Goal: Task Accomplishment & Management: Complete application form

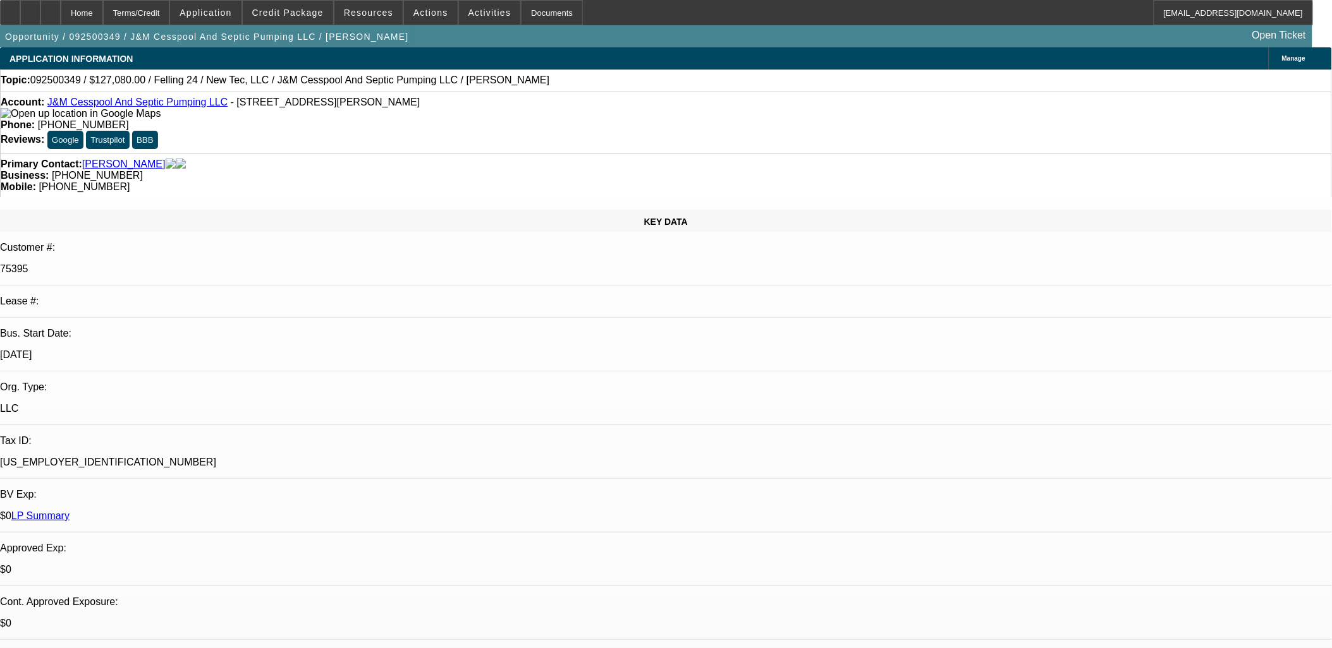
select select "0.1"
select select "0"
select select "0.1"
select select "0"
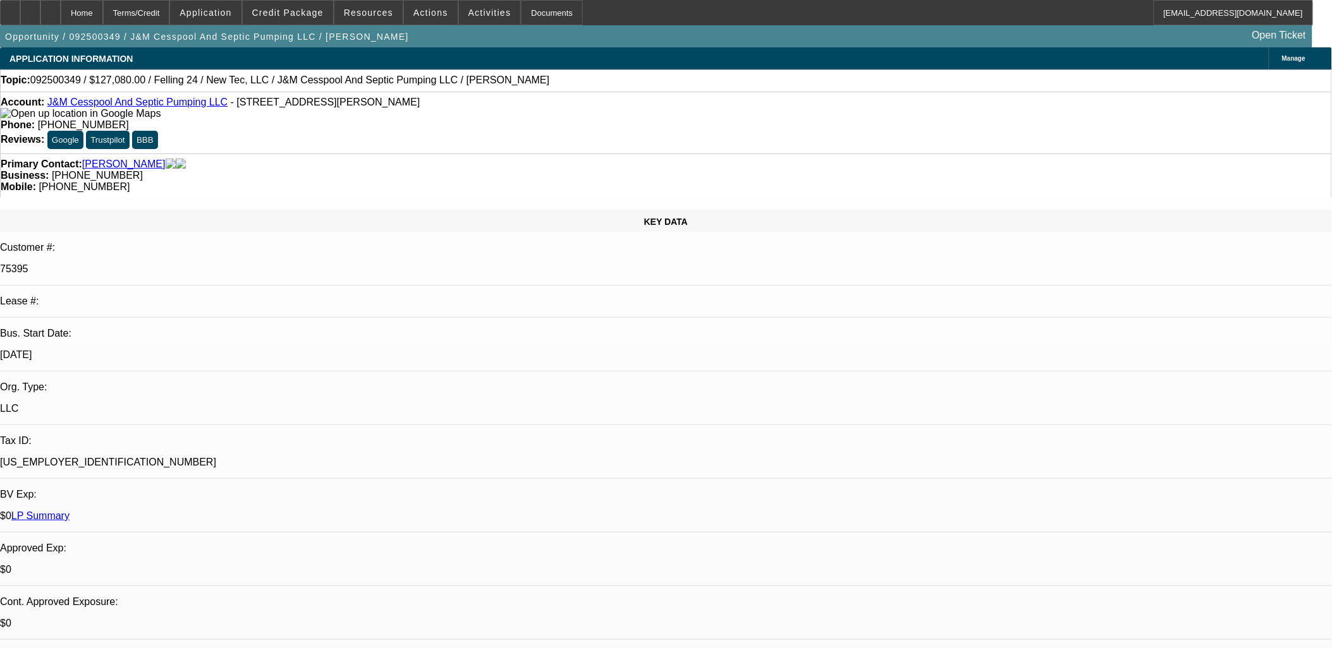
select select "0"
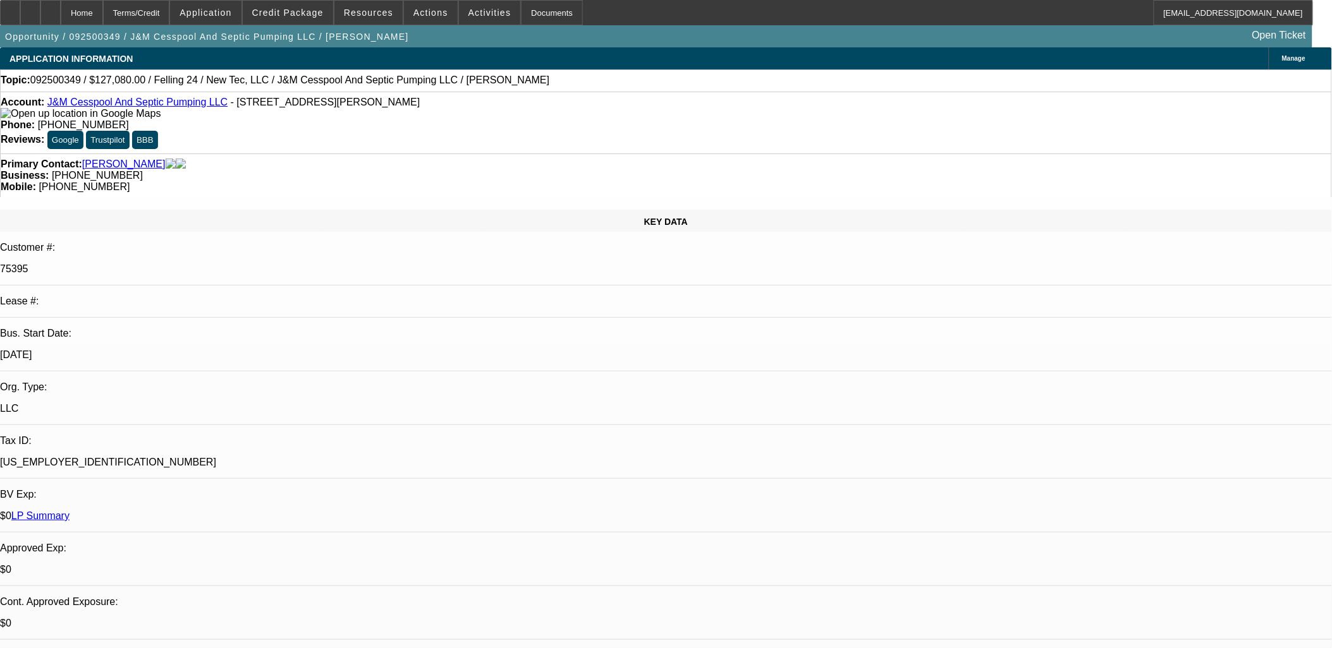
select select "0"
select select "1"
select select "2"
select select "6"
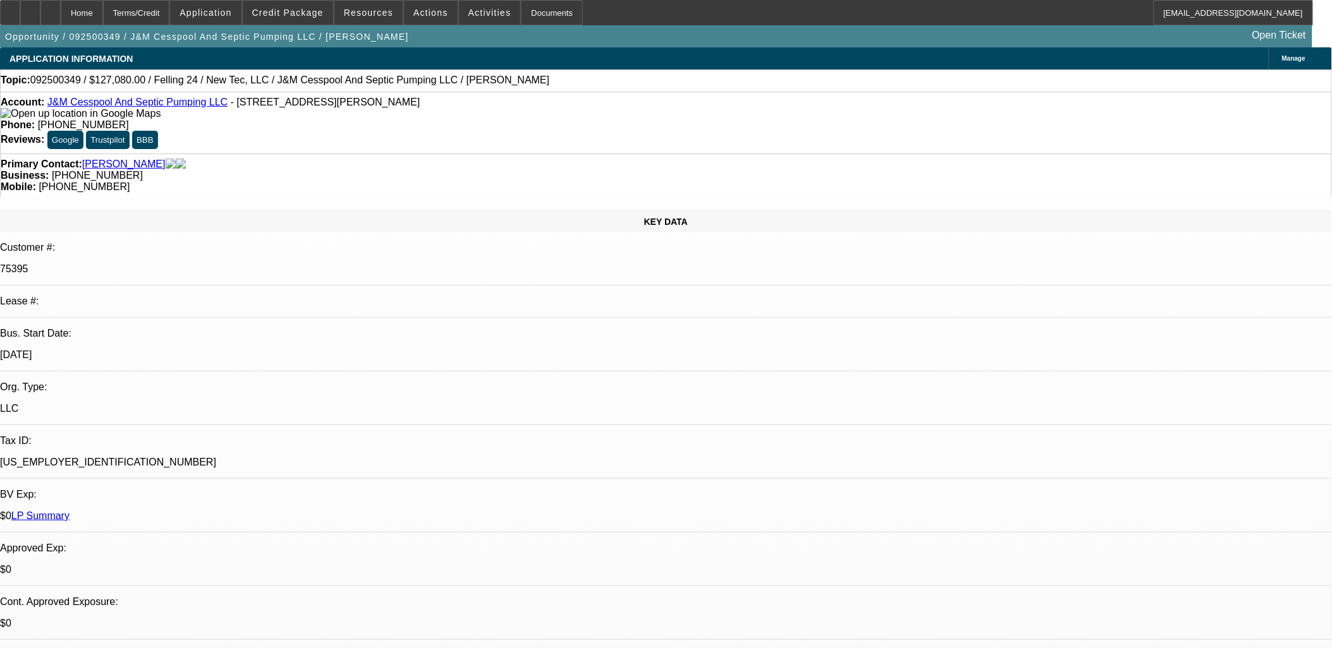
select select "1"
select select "2"
select select "6"
select select "1"
select select "2"
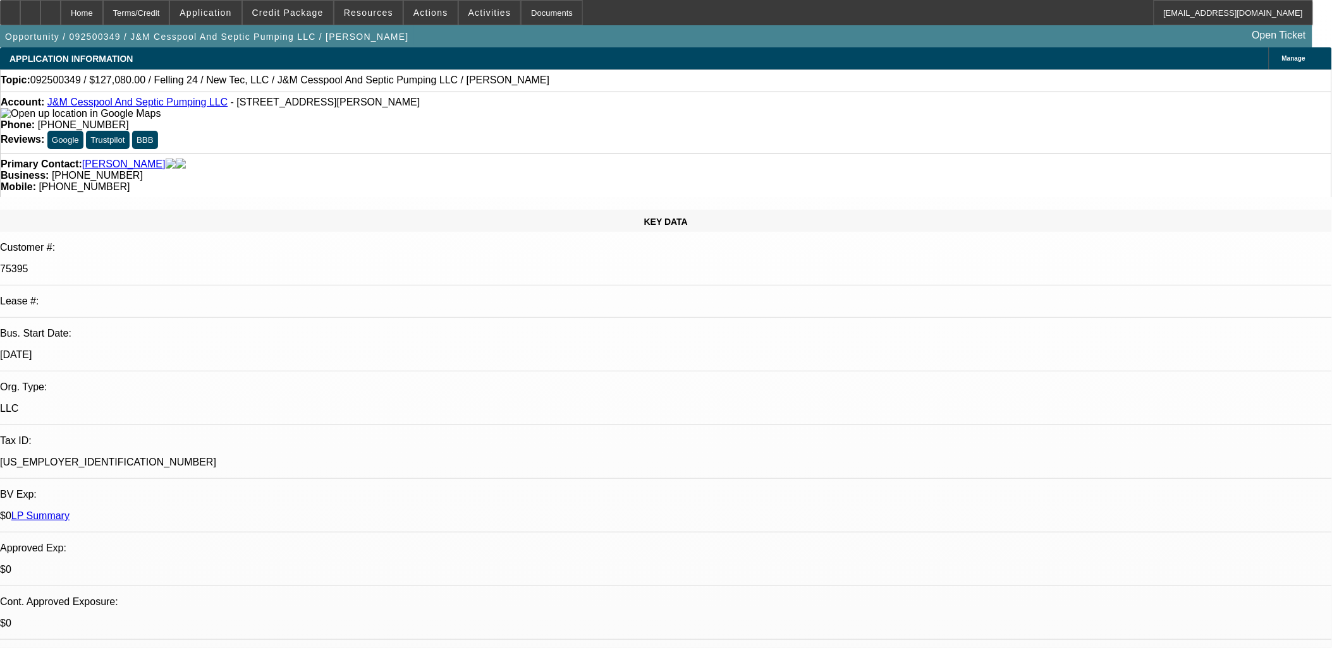
select select "6"
select select "1"
select select "2"
select select "6"
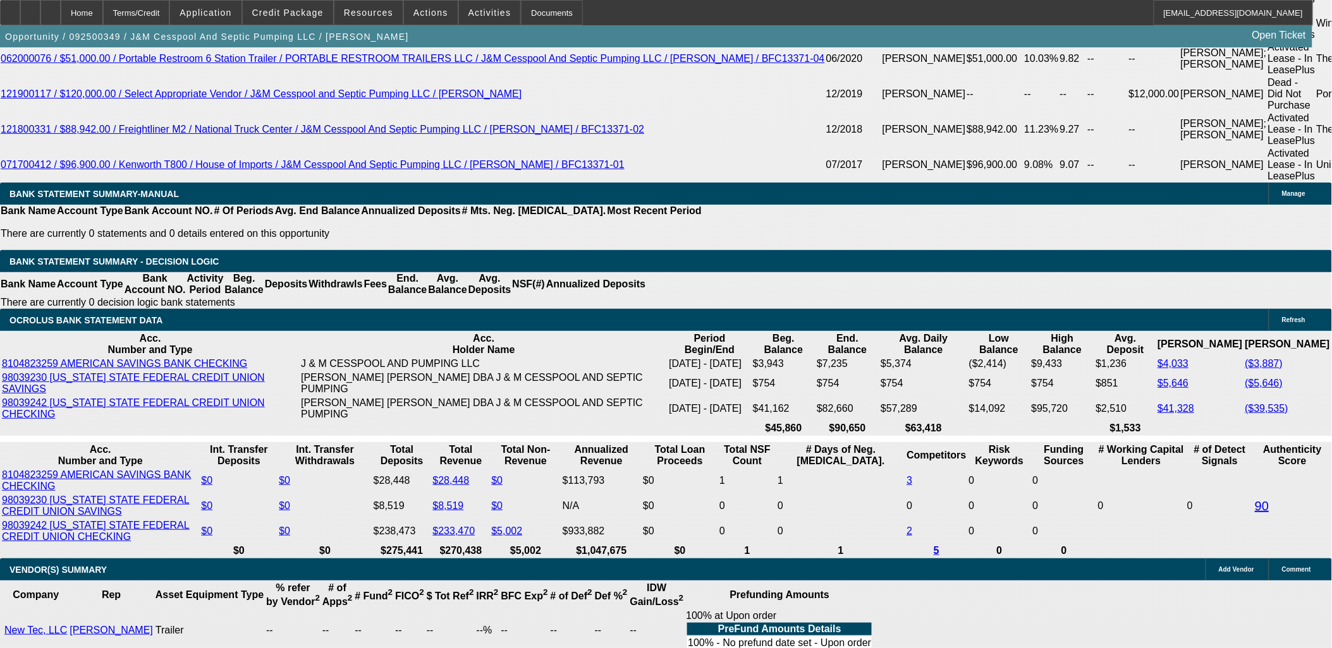
scroll to position [2247, 0]
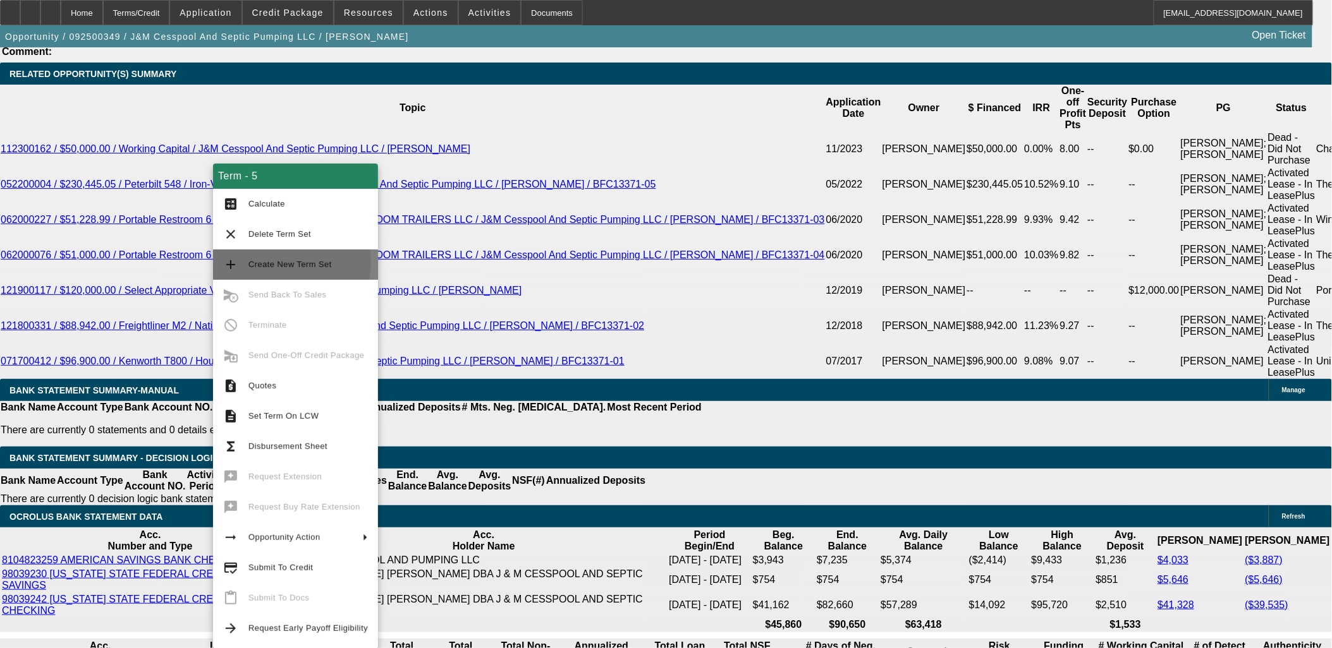
click at [269, 262] on span "Create New Term Set" at bounding box center [289, 264] width 83 height 9
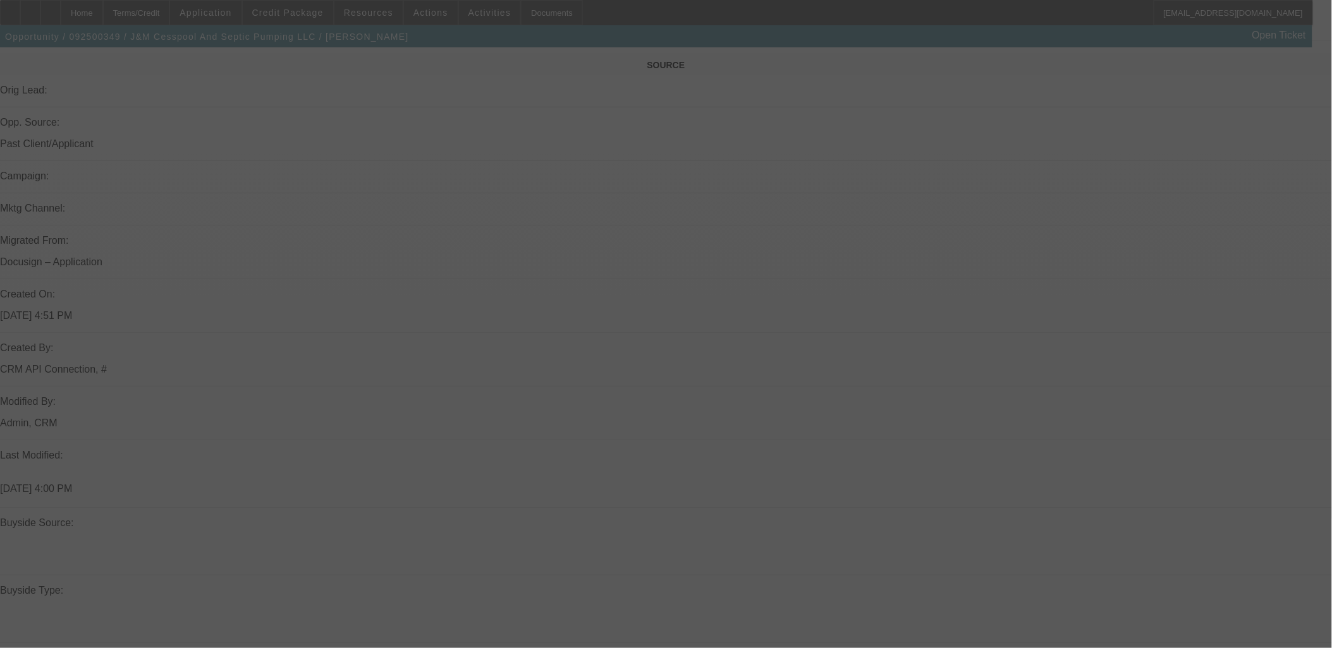
scroll to position [491, 0]
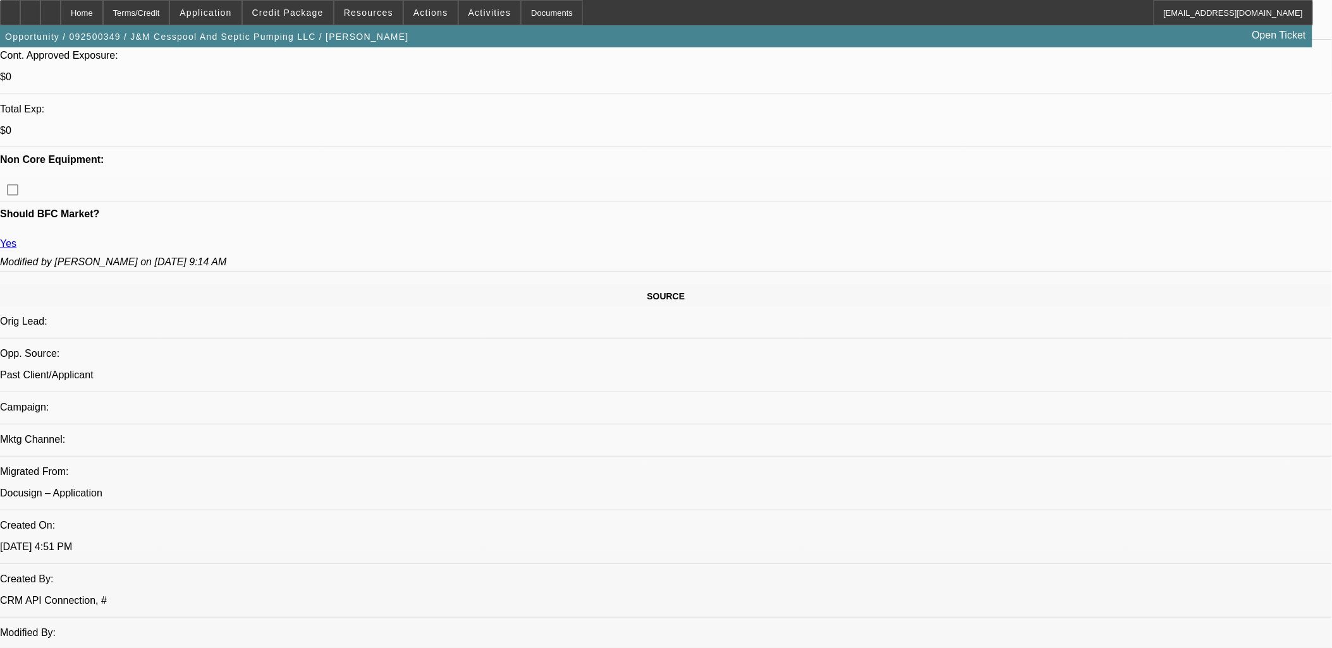
select select "0.1"
select select "0"
select select "0.1"
select select "0"
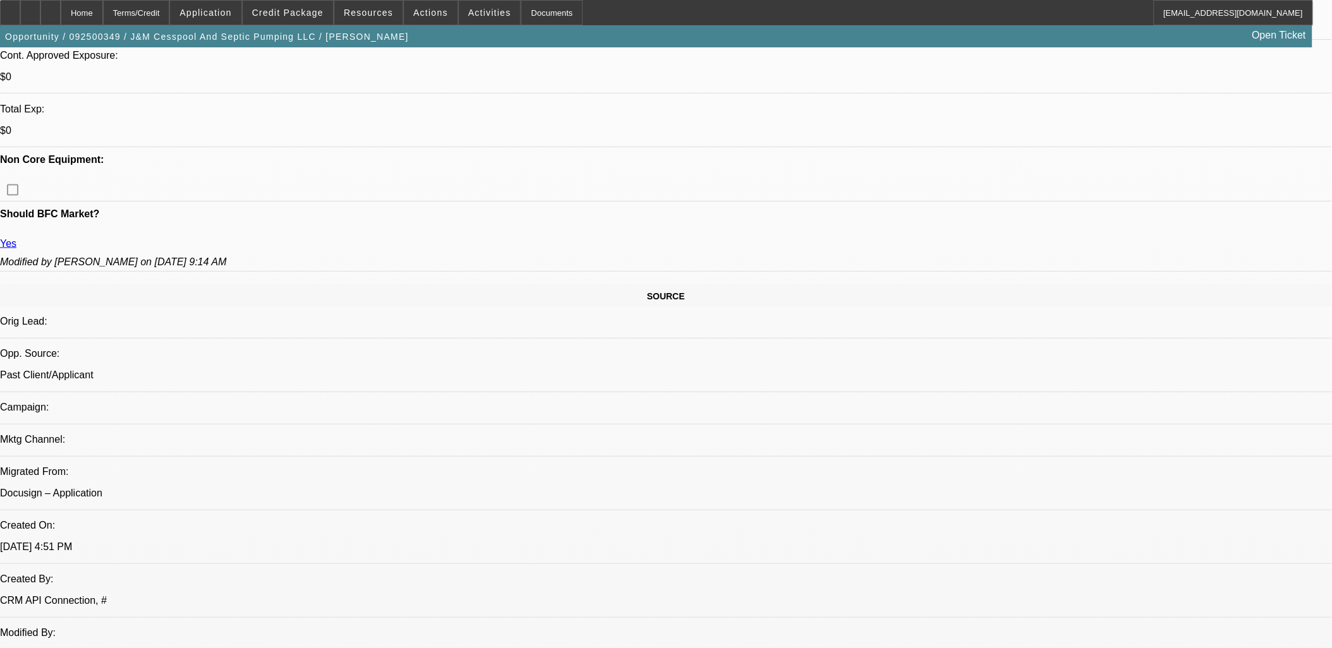
select select "0"
select select "0.1"
select select "0"
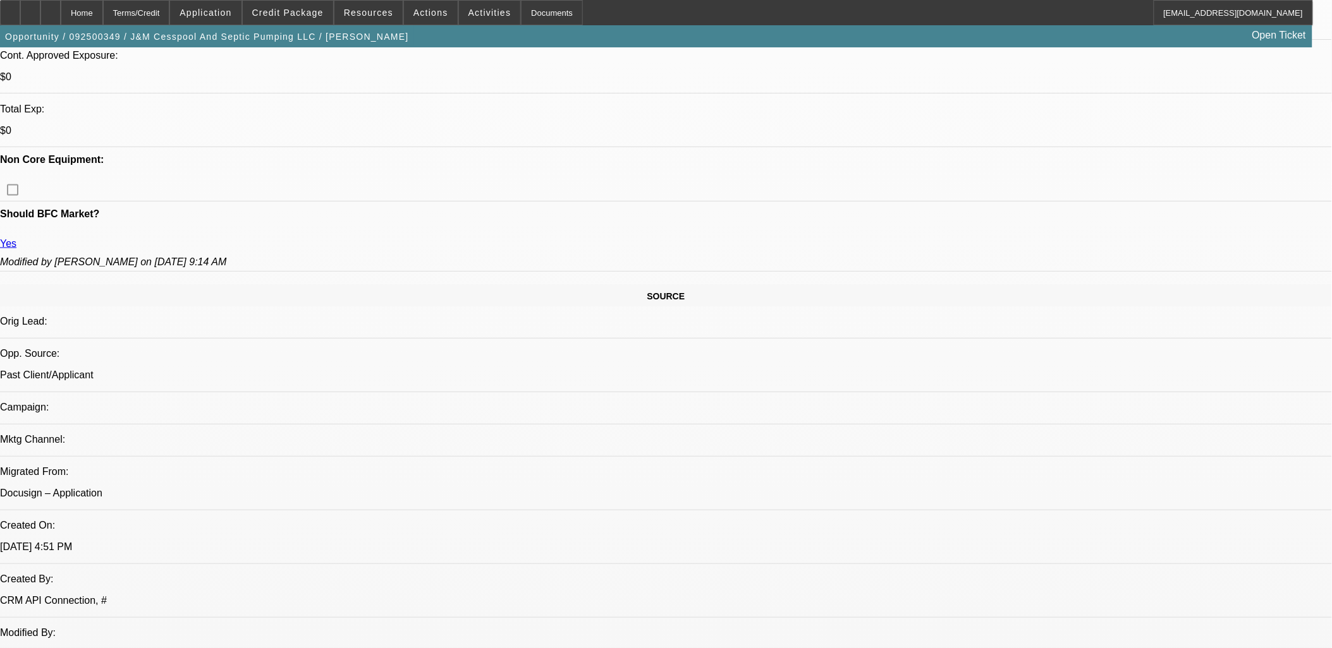
select select "0"
select select "1"
select select "2"
select select "6"
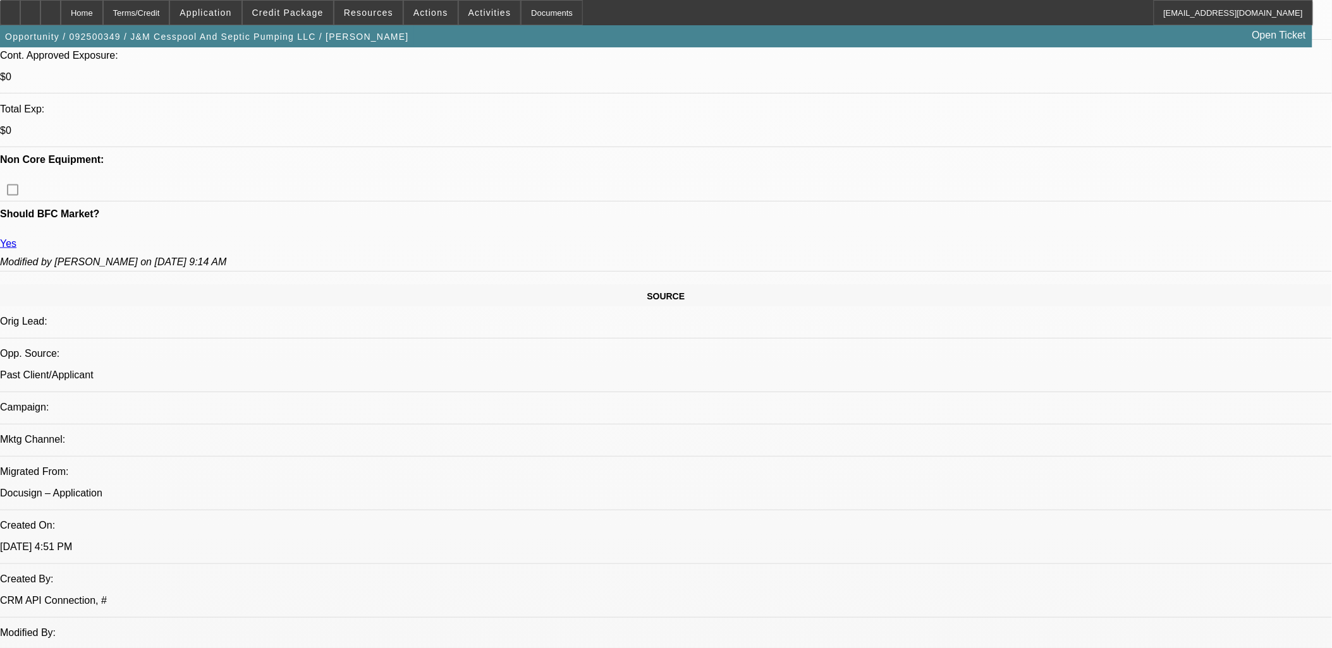
select select "1"
select select "2"
select select "6"
select select "1"
select select "2"
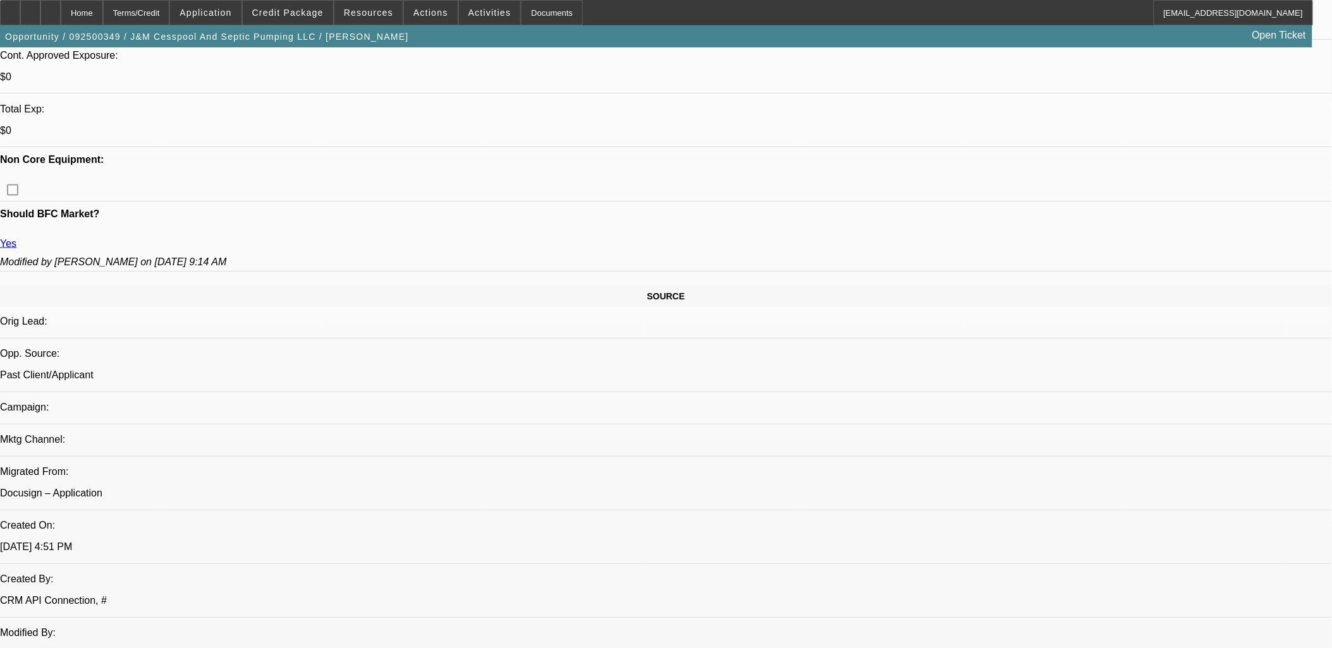
select select "6"
select select "1"
select select "2"
select select "6"
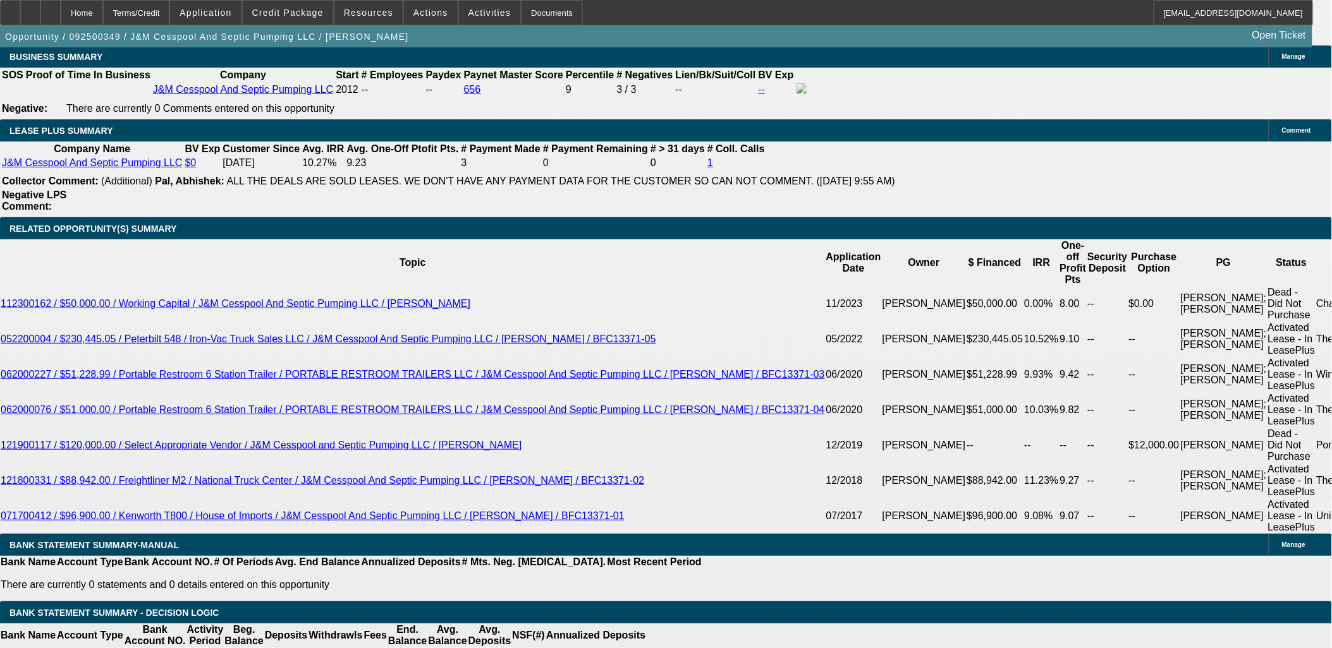
scroll to position [2303, 0]
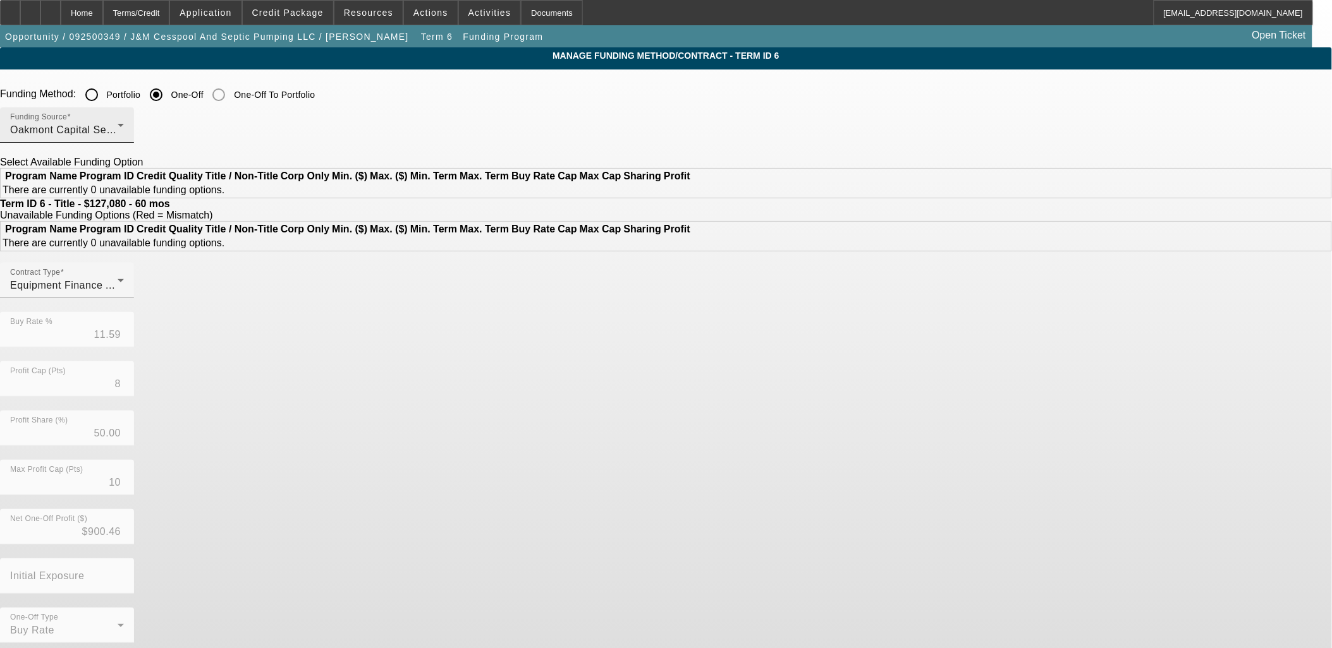
click at [118, 131] on div "Oakmont Capital Services" at bounding box center [63, 130] width 107 height 15
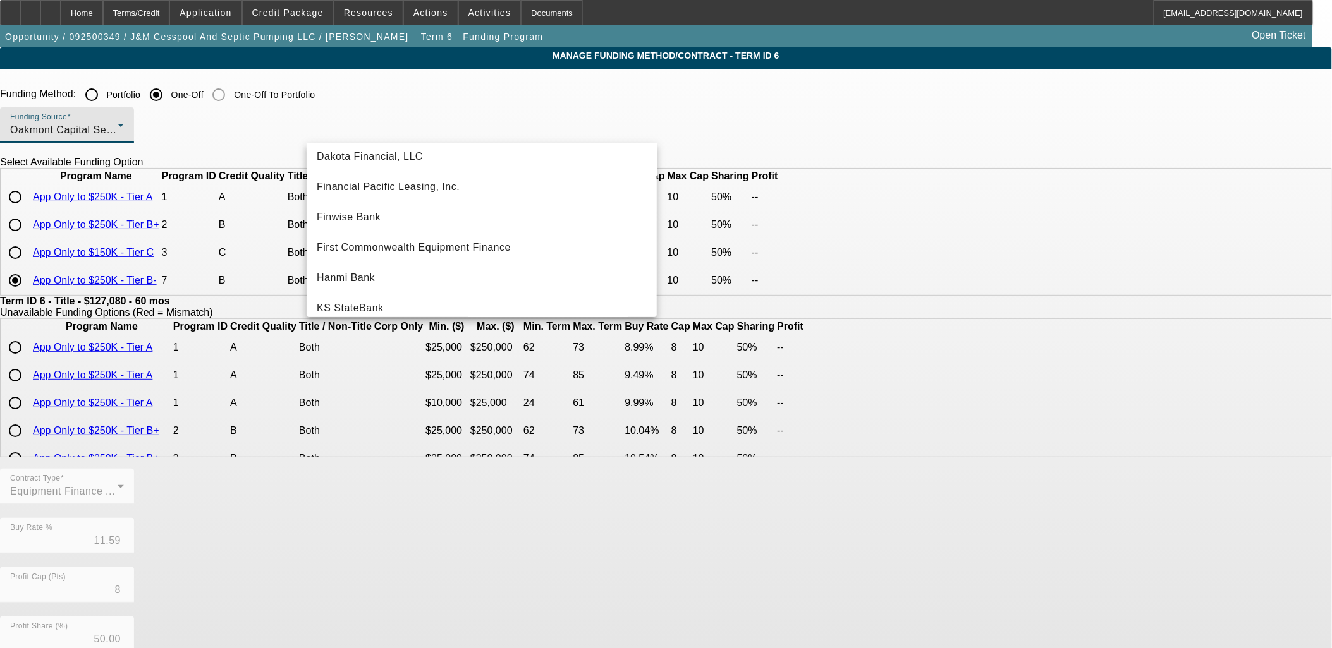
scroll to position [140, 0]
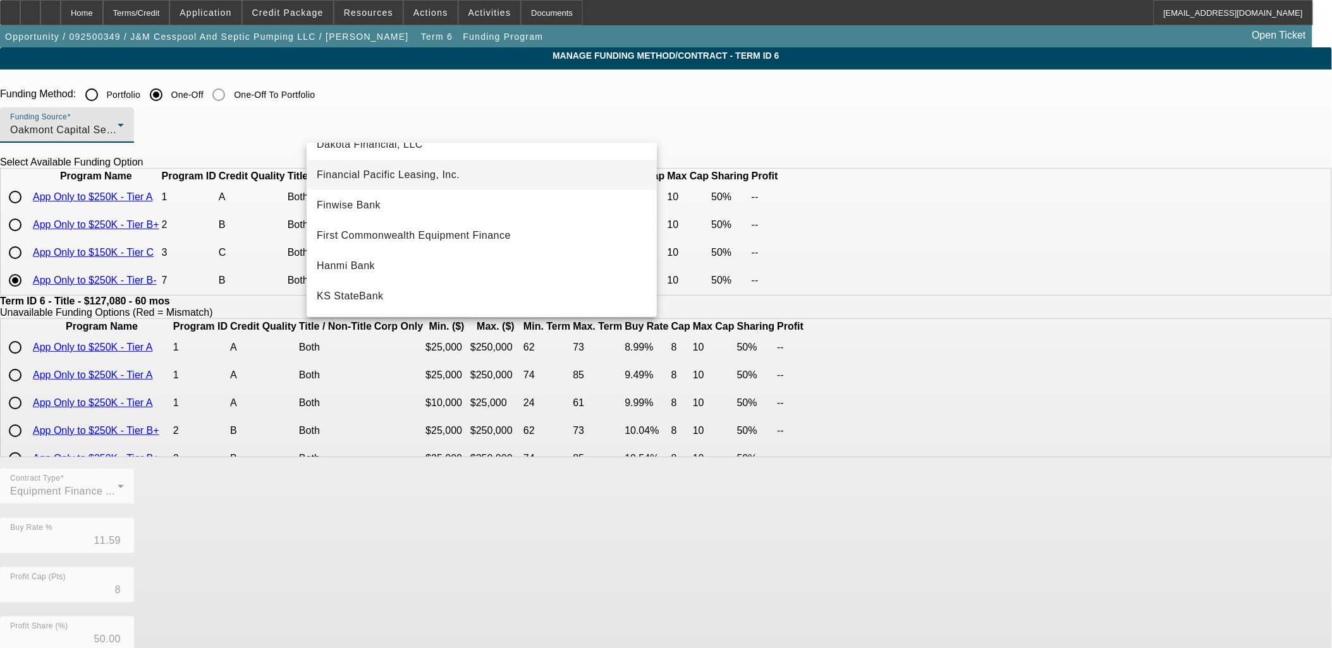
click at [415, 171] on span "Financial Pacific Leasing, Inc." at bounding box center [388, 174] width 143 height 15
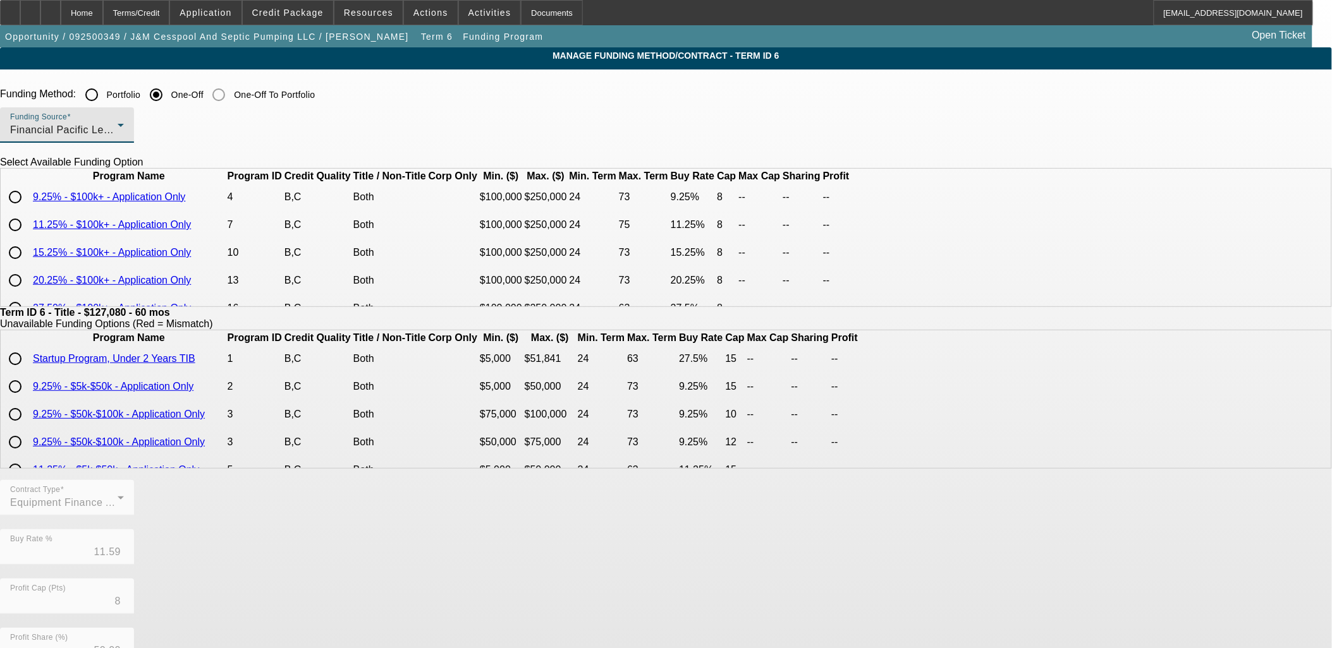
click at [28, 210] on input "radio" at bounding box center [15, 197] width 25 height 25
radio input "true"
type input "9.25"
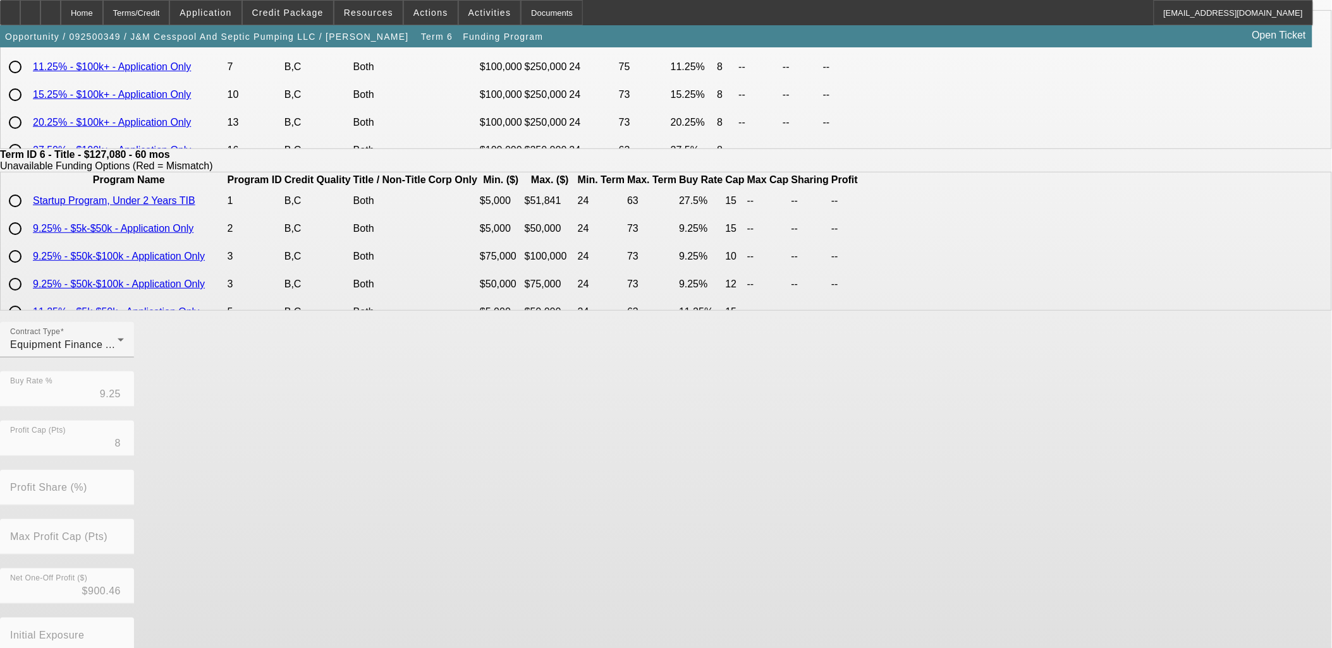
scroll to position [82, 0]
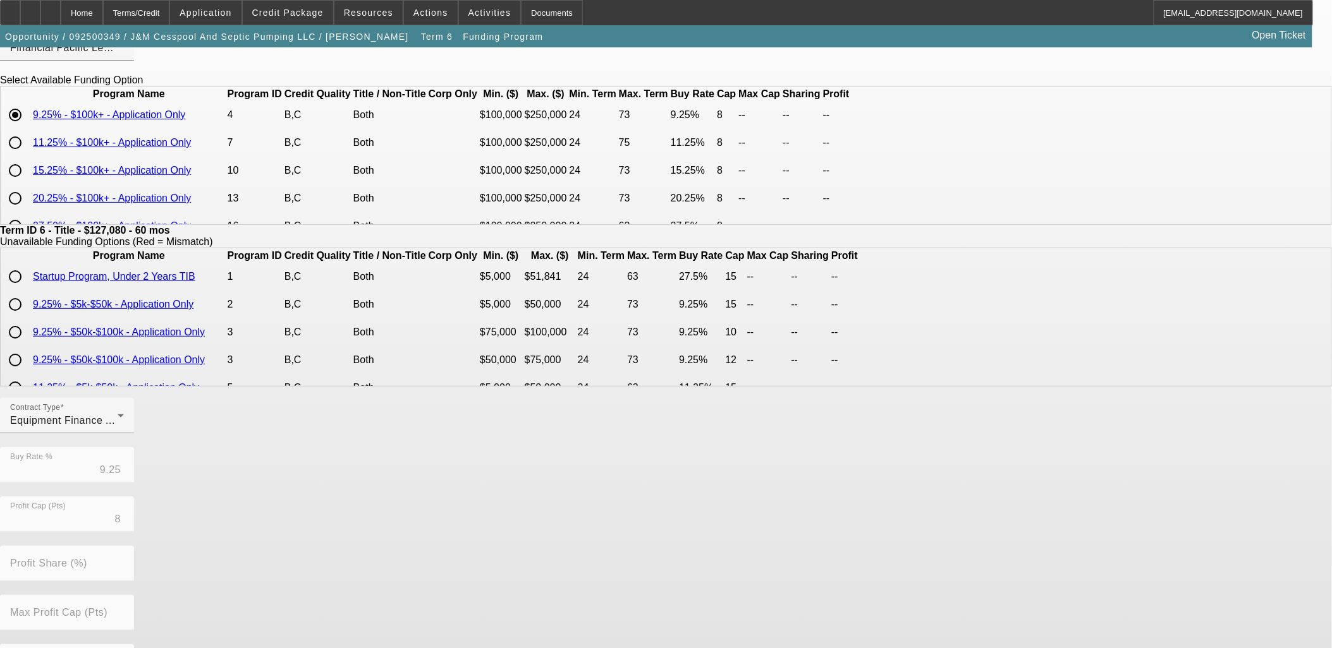
click at [28, 155] on input "radio" at bounding box center [15, 142] width 25 height 25
radio input "true"
type input "11.25"
click at [28, 128] on input "radio" at bounding box center [15, 114] width 25 height 25
radio input "true"
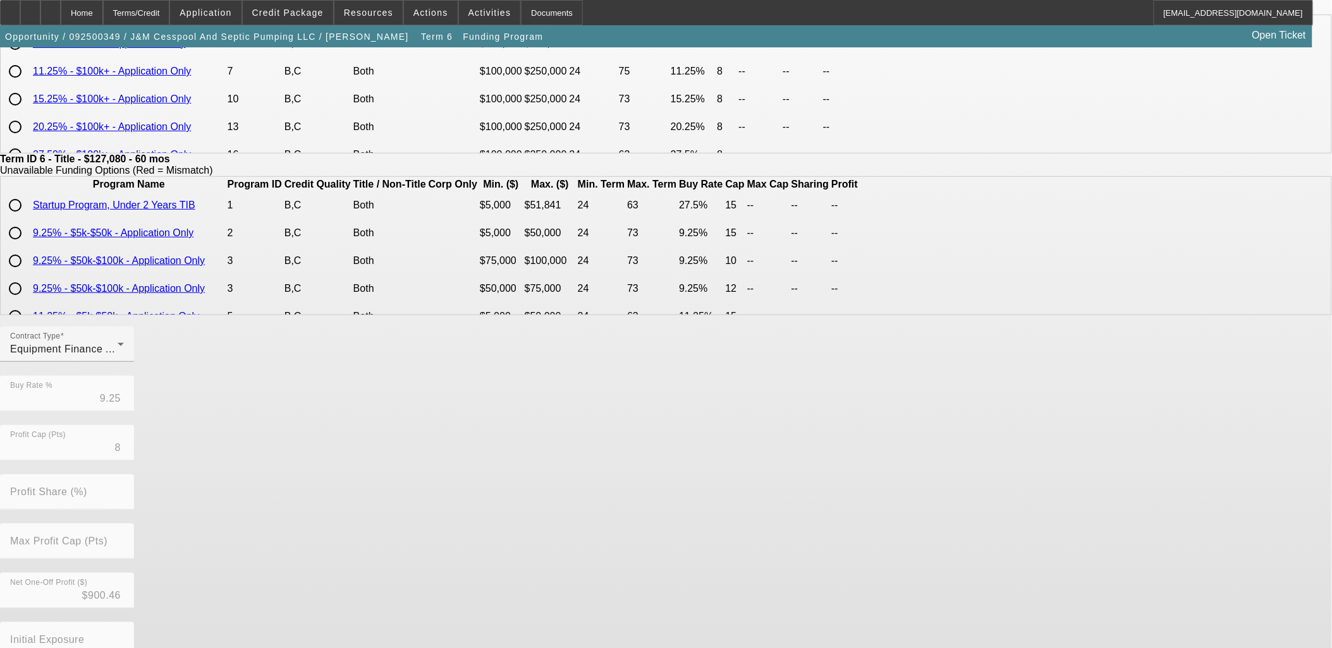
scroll to position [222, 0]
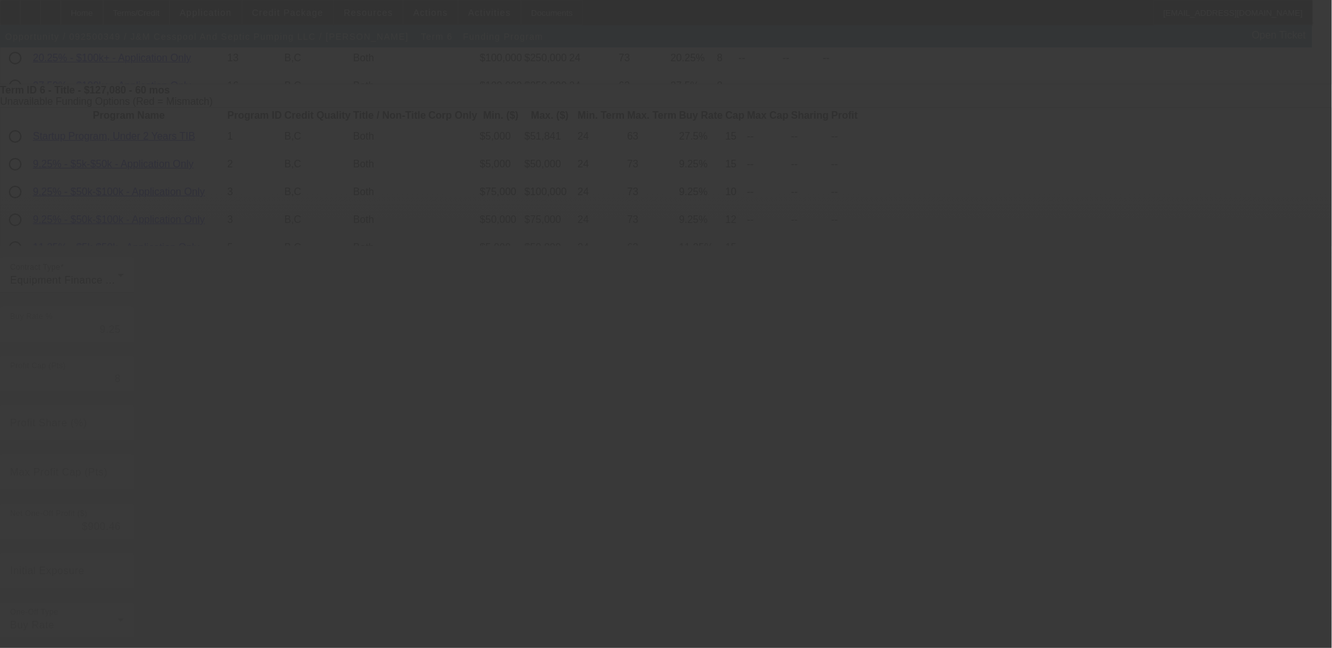
type input "11.59"
type input "50.00"
type input "10"
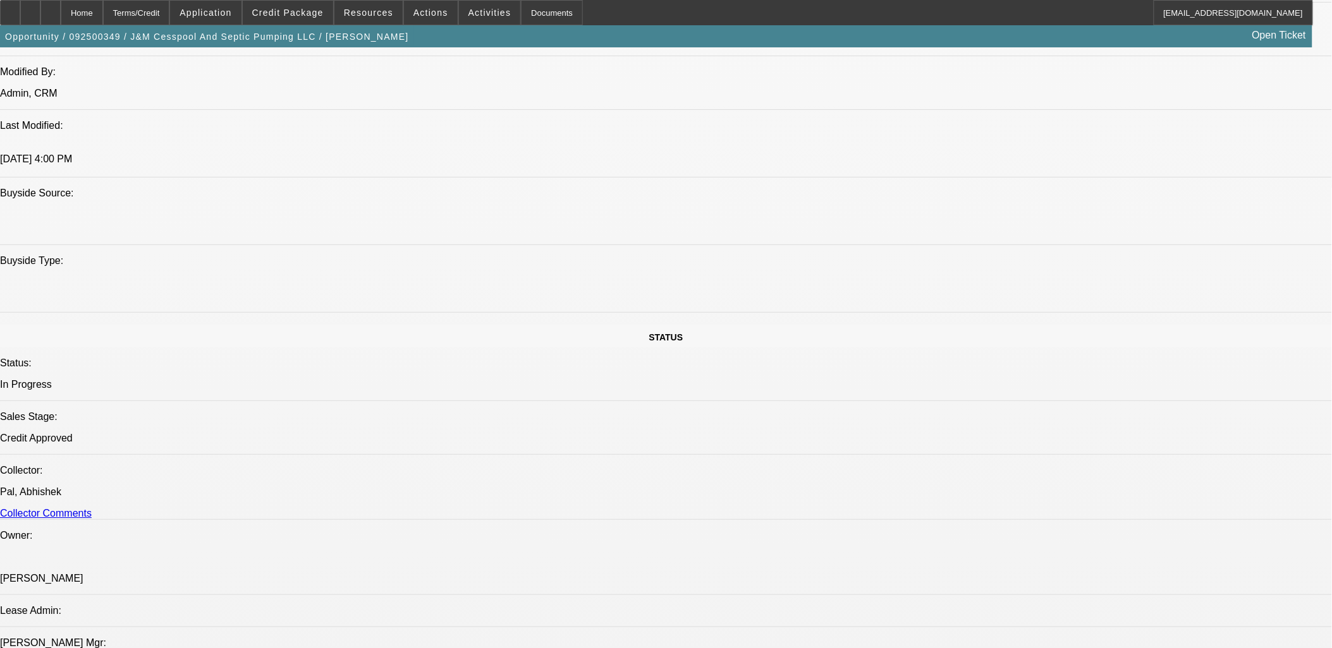
select select "0.1"
select select "0"
select select "2"
select select "0"
select select "6"
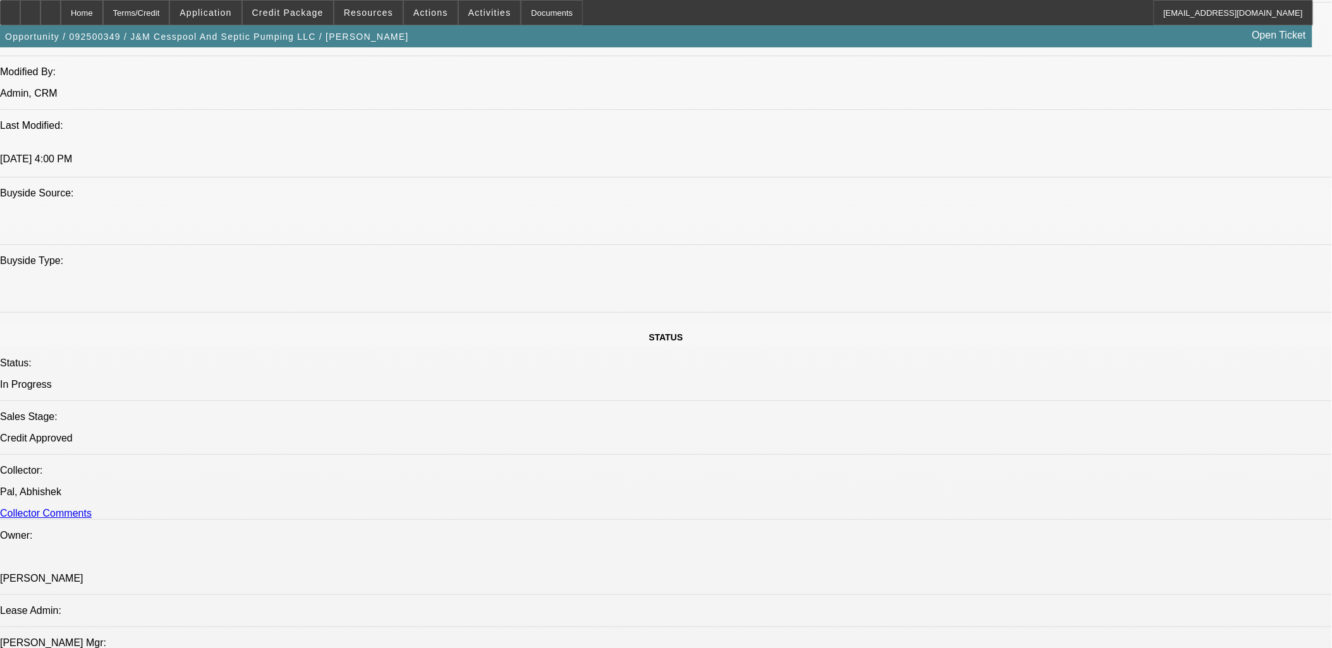
select select "0.1"
select select "0"
select select "2"
select select "0"
select select "6"
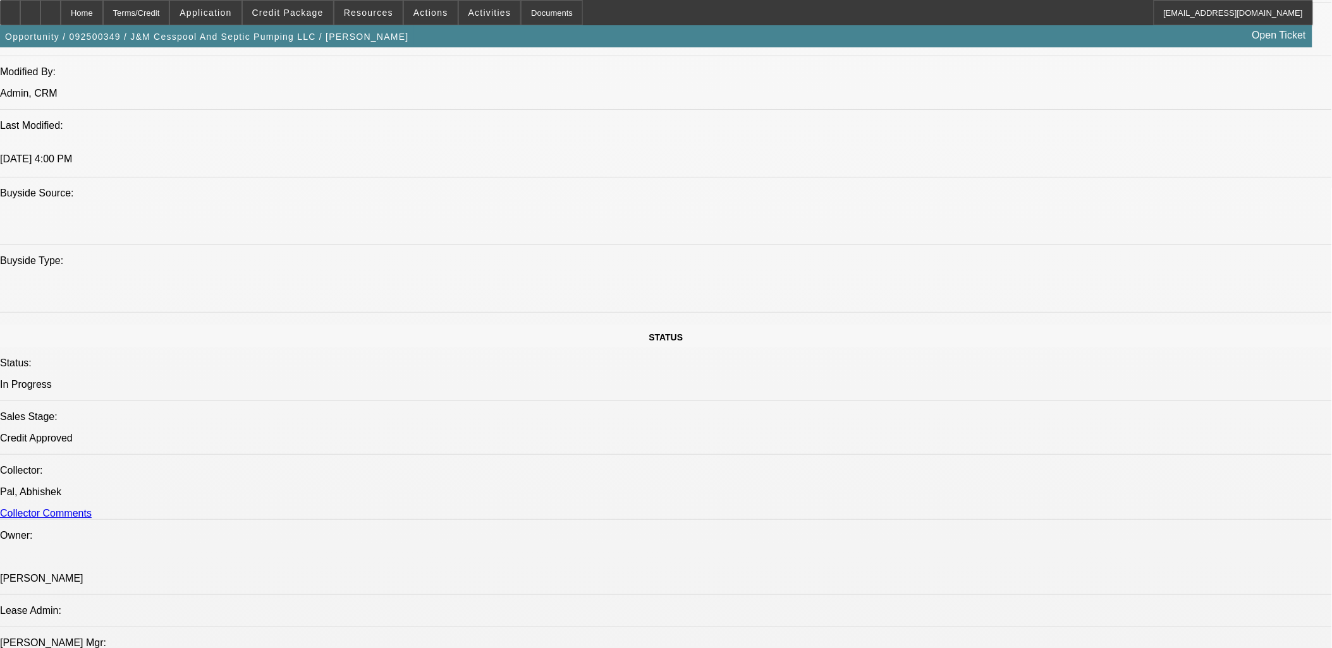
select select "0.1"
select select "0"
select select "2"
select select "0"
select select "6"
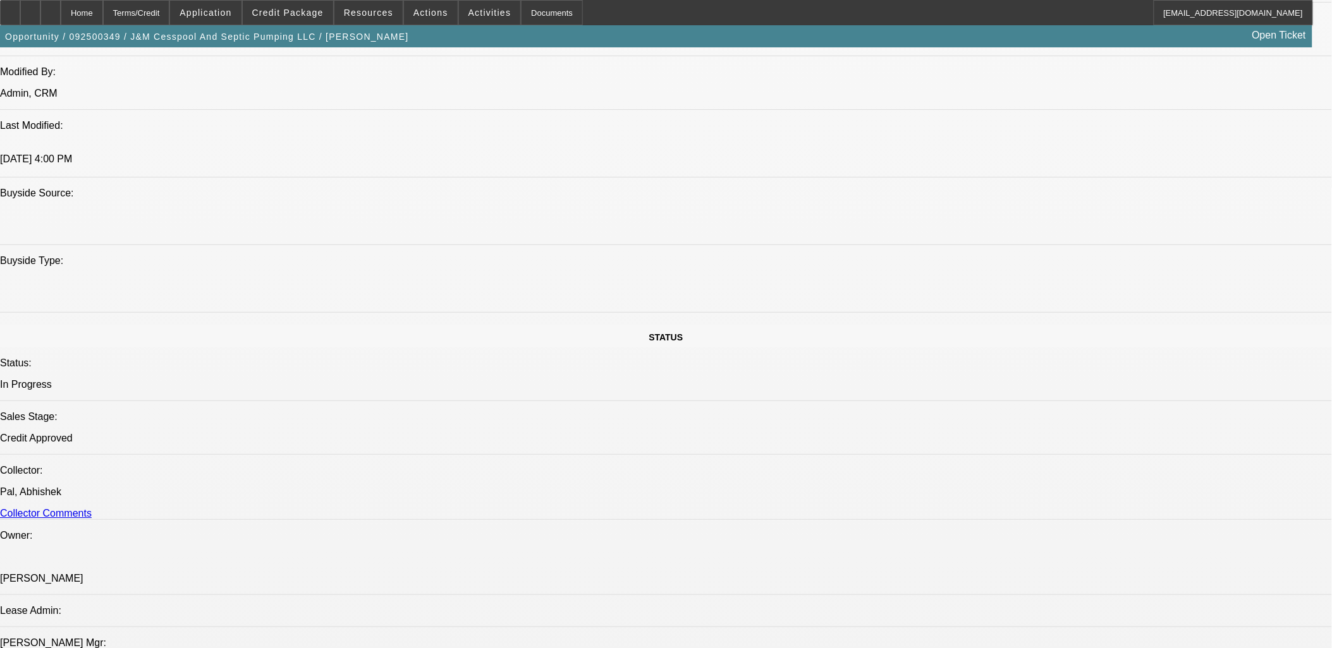
select select "0"
select select "2"
select select "0"
select select "6"
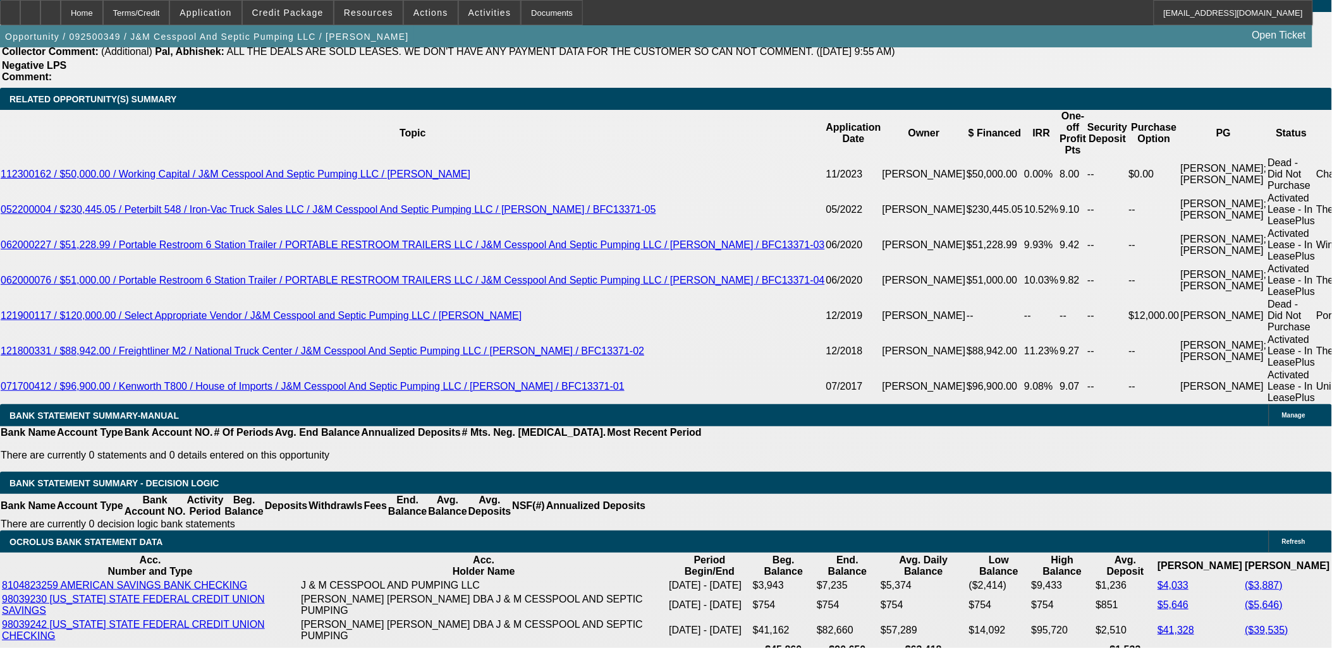
scroll to position [2232, 0]
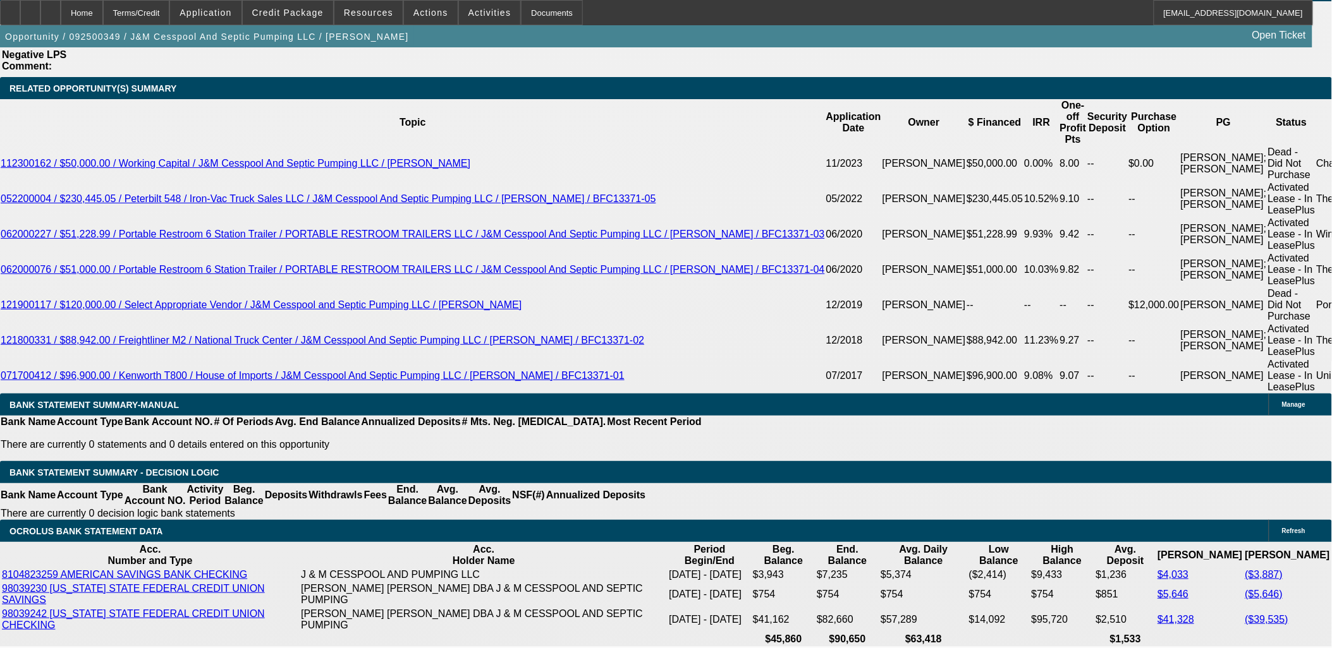
type input "$0.00"
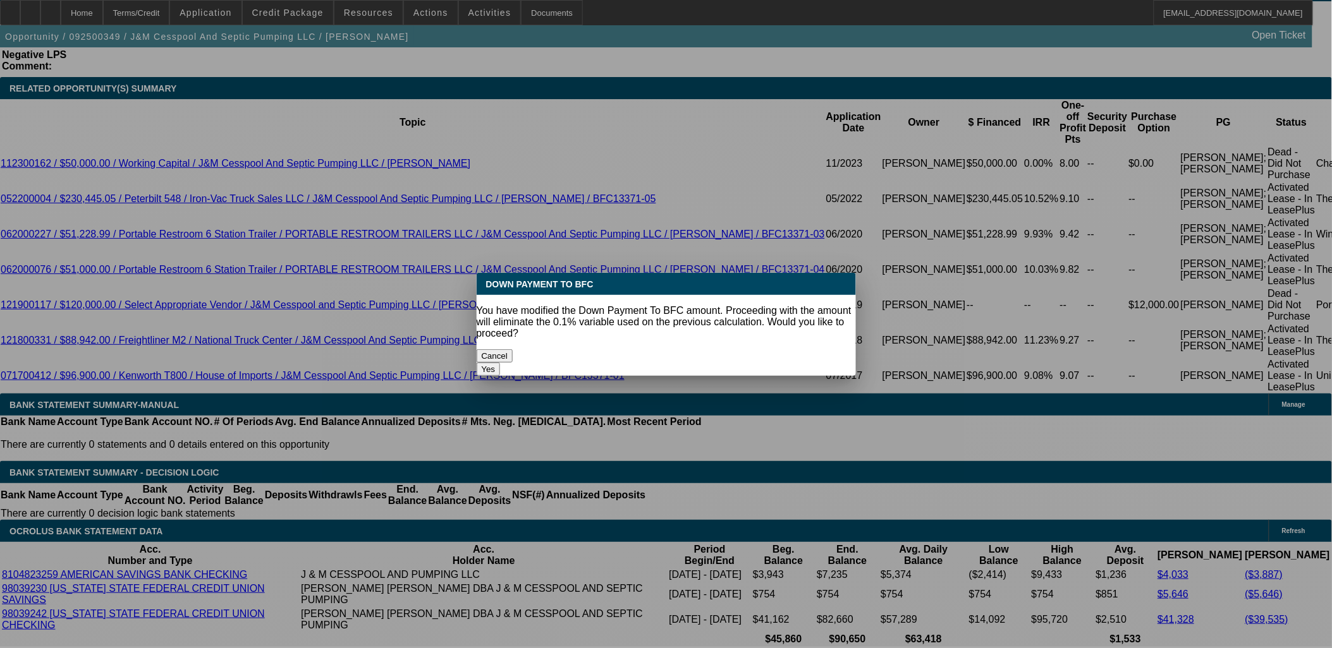
click at [501, 363] on button "Yes" at bounding box center [489, 369] width 24 height 13
select select "0"
type input "UNKNOWN"
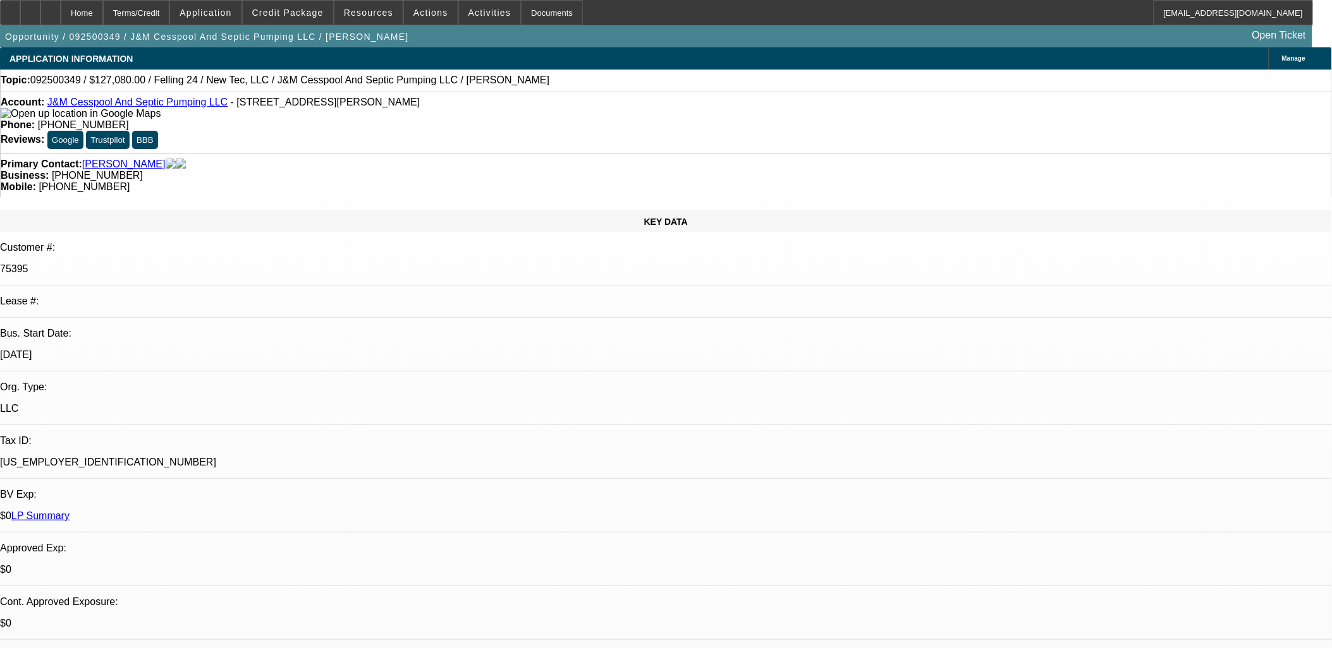
scroll to position [2232, 0]
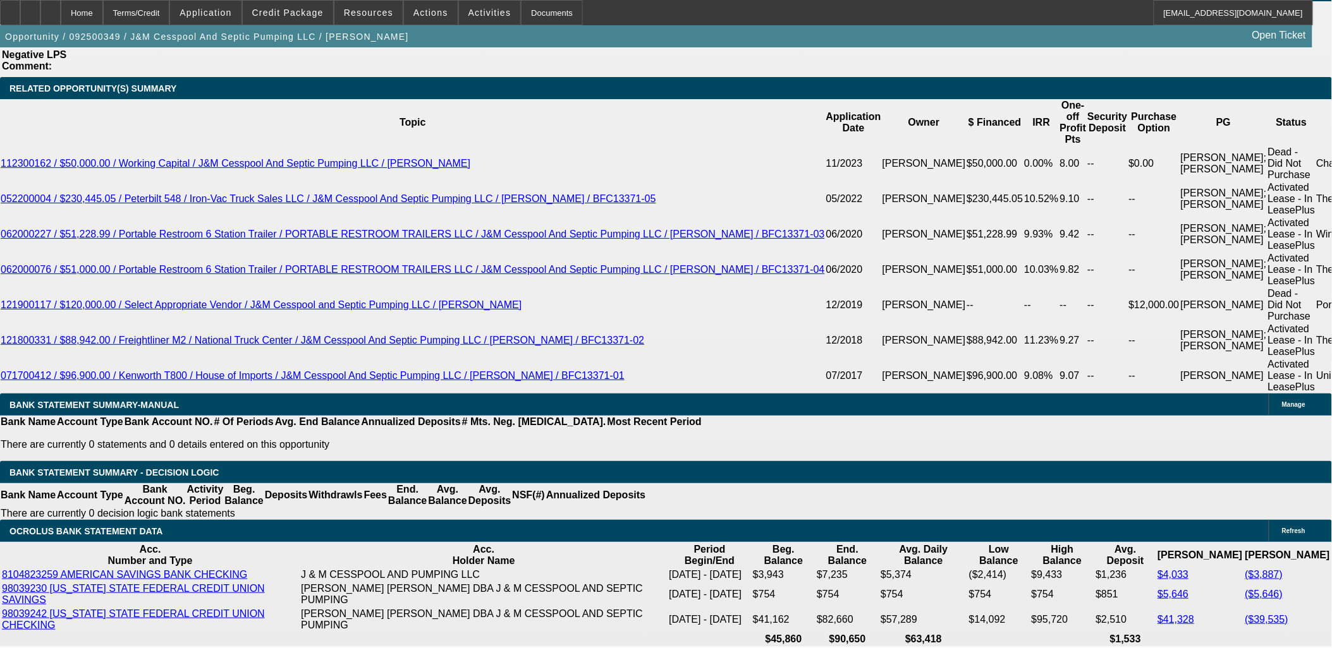
type input "$3,133.79"
type input "UNKNOWN"
type input "15"
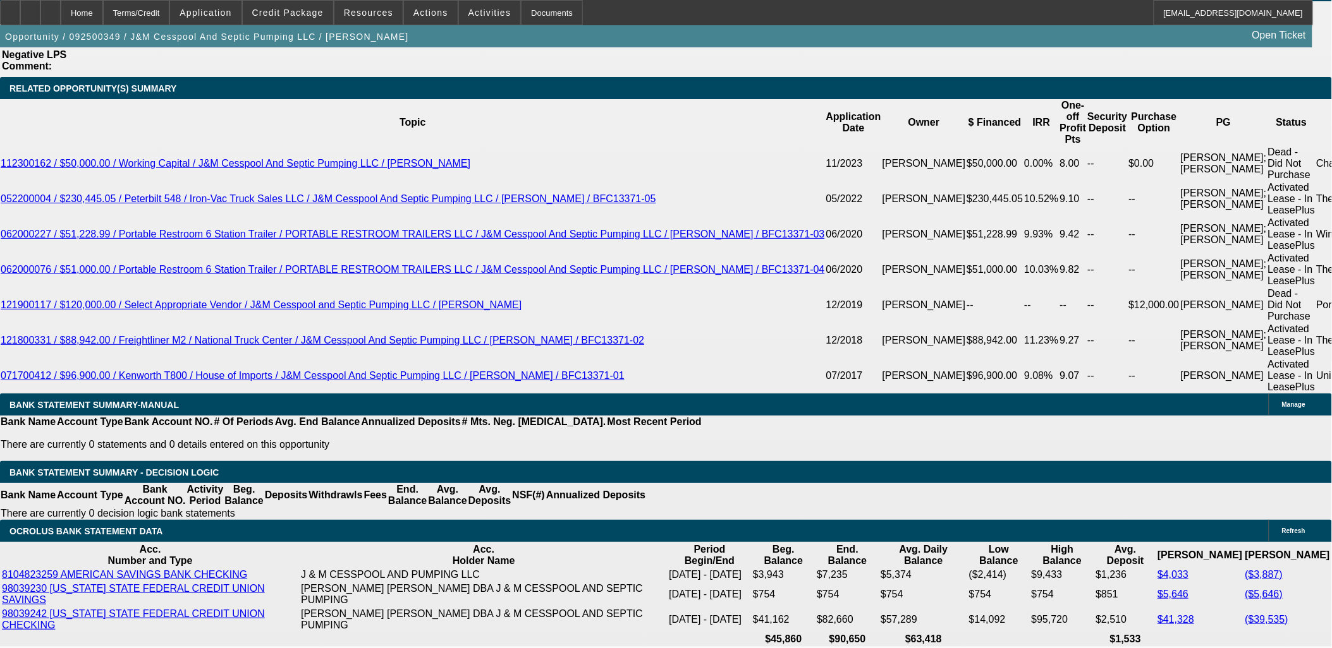
type input "$3,023.22"
type input "15"
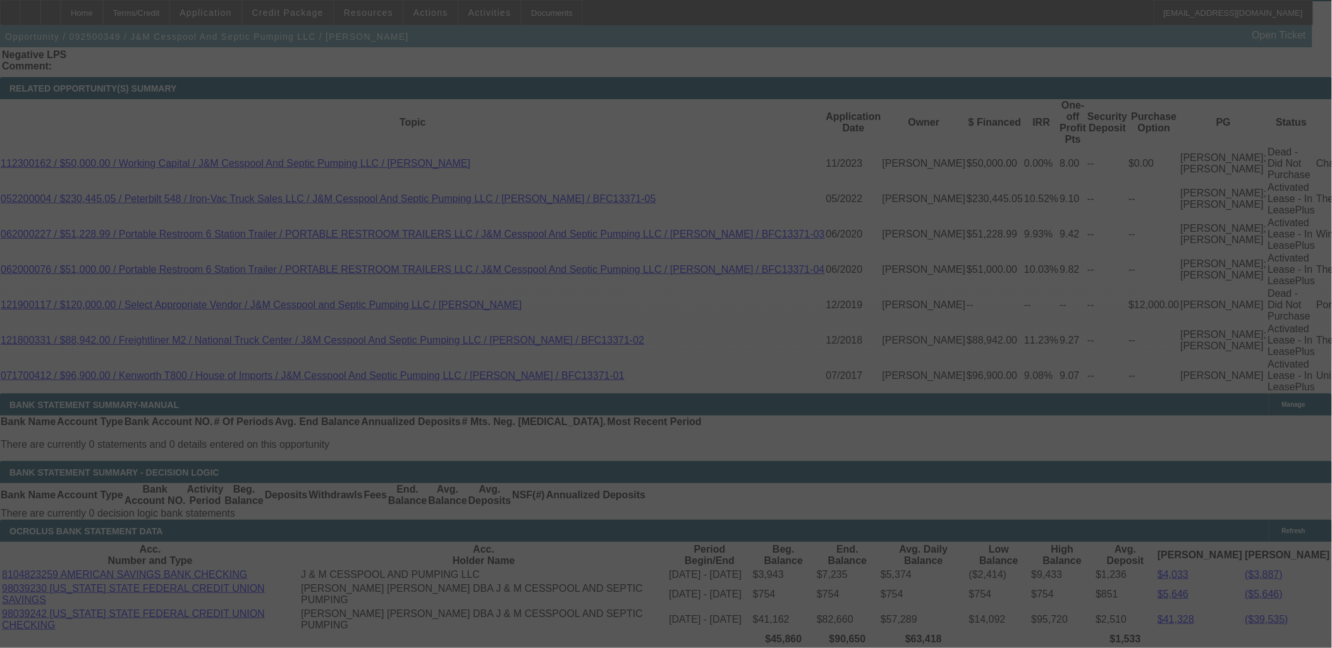
click at [286, 484] on div at bounding box center [666, 324] width 1332 height 648
select select "0.1"
select select "0"
select select "2"
select select "0"
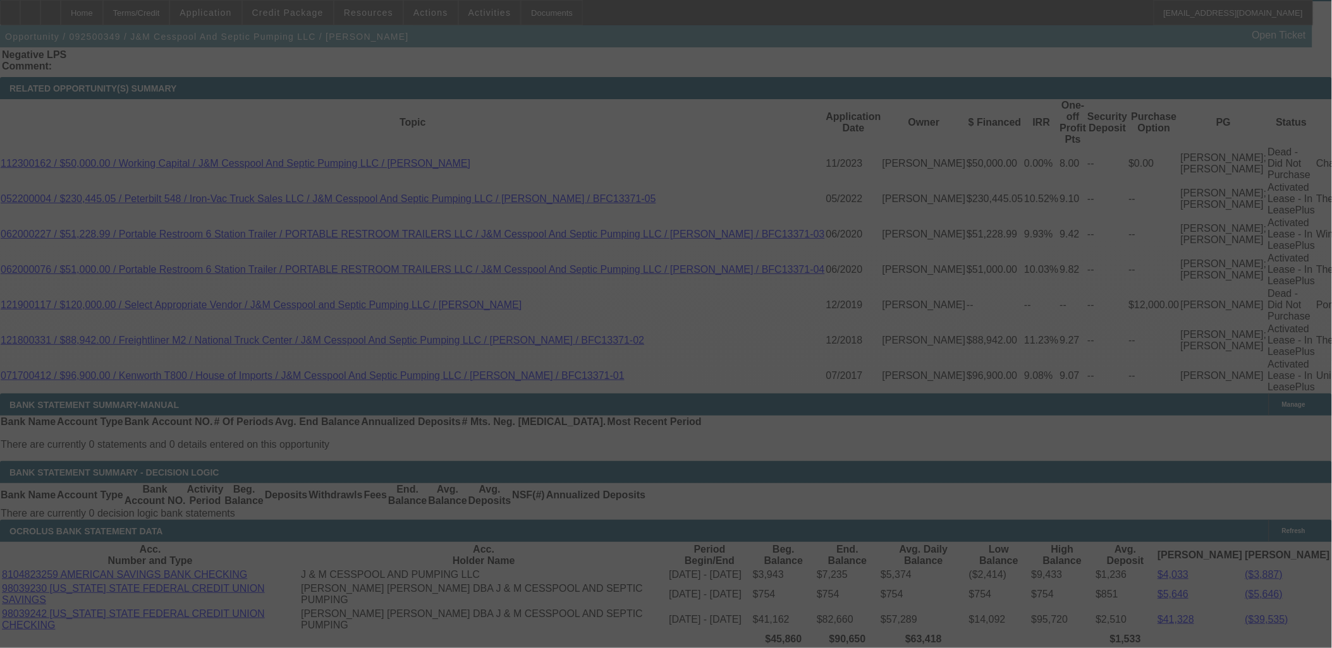
select select "6"
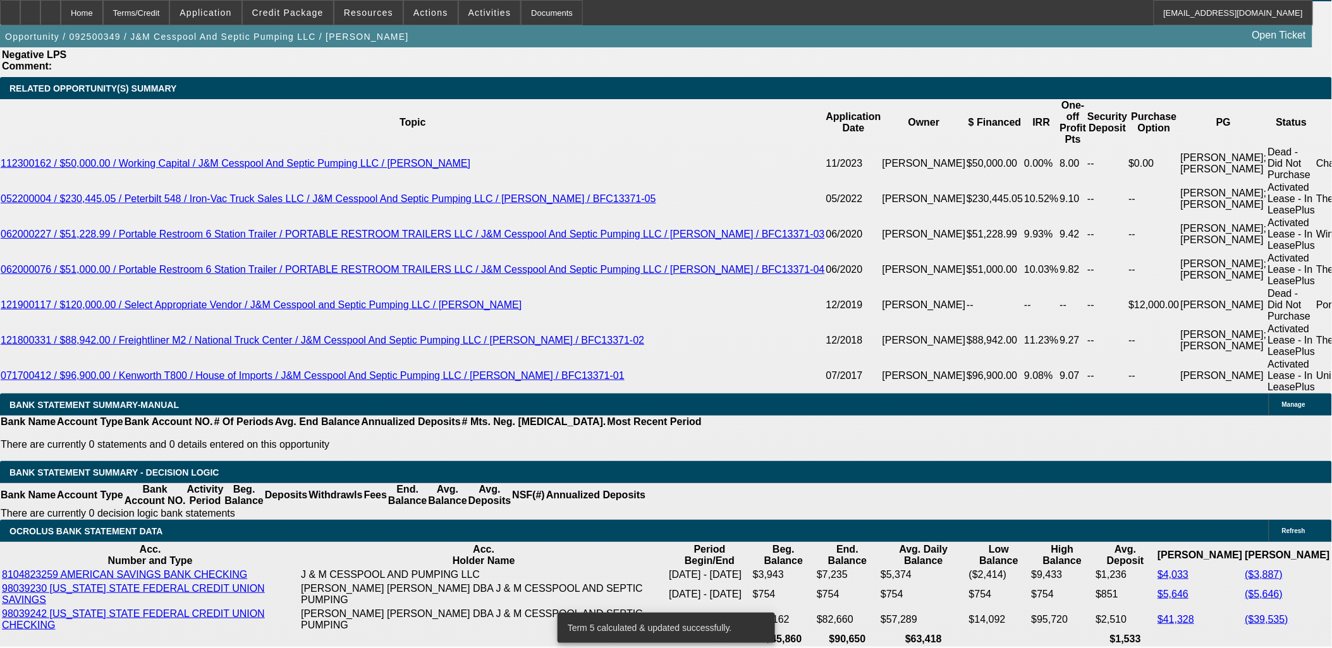
select select "3"
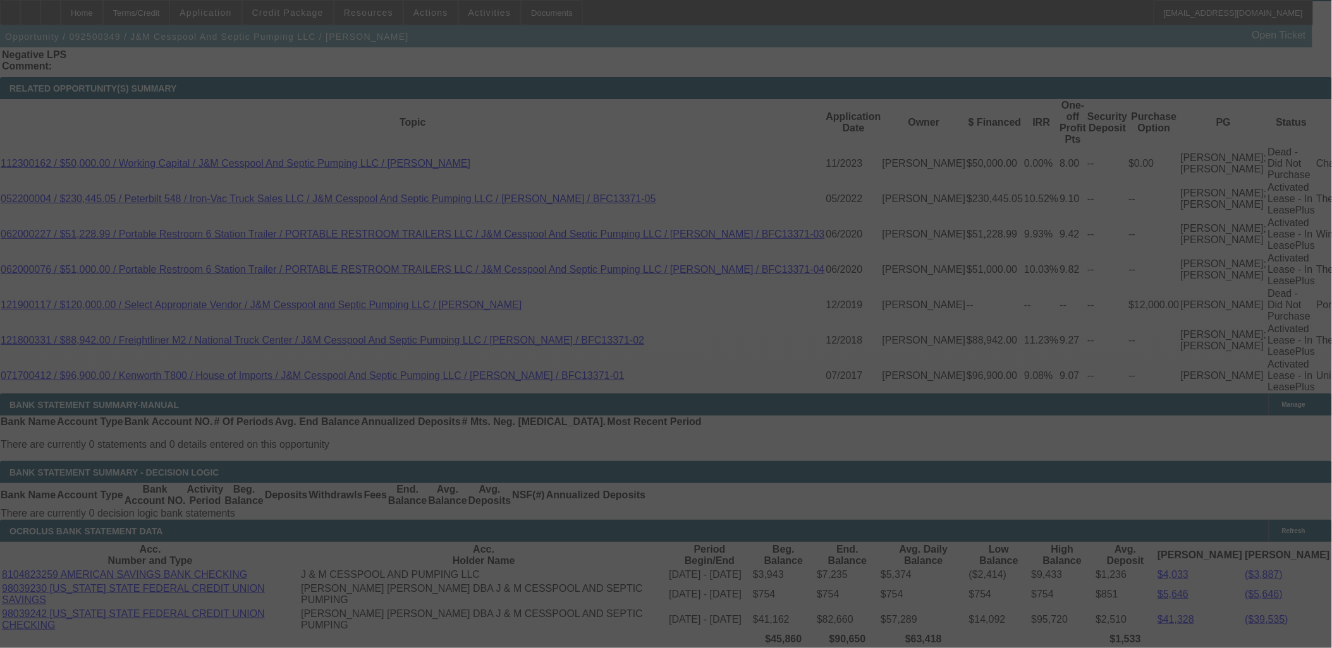
select select "0"
select select "3"
select select "0"
select select "6"
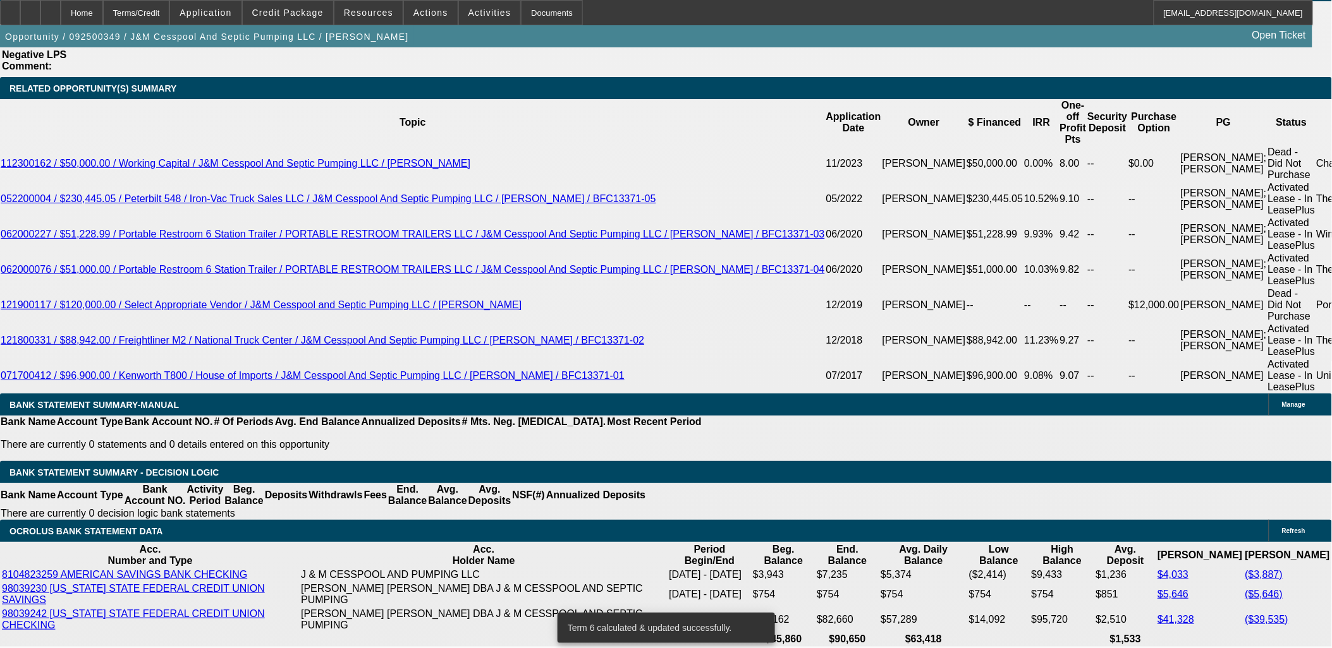
type input "0"
drag, startPoint x: 219, startPoint y: 424, endPoint x: 358, endPoint y: 417, distance: 139.2
type input "UNKNOWN"
type input "$14,120.00"
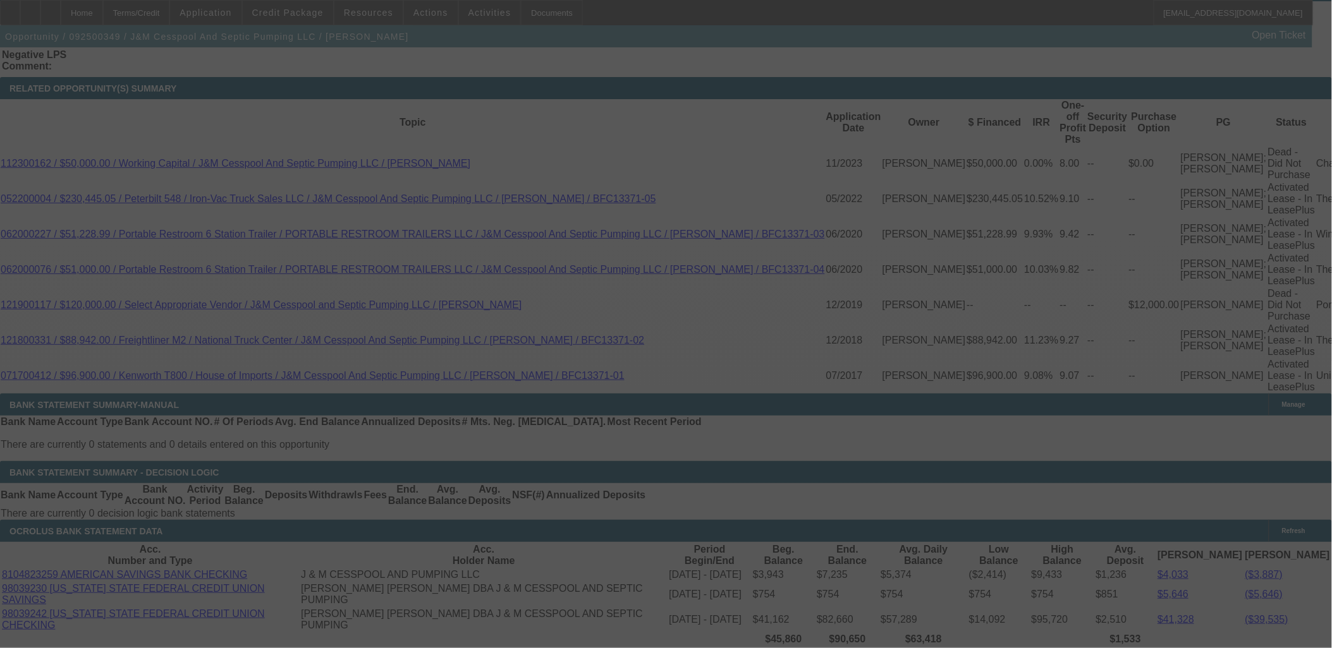
select select "0"
select select "3"
select select "0"
select select "6"
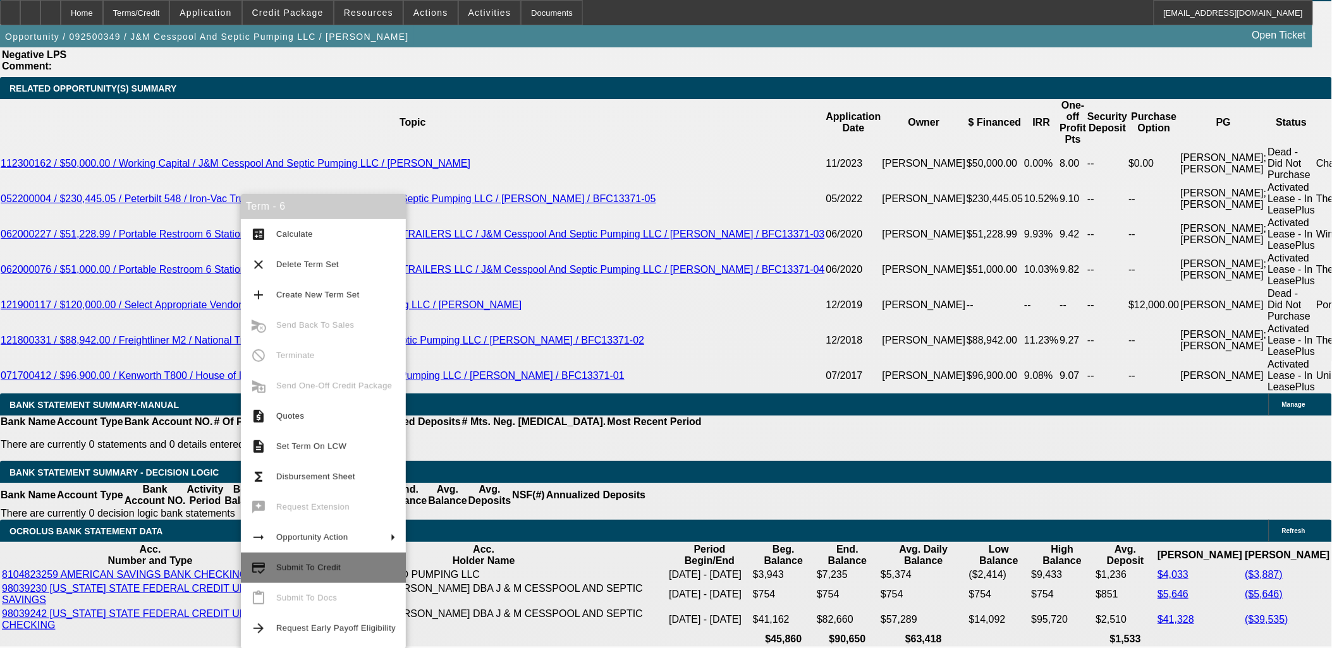
click at [329, 566] on span "Submit To Credit" at bounding box center [308, 567] width 64 height 9
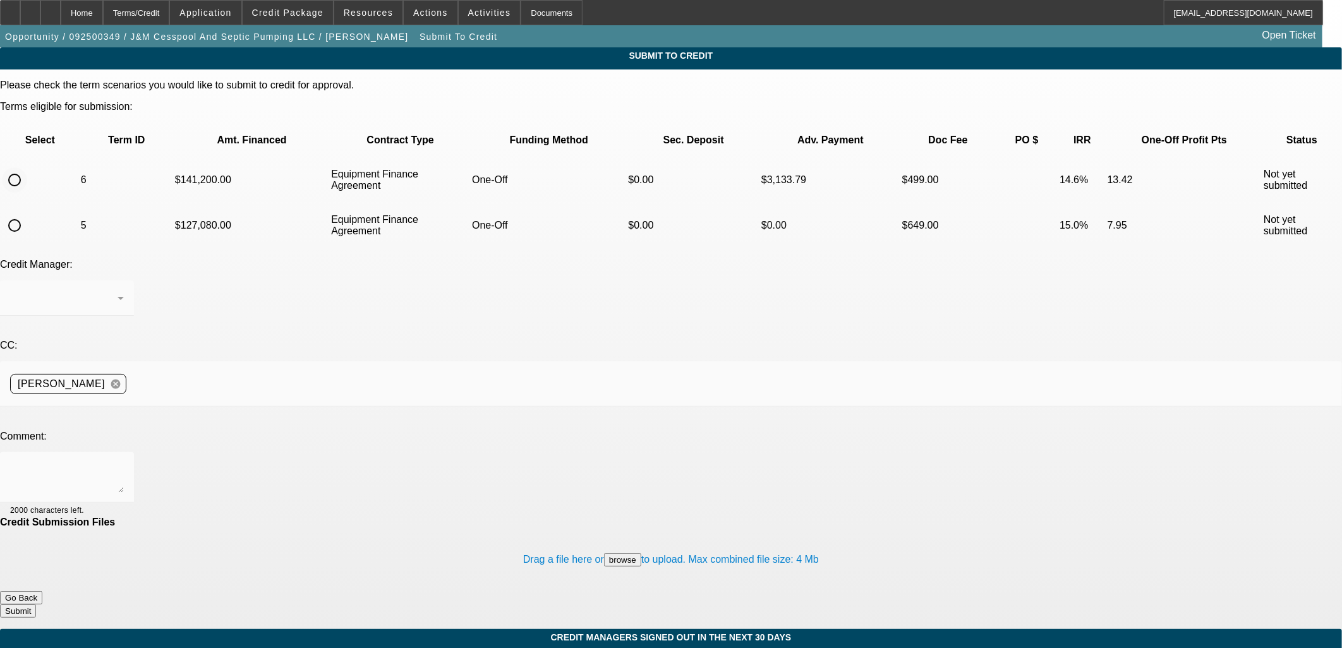
click at [27, 167] on input "radio" at bounding box center [14, 179] width 25 height 25
radio input "true"
click at [124, 453] on div at bounding box center [67, 478] width 114 height 51
type textarea "Would FP consider an approval with less money upfront? If not, then we'll go wi…"
click at [36, 605] on button "Submit" at bounding box center [18, 611] width 36 height 13
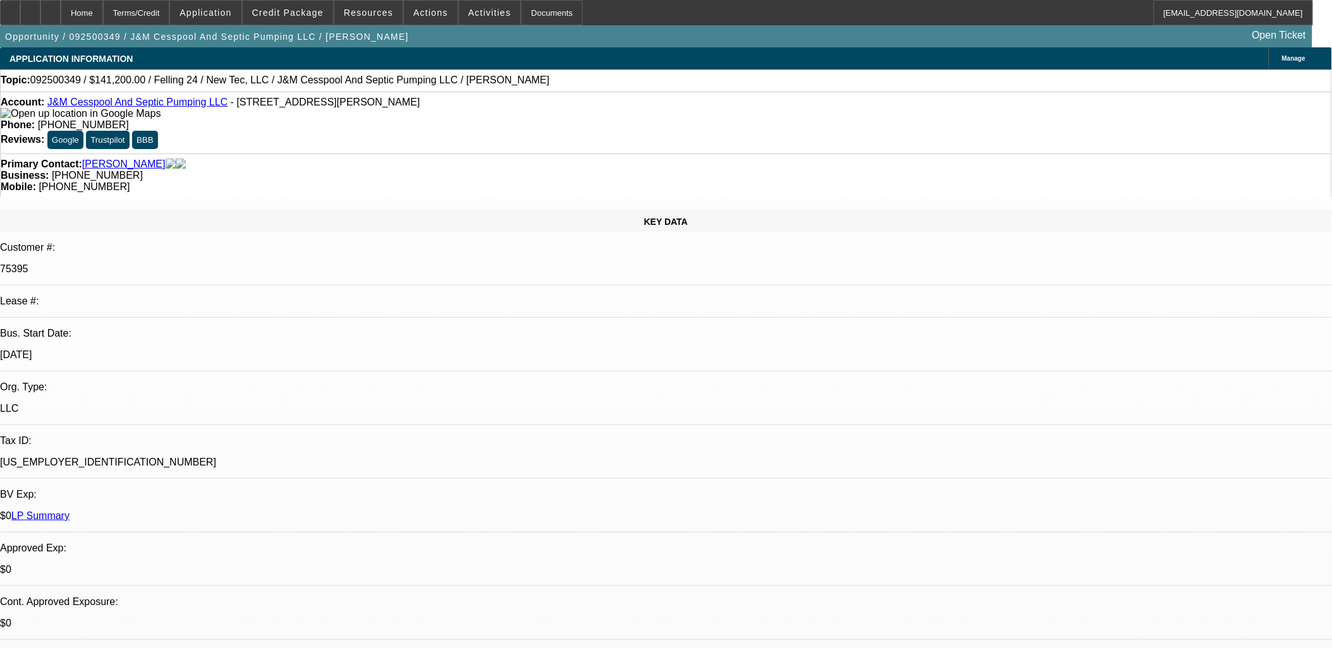
select select "0"
select select "3"
select select "0"
select select "6"
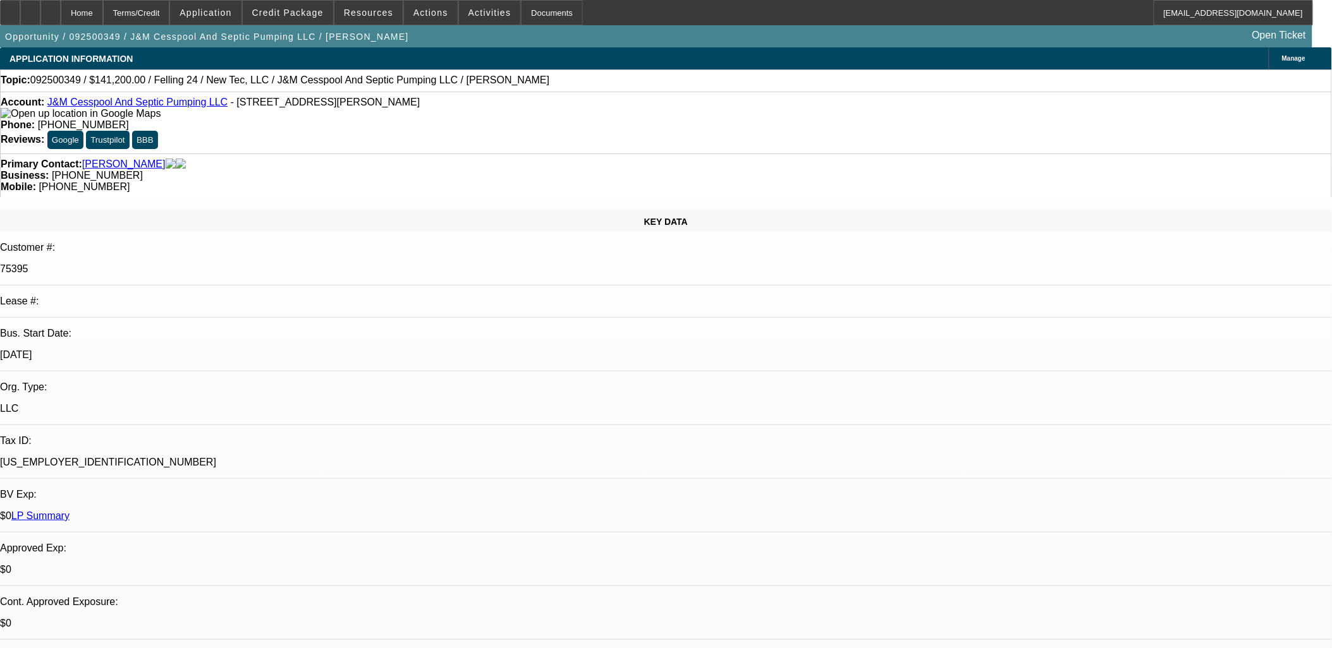
select select "0.1"
select select "0"
select select "2"
select select "0"
select select "6"
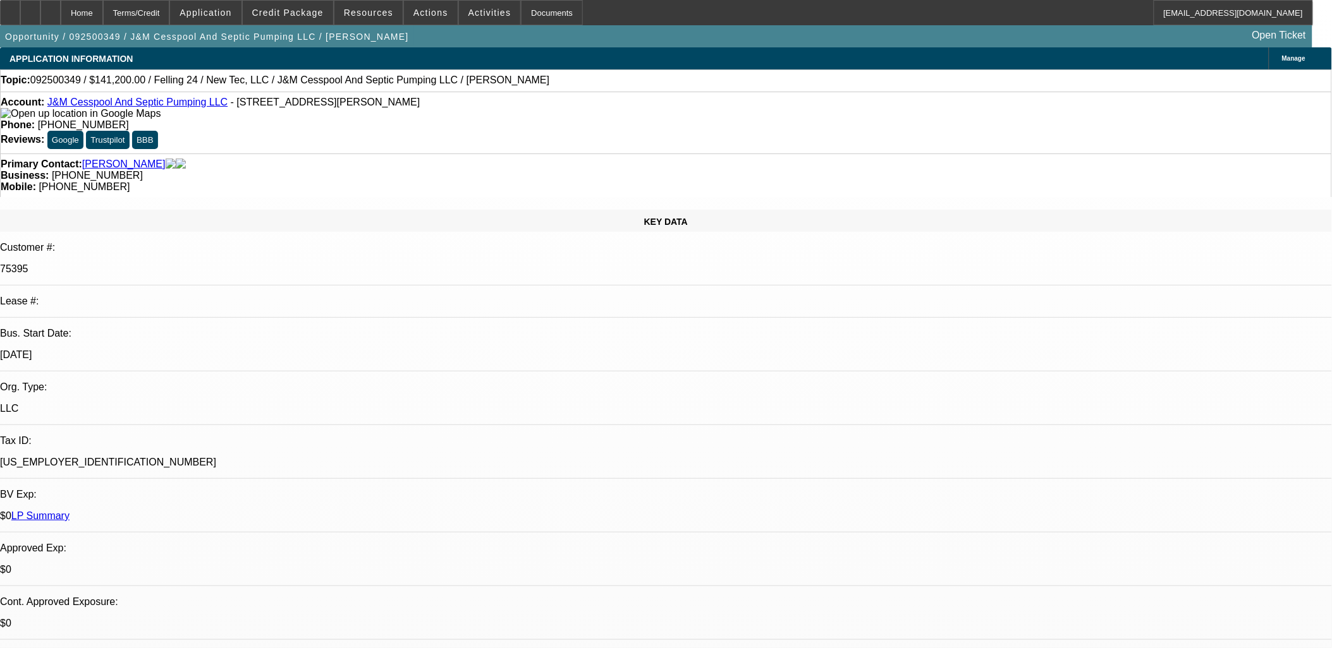
select select "0.1"
select select "0"
select select "2"
select select "0"
select select "6"
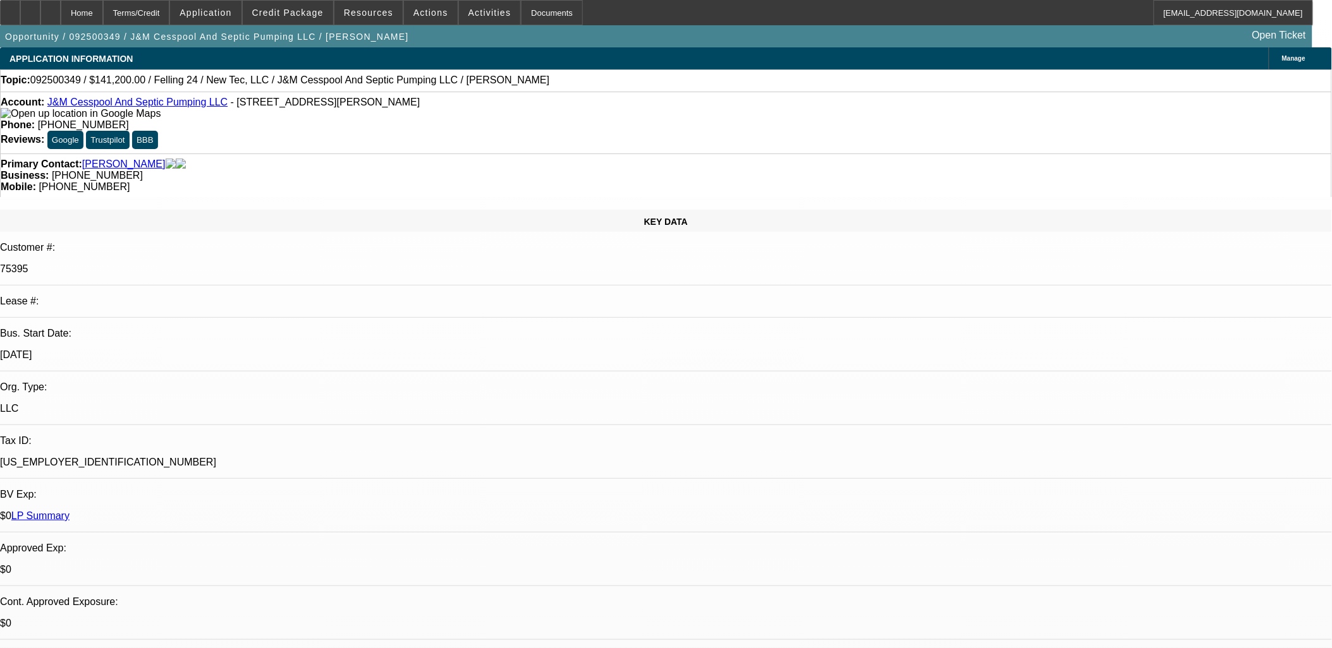
select select "0"
select select "2"
select select "0"
select select "6"
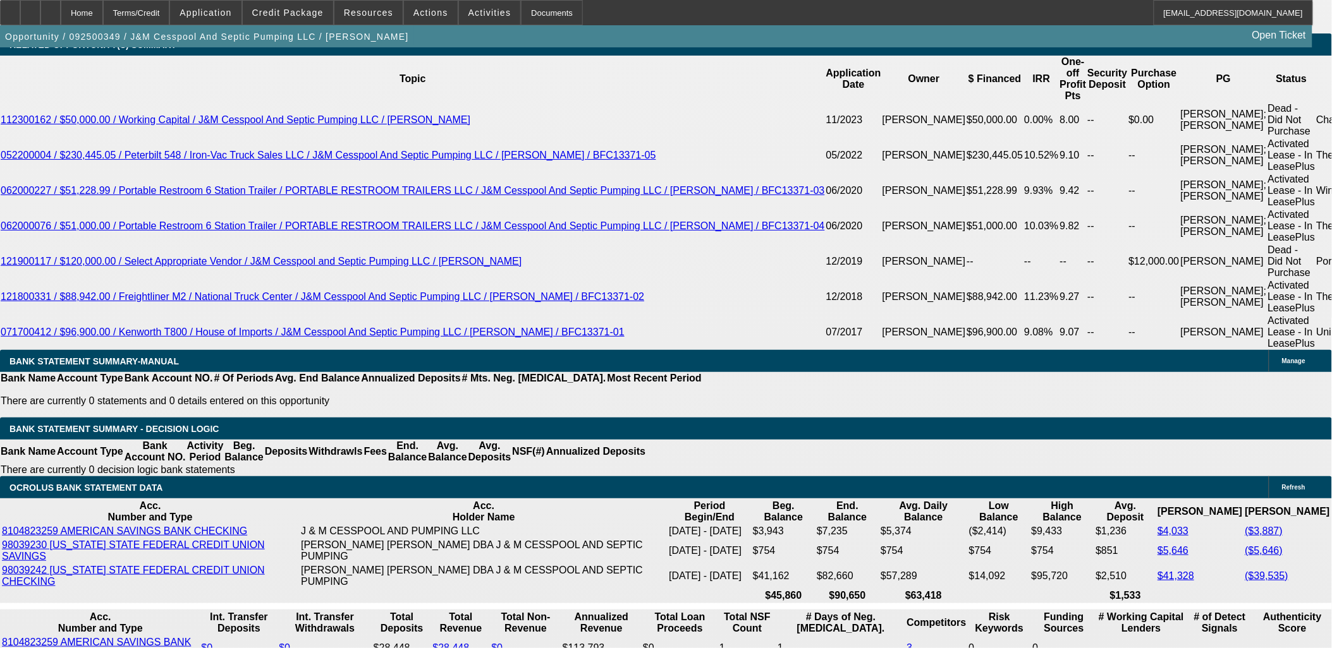
scroll to position [2317, 0]
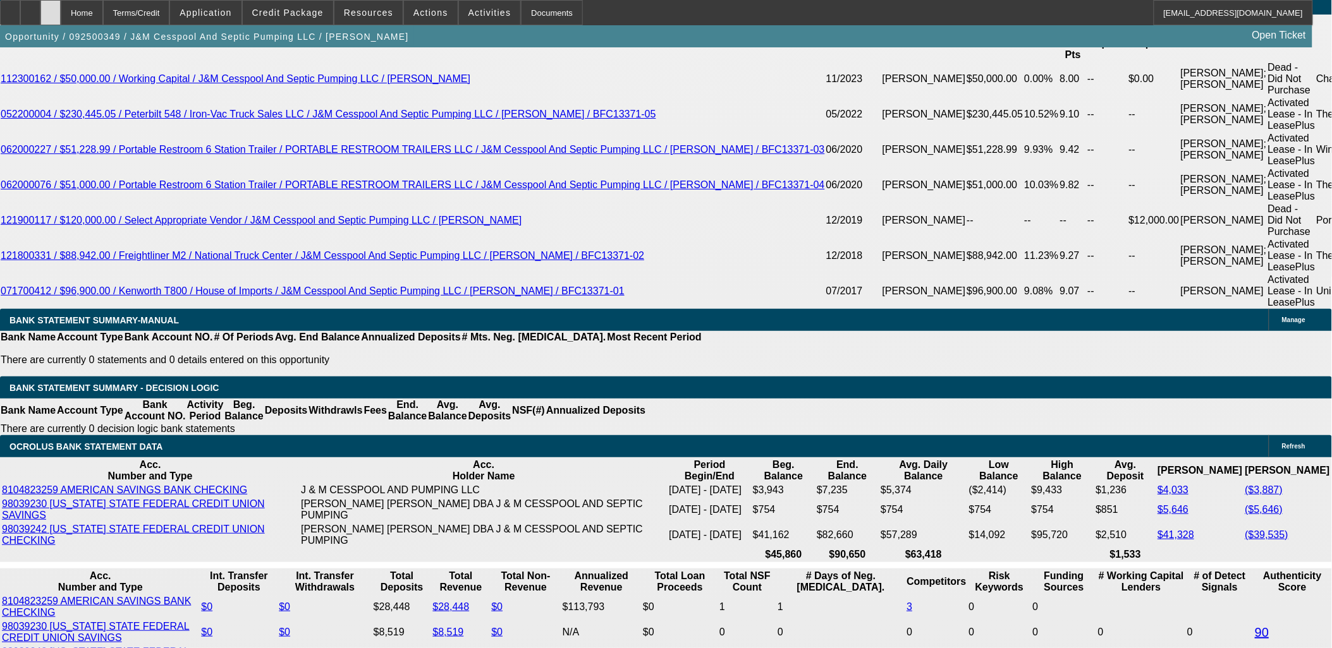
click at [61, 14] on div at bounding box center [50, 12] width 20 height 25
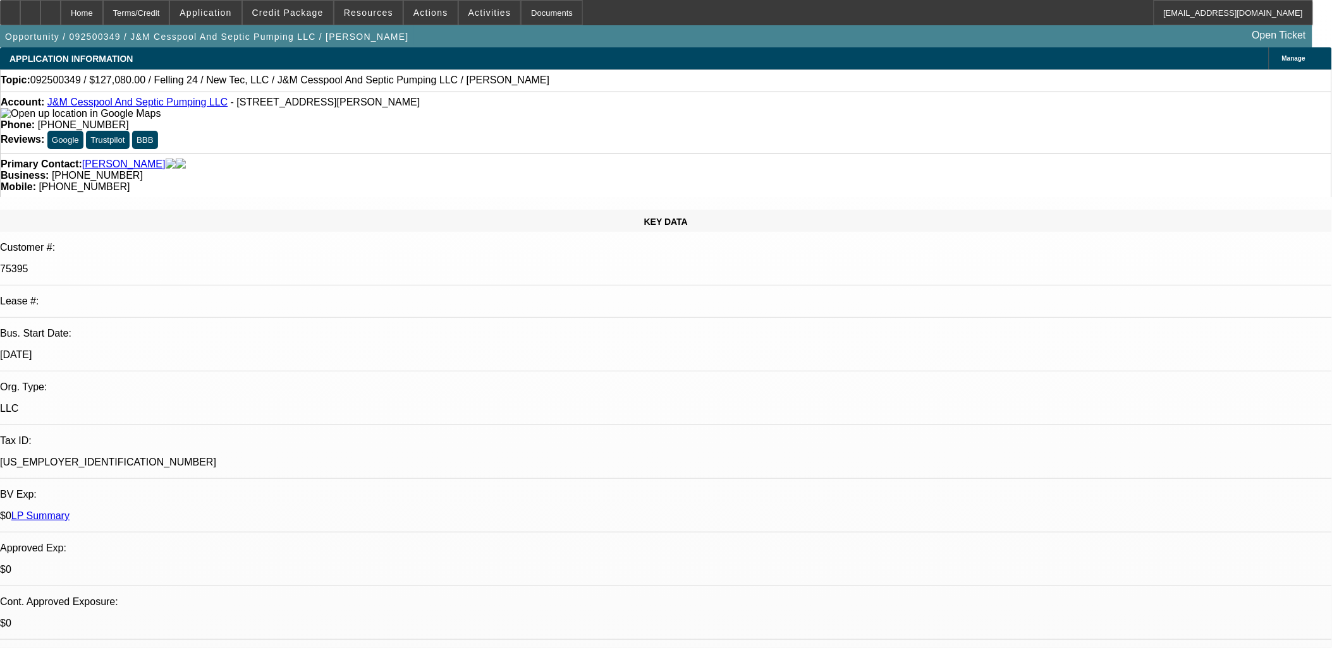
select select "0"
select select "0.1"
select select "0"
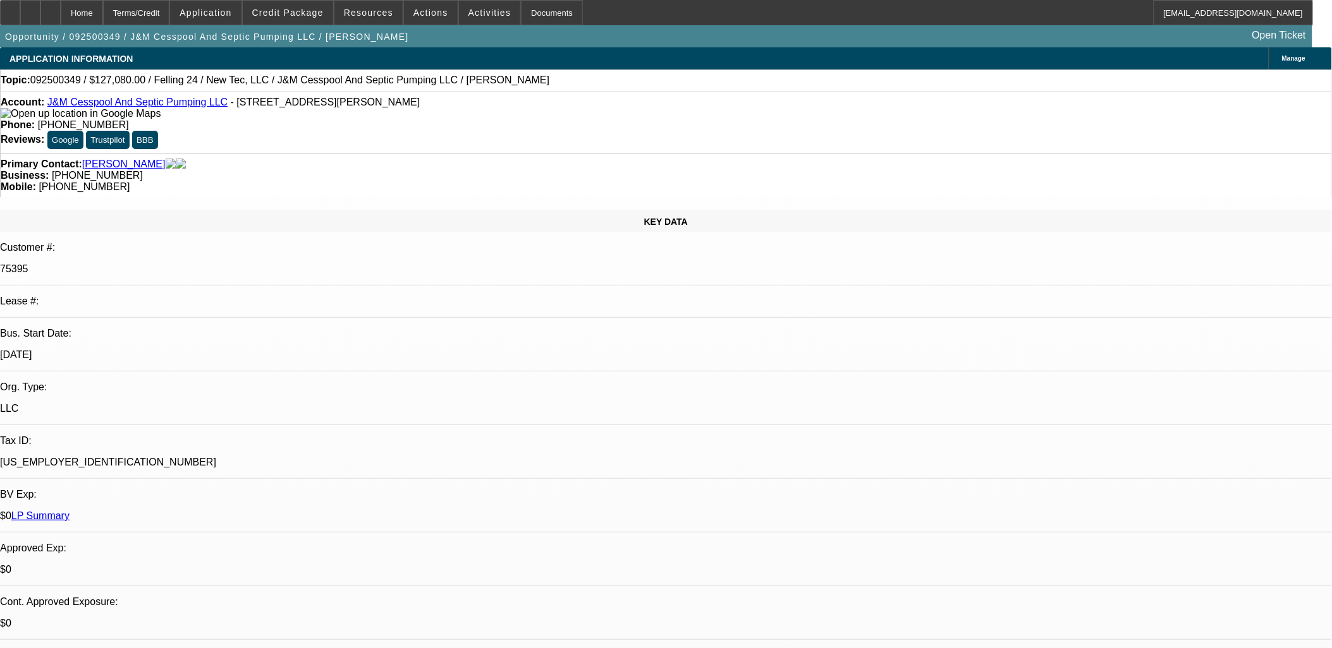
select select "0"
select select "0.1"
select select "0"
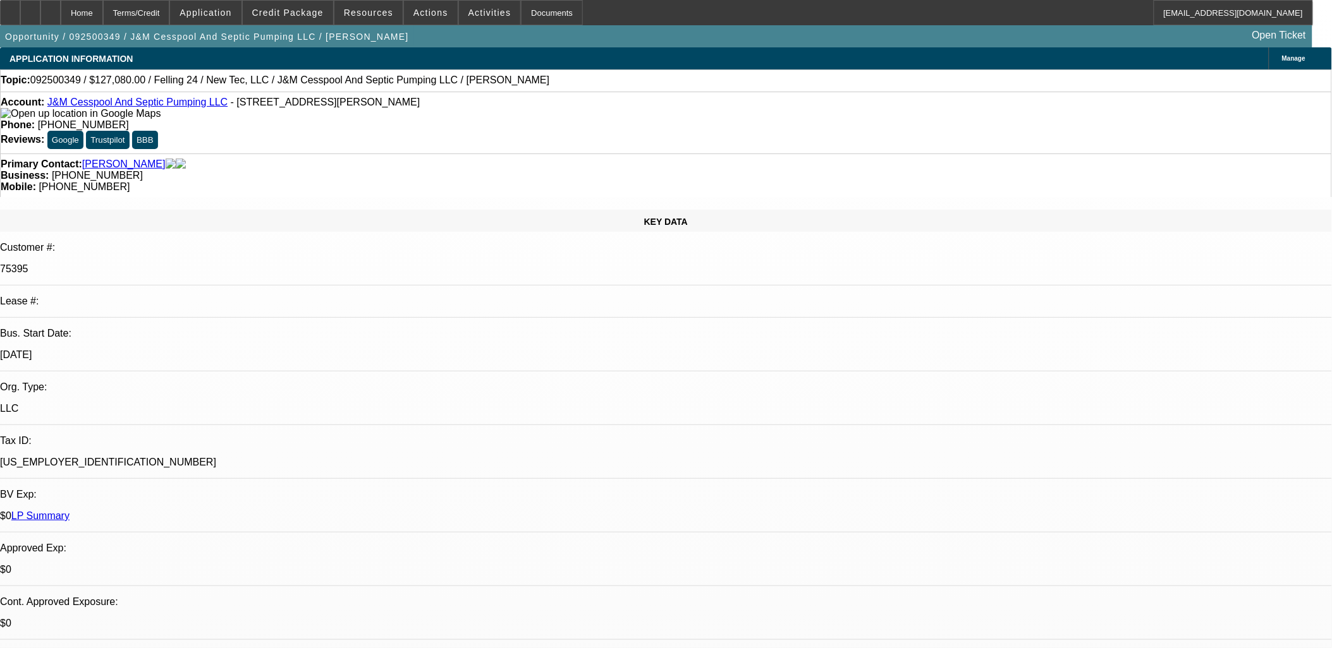
select select "0"
select select "1"
select select "3"
select select "6"
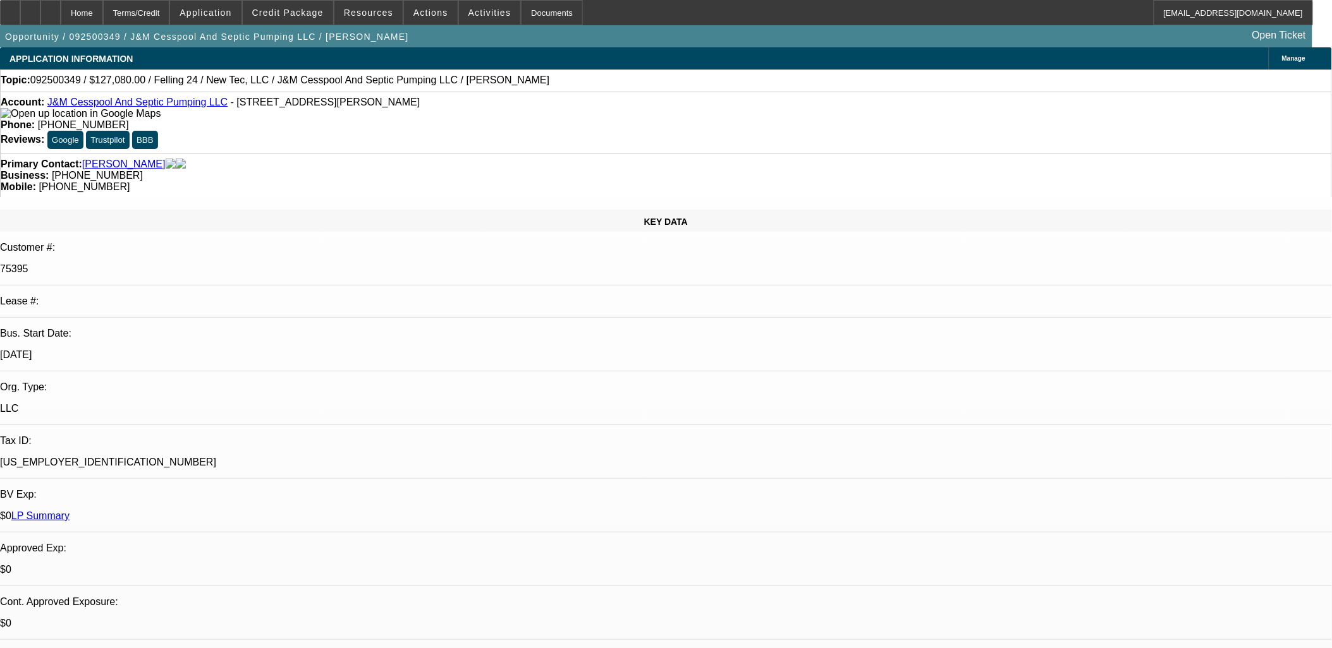
select select "1"
select select "2"
select select "6"
select select "1"
select select "2"
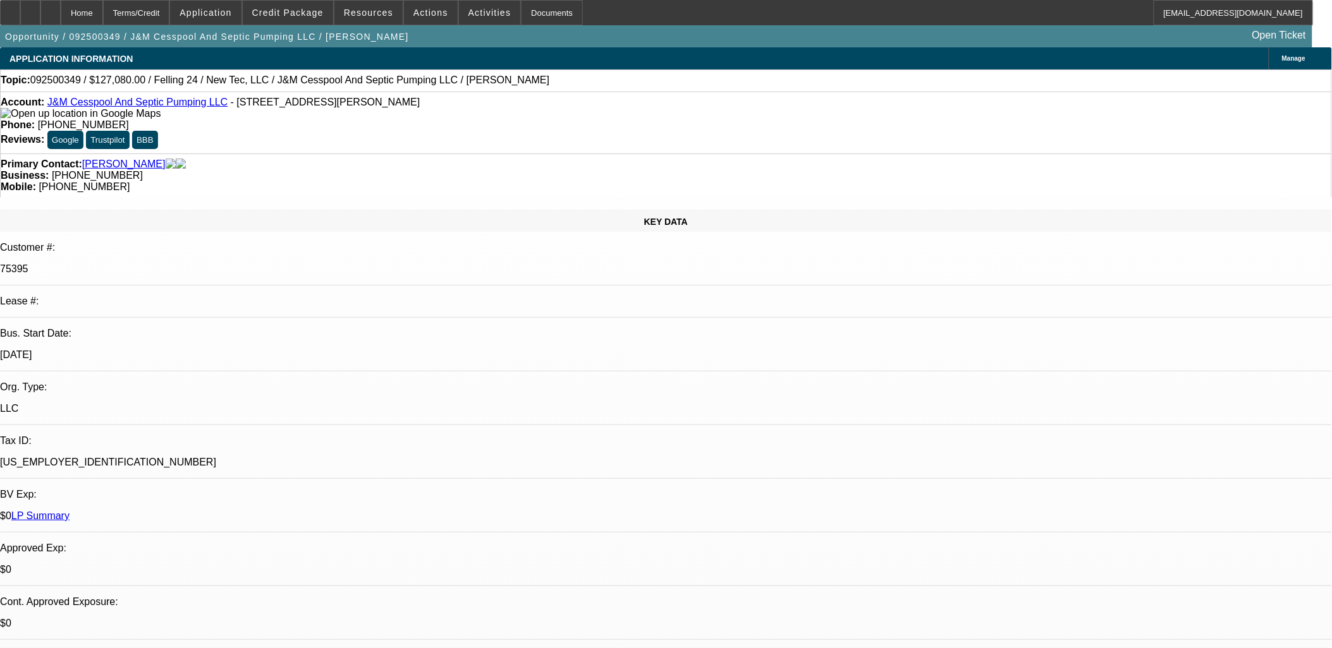
select select "6"
select select "1"
select select "2"
select select "6"
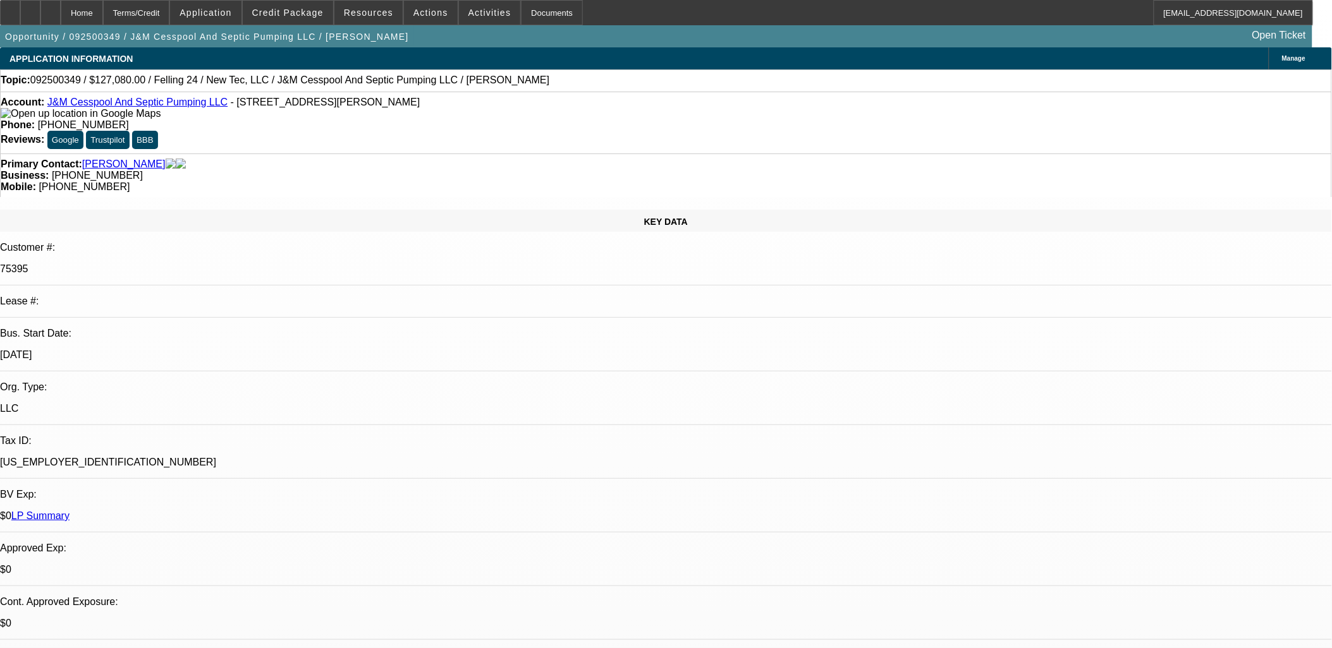
scroll to position [70, 0]
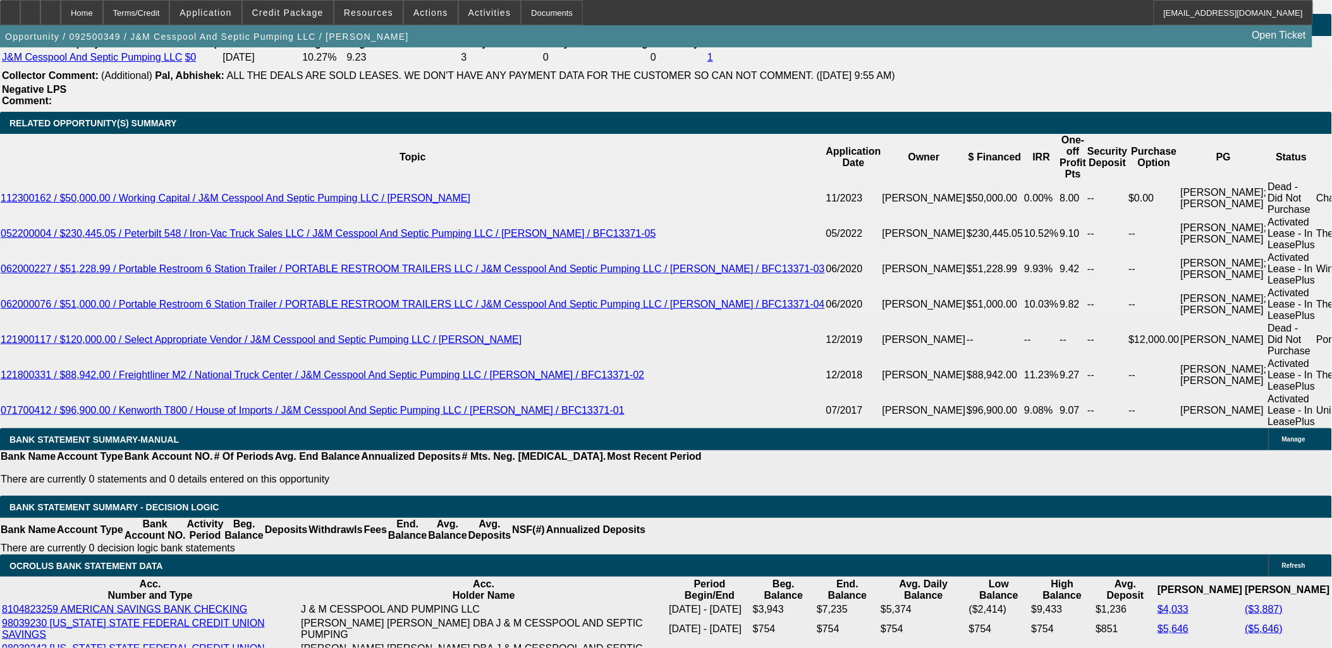
scroll to position [2247, 0]
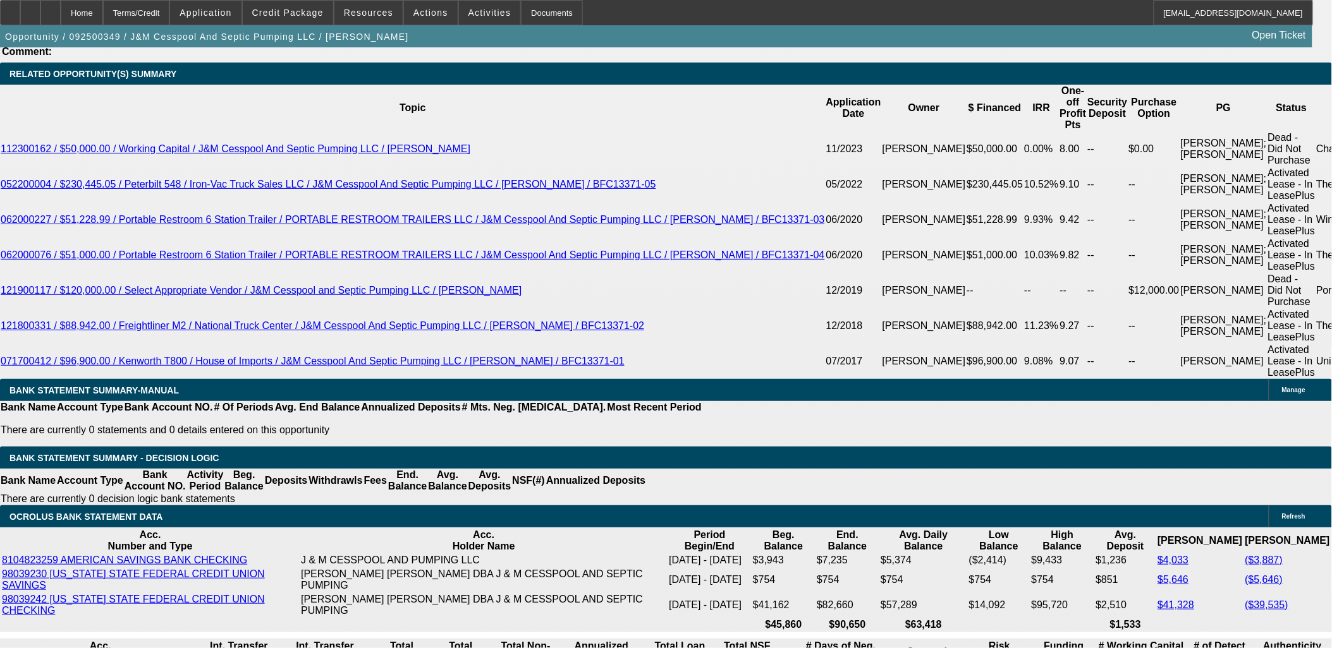
type input "302"
type input "UNKNOWN"
type input "3029"
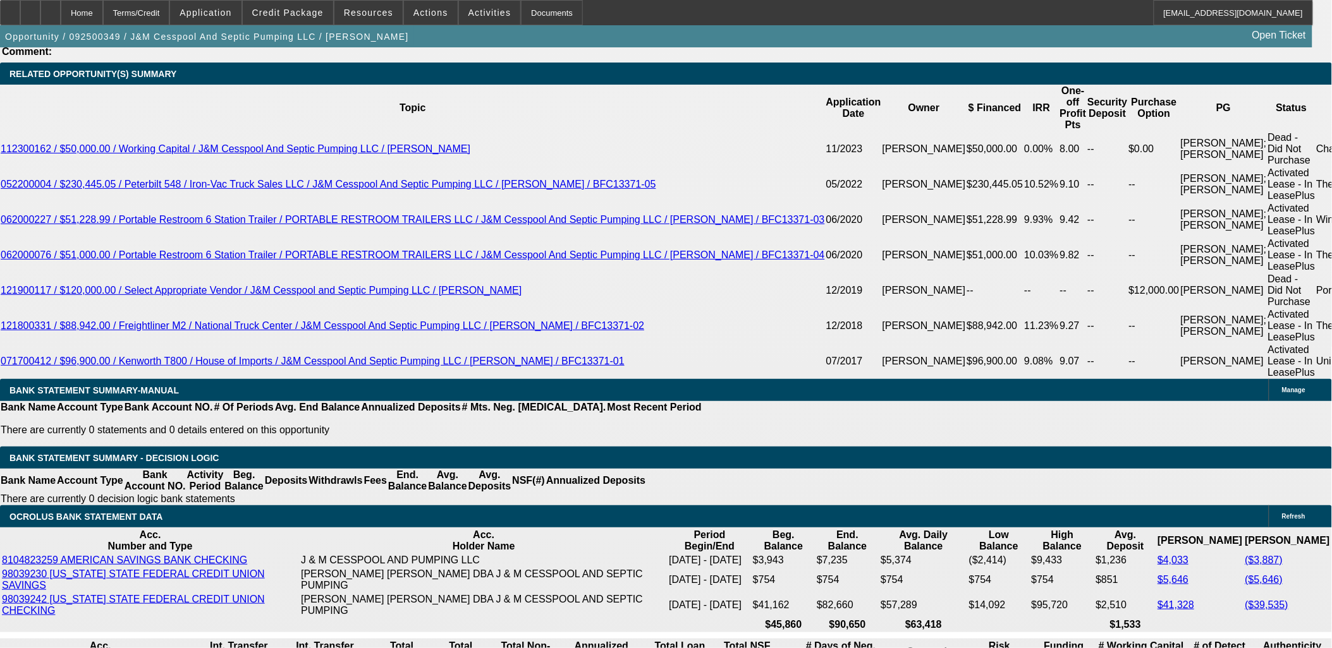
type input "15.1"
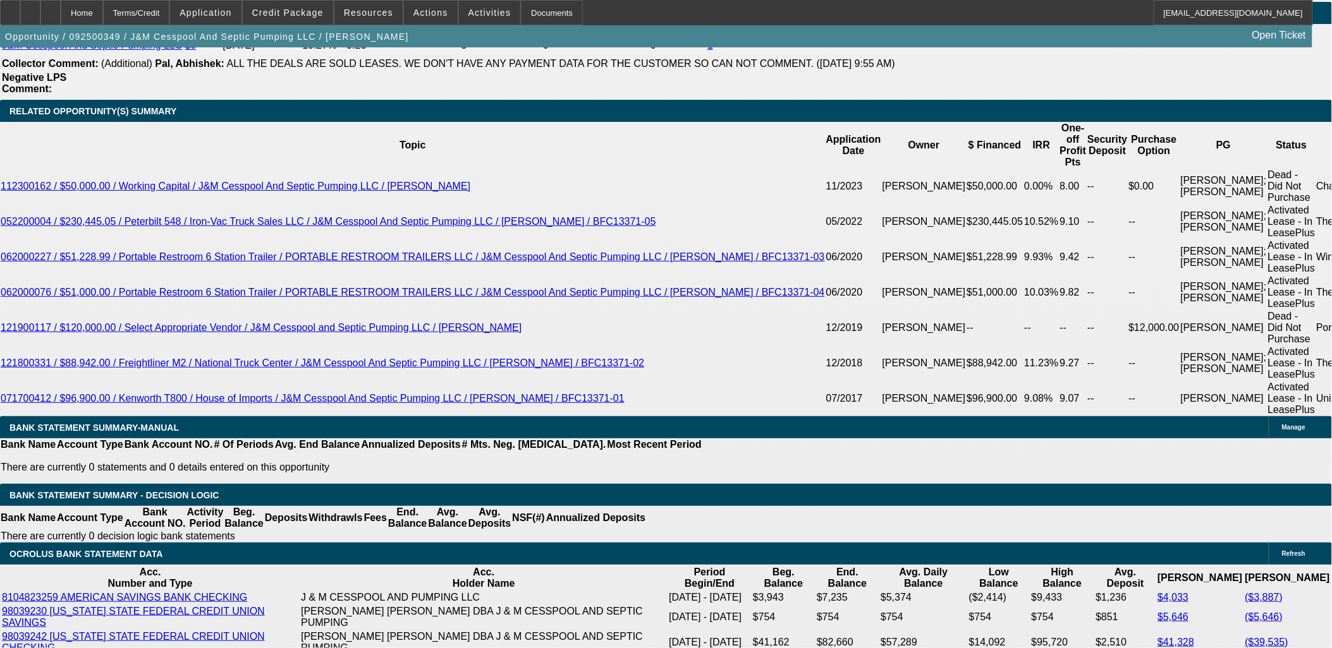
scroll to position [2177, 0]
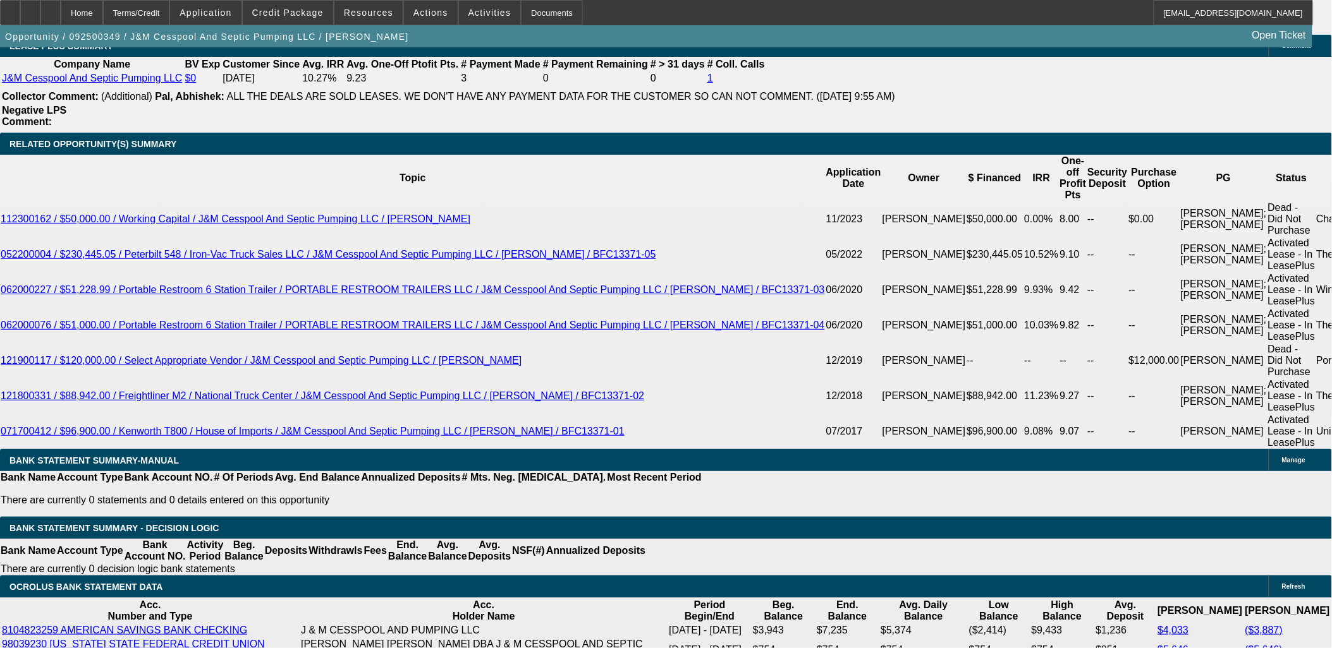
type input "$3,029.00"
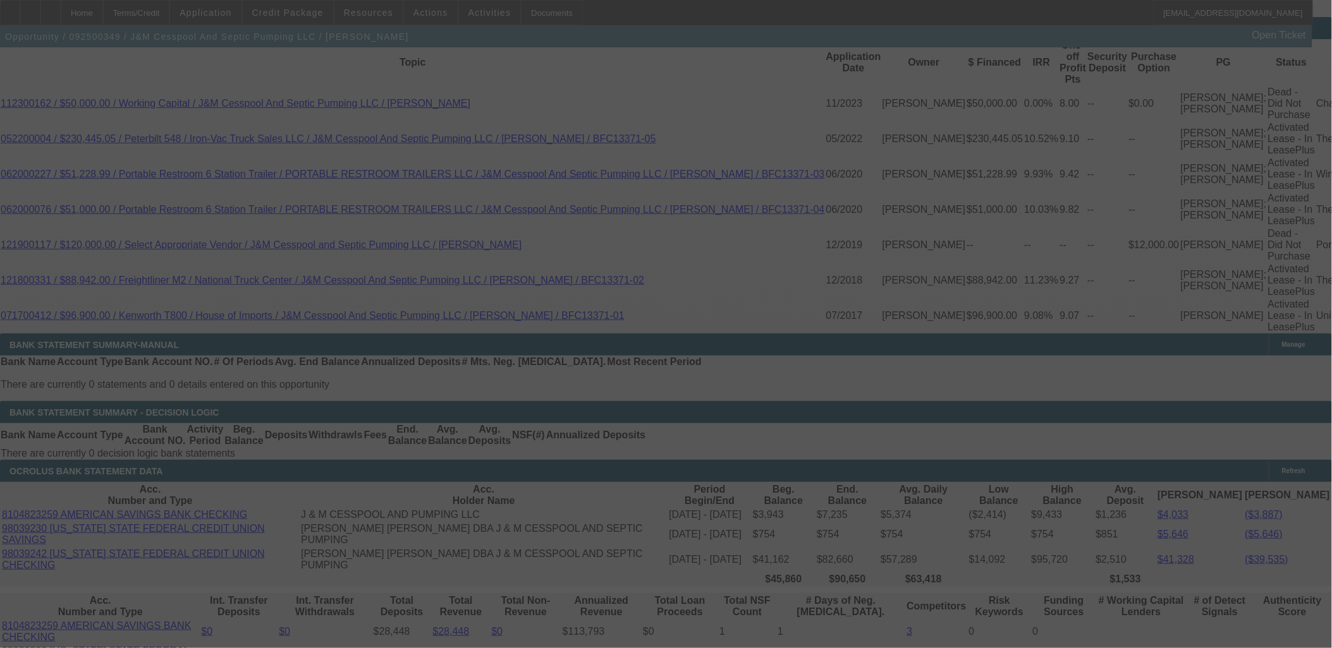
scroll to position [2317, 0]
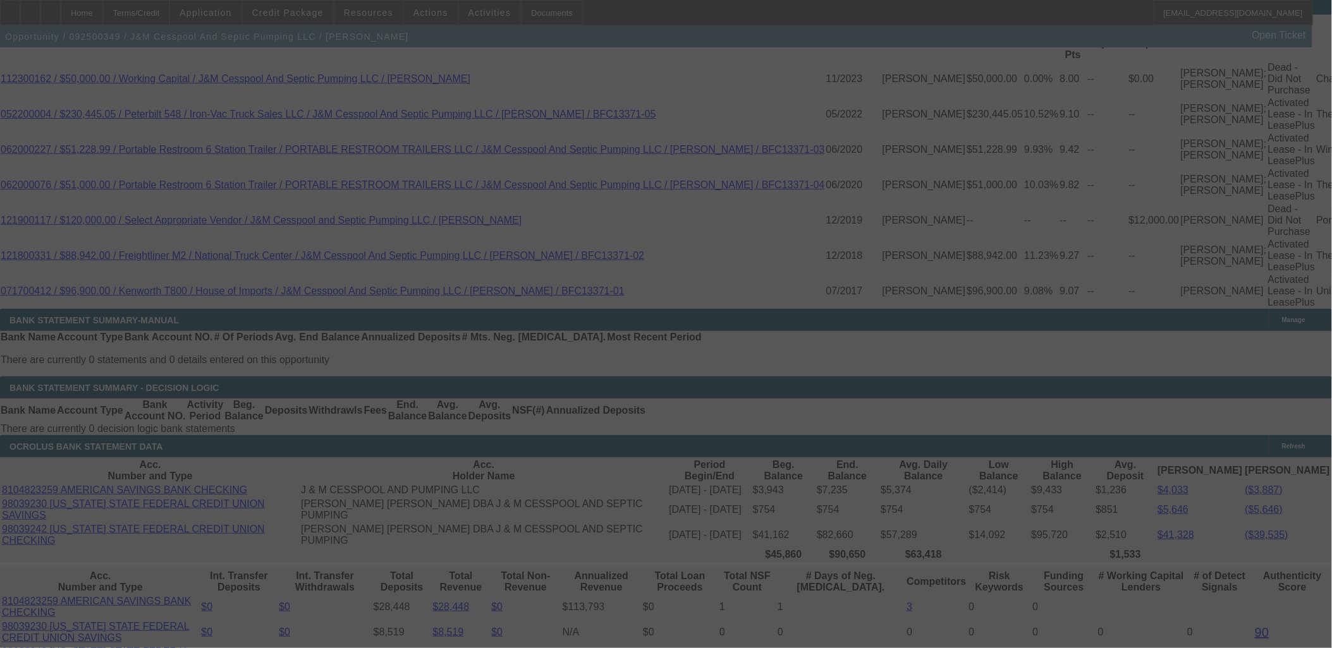
select select "0.1"
select select "0"
select select "2"
select select "0"
select select "6"
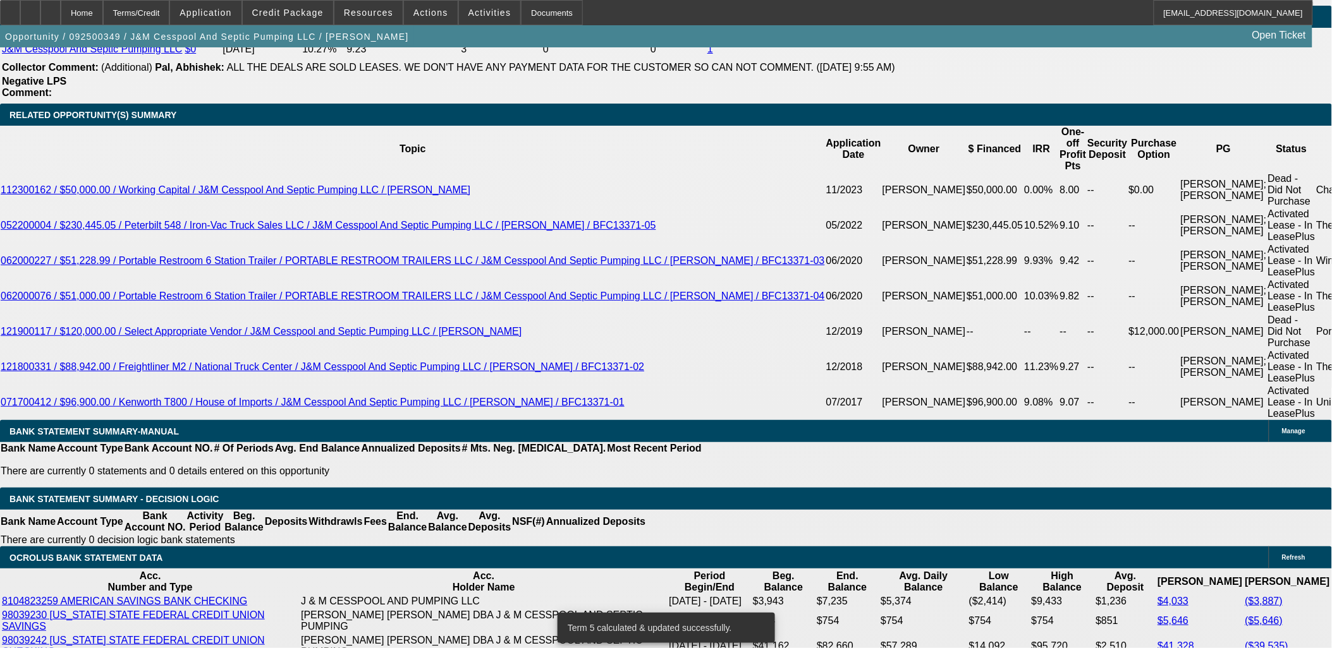
scroll to position [2093, 0]
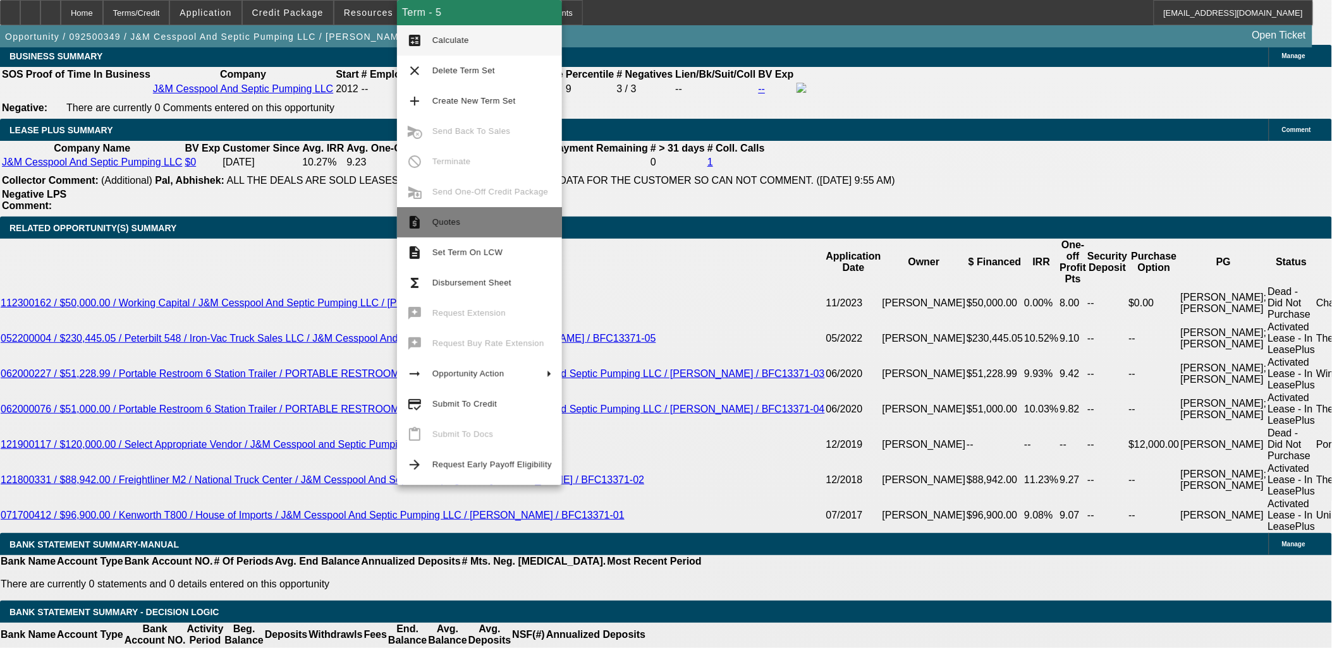
click at [437, 226] on span "Quotes" at bounding box center [491, 222] width 119 height 15
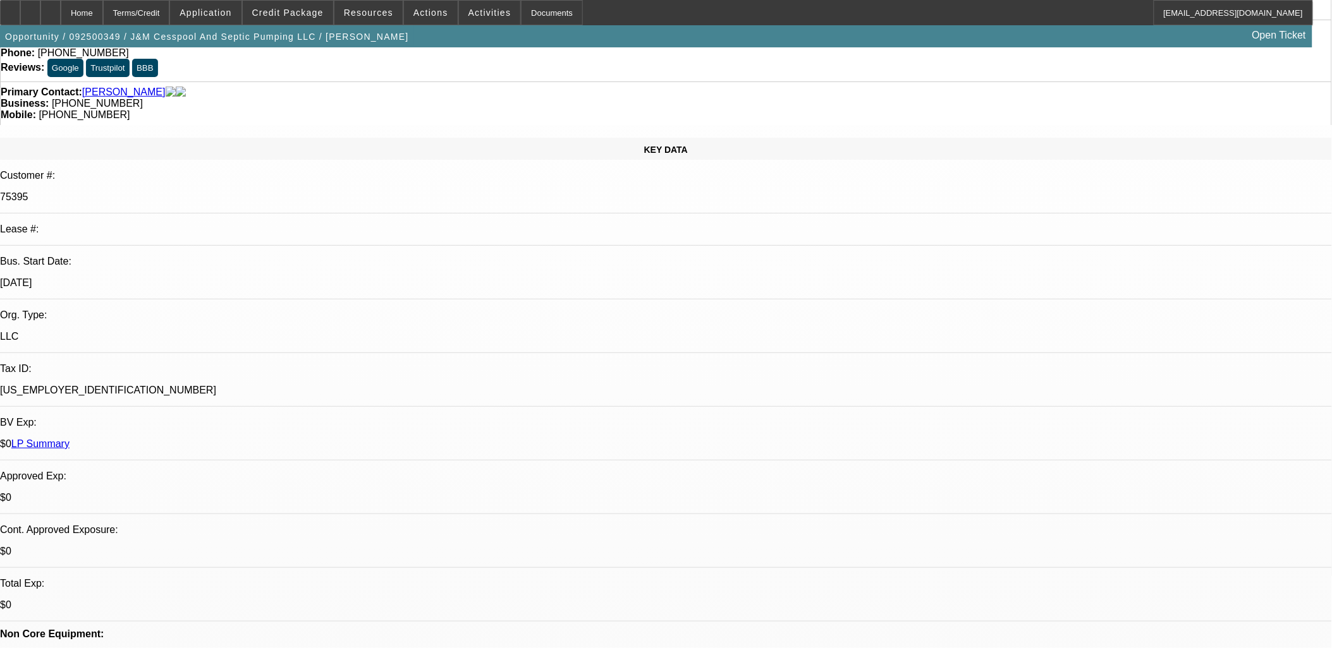
scroll to position [0, 0]
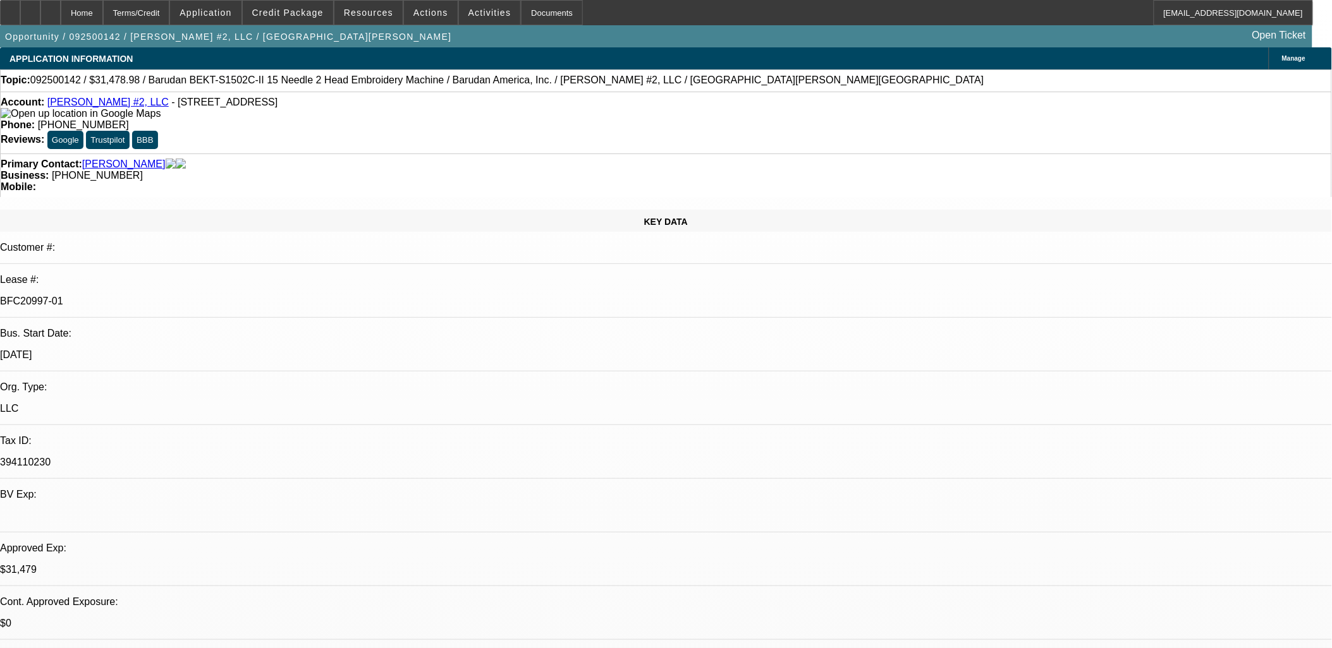
select select "0.1"
select select "1.5"
select select "0"
select select "2"
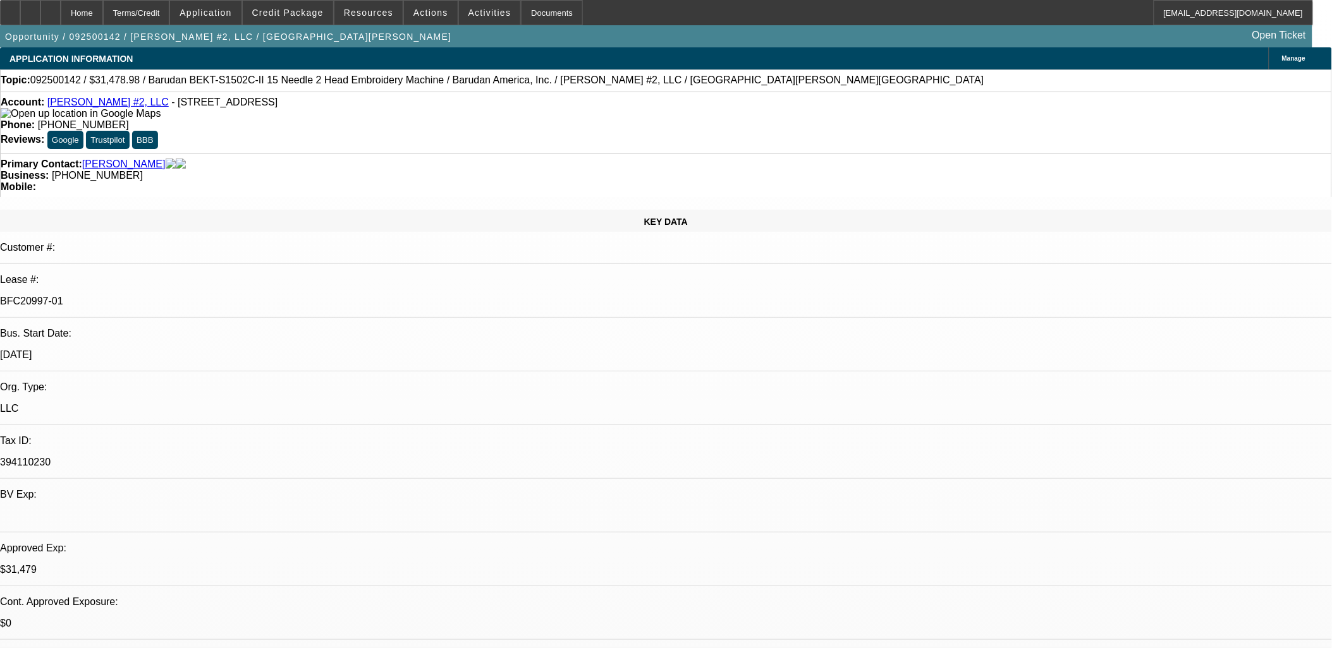
select select "0.1"
select select "1"
select select "2"
select select "1"
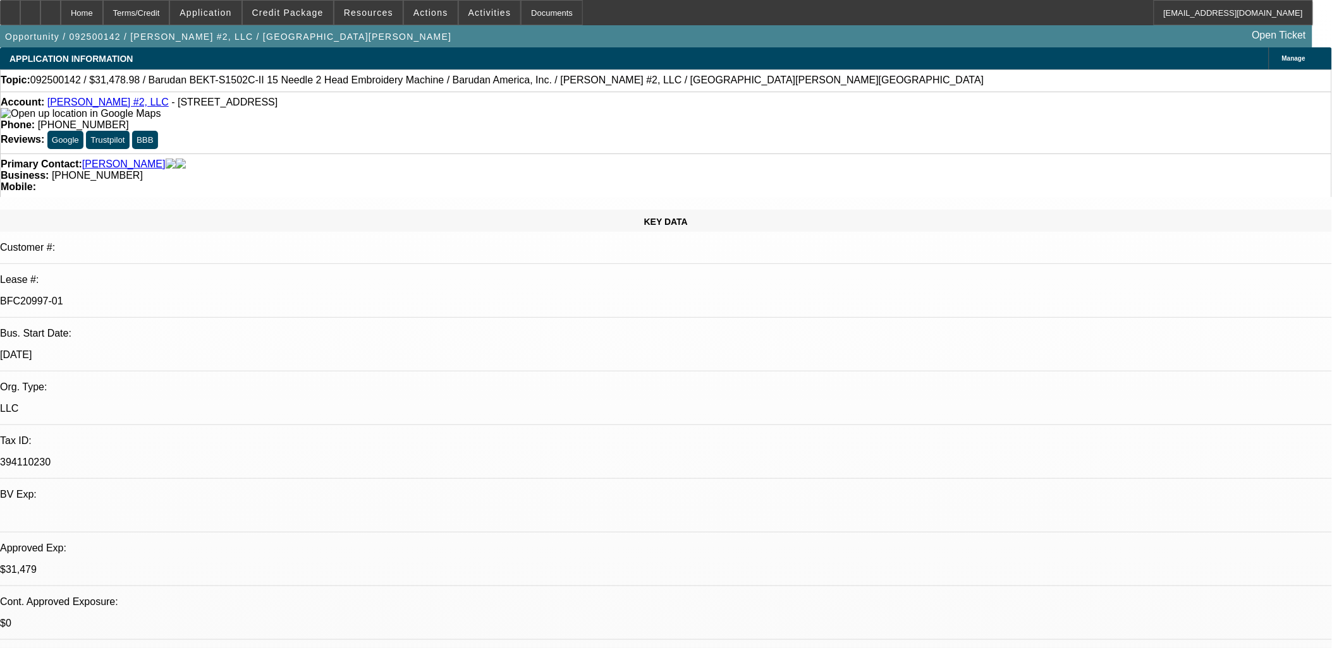
select select "2"
select select "4"
click at [417, 11] on span "Actions" at bounding box center [430, 13] width 35 height 10
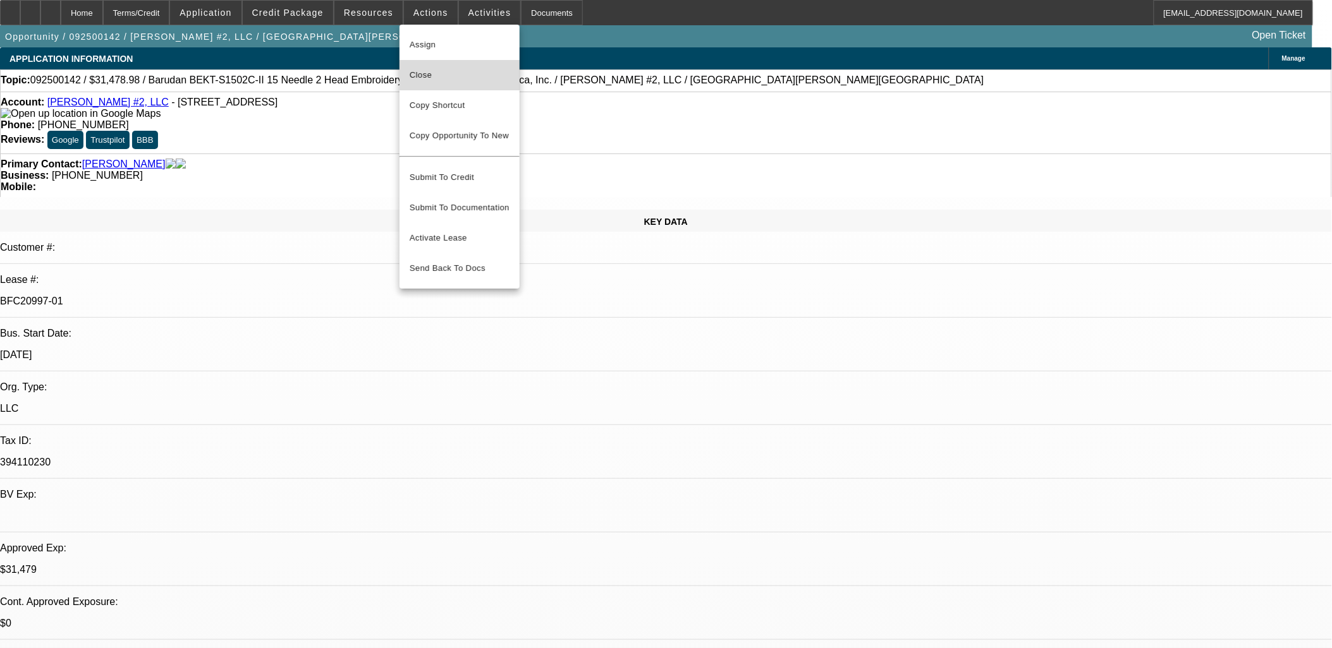
click at [439, 76] on span "Close" at bounding box center [460, 75] width 100 height 15
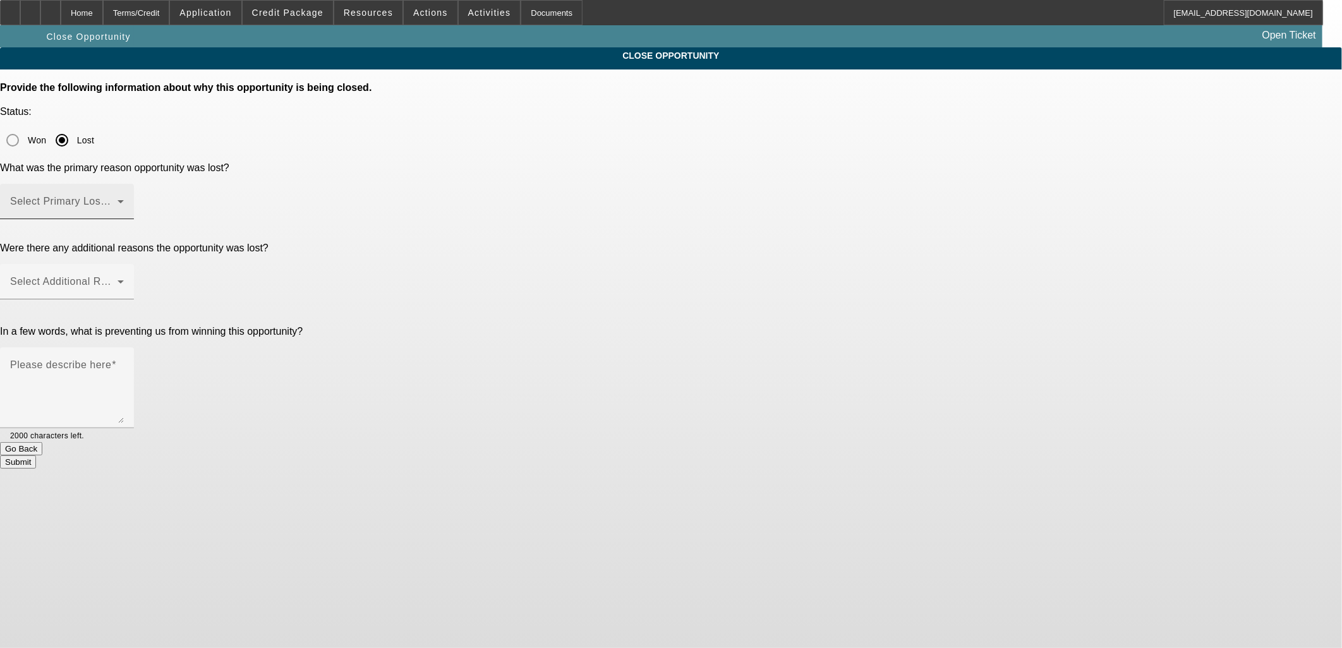
click at [118, 199] on span at bounding box center [63, 206] width 107 height 15
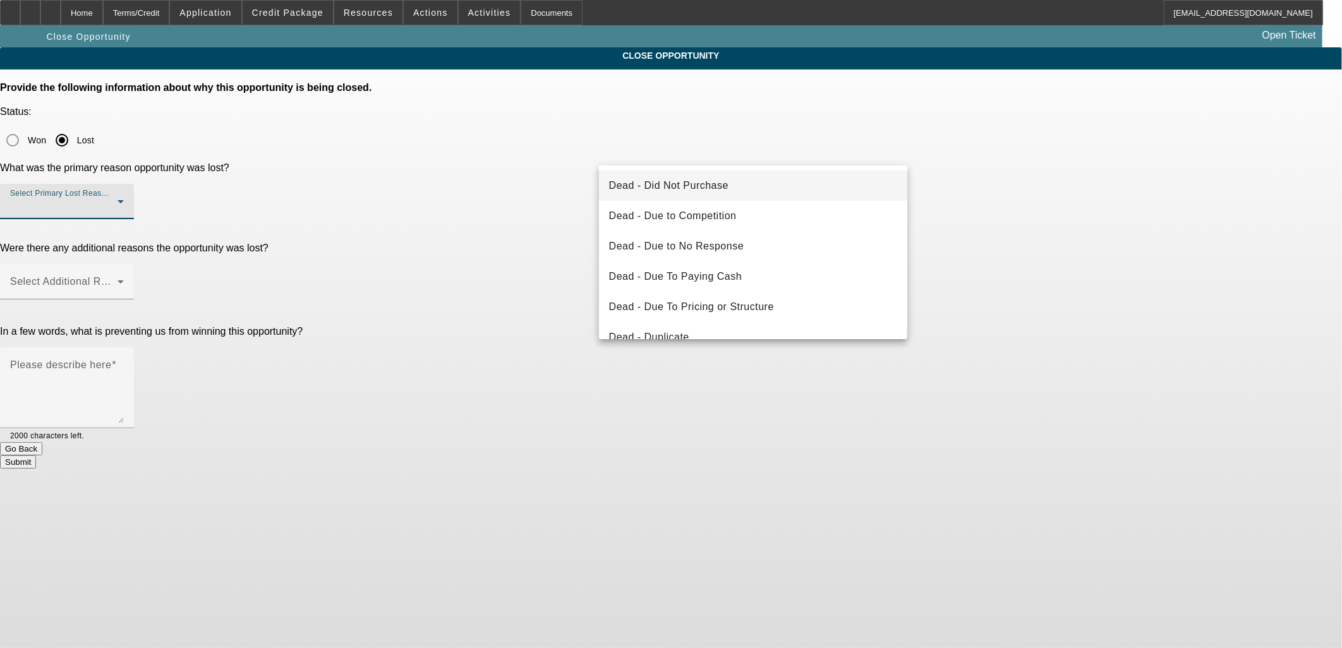
click at [707, 190] on span "Dead - Did Not Purchase" at bounding box center [668, 185] width 119 height 15
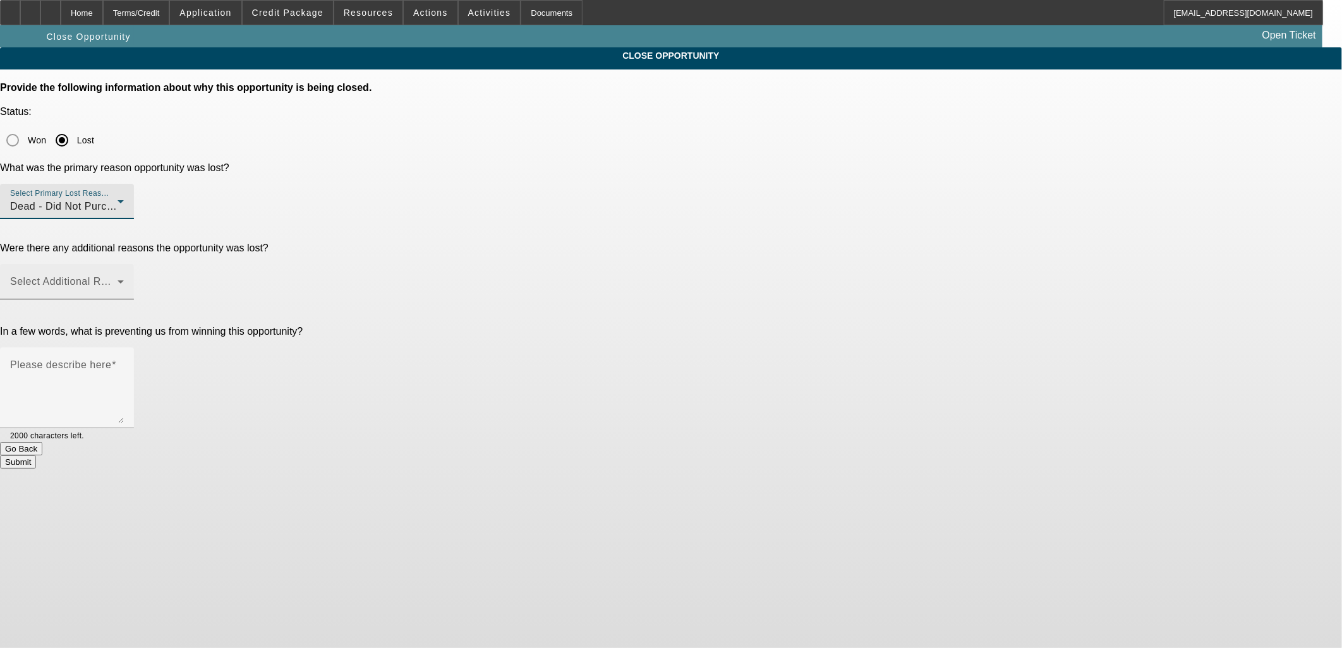
click at [124, 264] on div "Select Additional Reasons" at bounding box center [67, 281] width 114 height 35
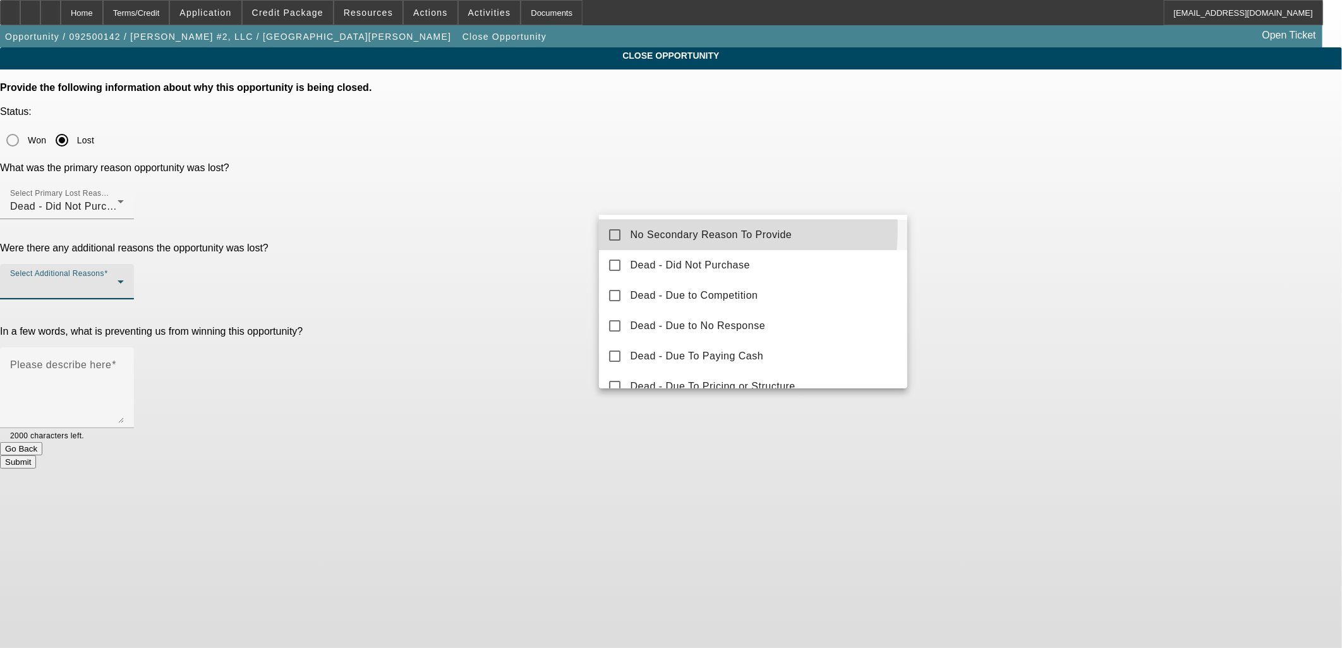
click at [661, 229] on span "No Secondary Reason To Provide" at bounding box center [712, 235] width 162 height 15
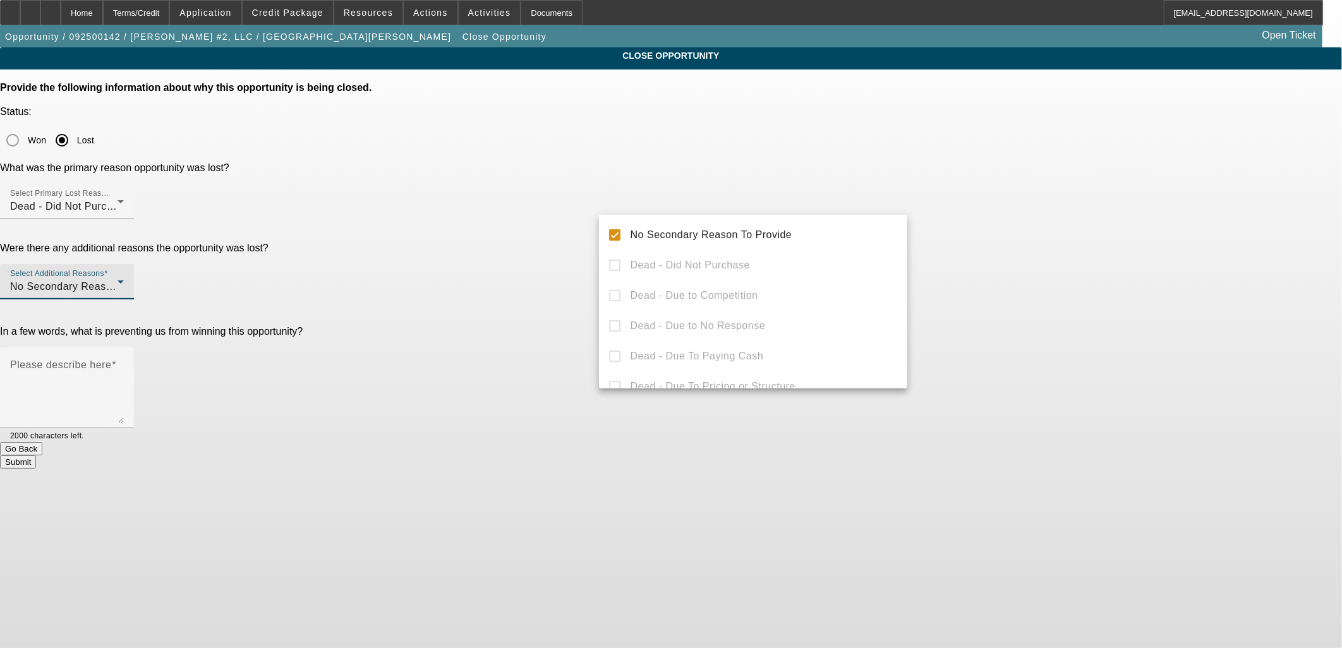
click at [525, 244] on div at bounding box center [671, 324] width 1342 height 648
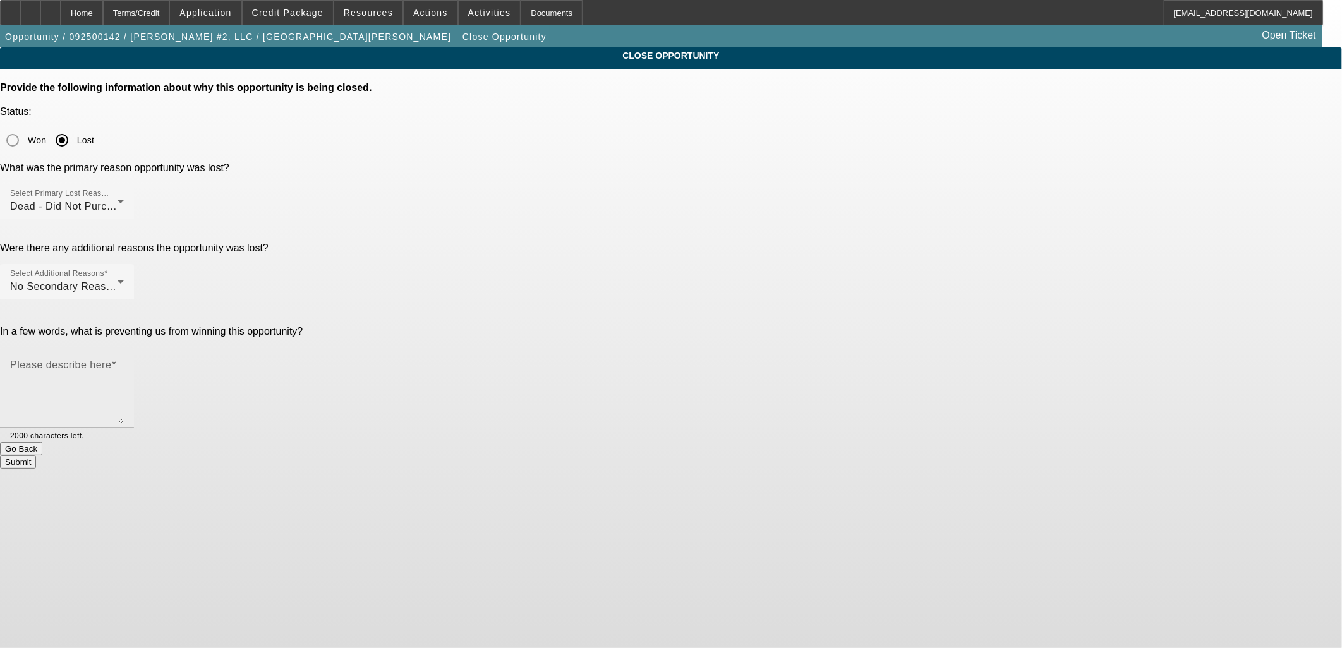
click at [124, 363] on textarea "Please describe here" at bounding box center [67, 393] width 114 height 61
type textarea "Customer backed out when we asked them to provide banks under Esperanza #2."
click at [124, 363] on textarea "Customer backed out when we asked them to provide banks under Esperanza #2." at bounding box center [67, 393] width 114 height 61
click at [36, 456] on button "Submit" at bounding box center [18, 462] width 36 height 13
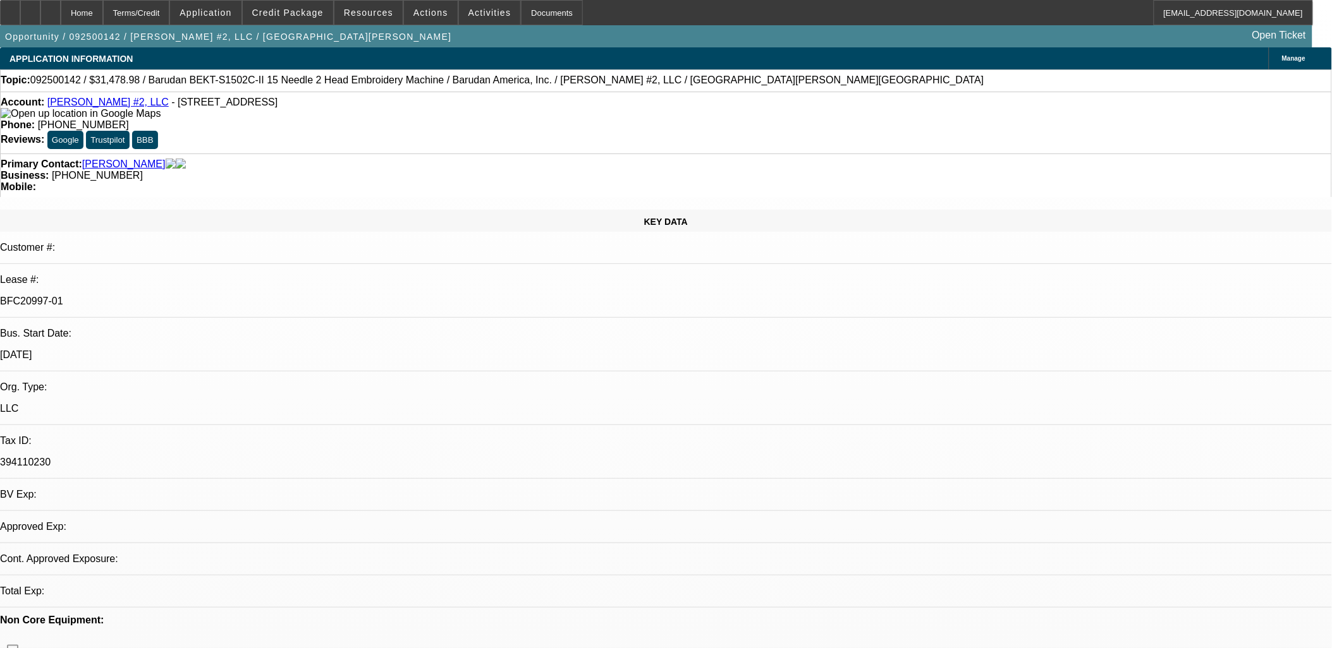
select select "0.1"
select select "1.5"
select select "0"
select select "2"
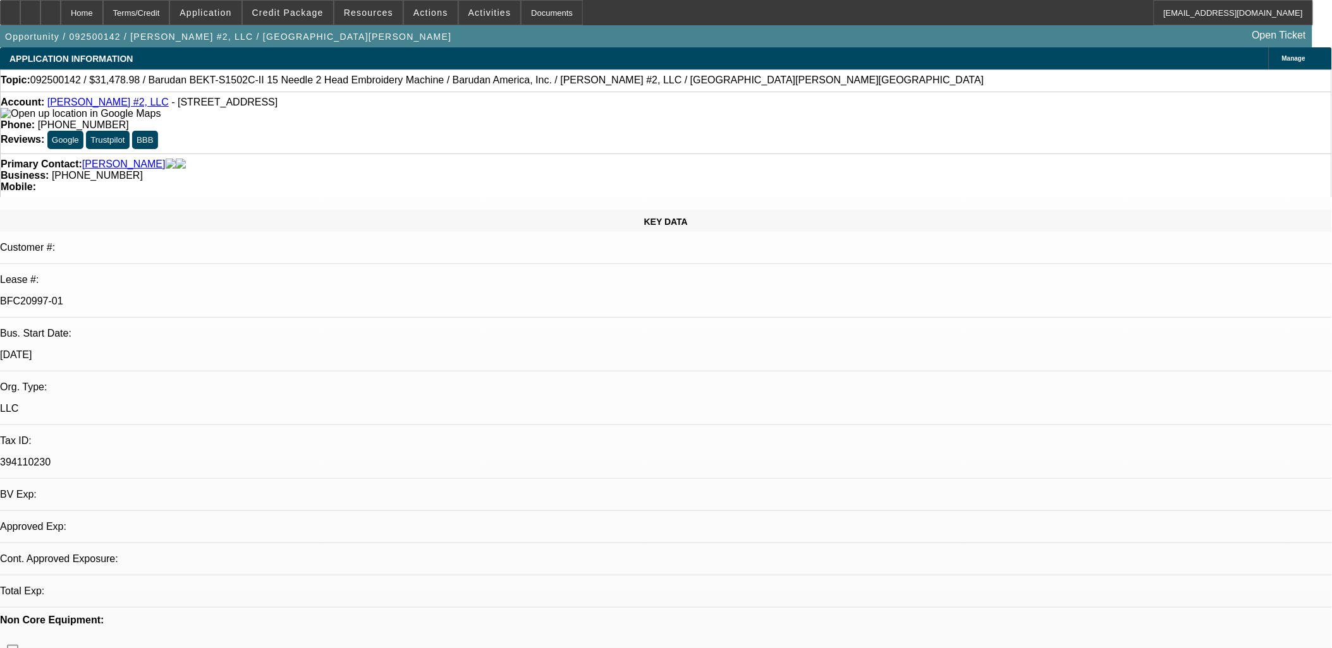
select select "0.1"
select select "1"
select select "2"
select select "1"
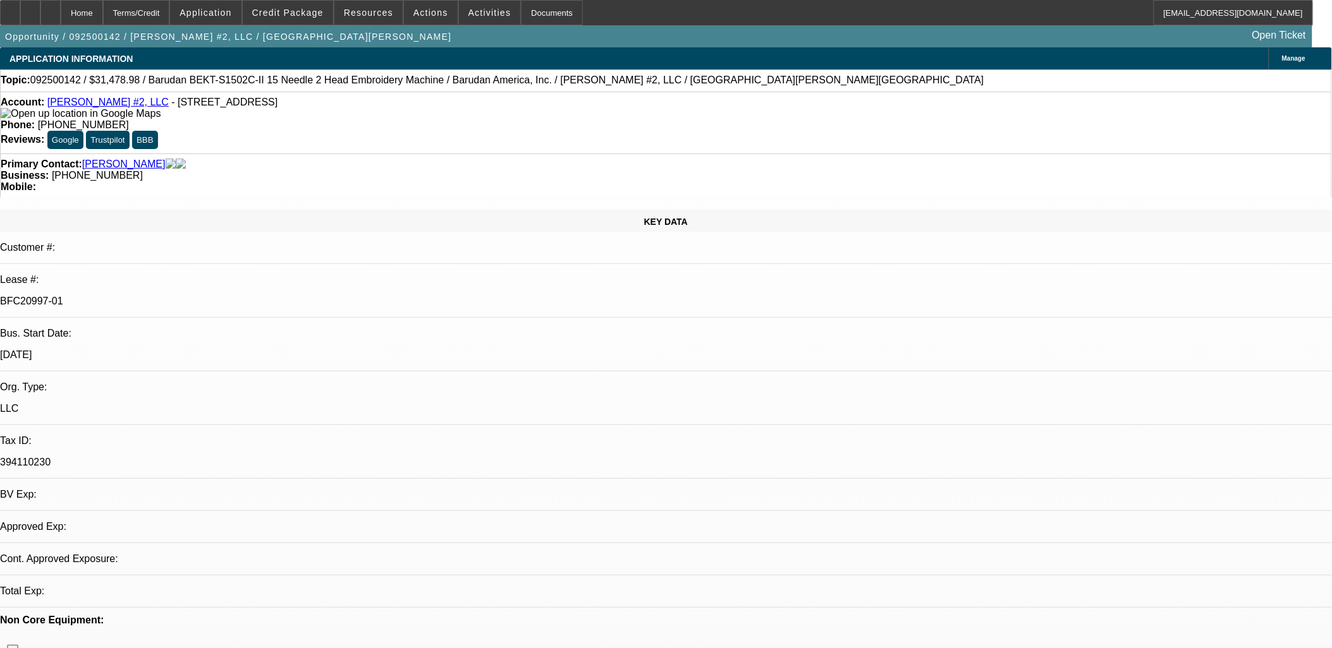
select select "2"
select select "4"
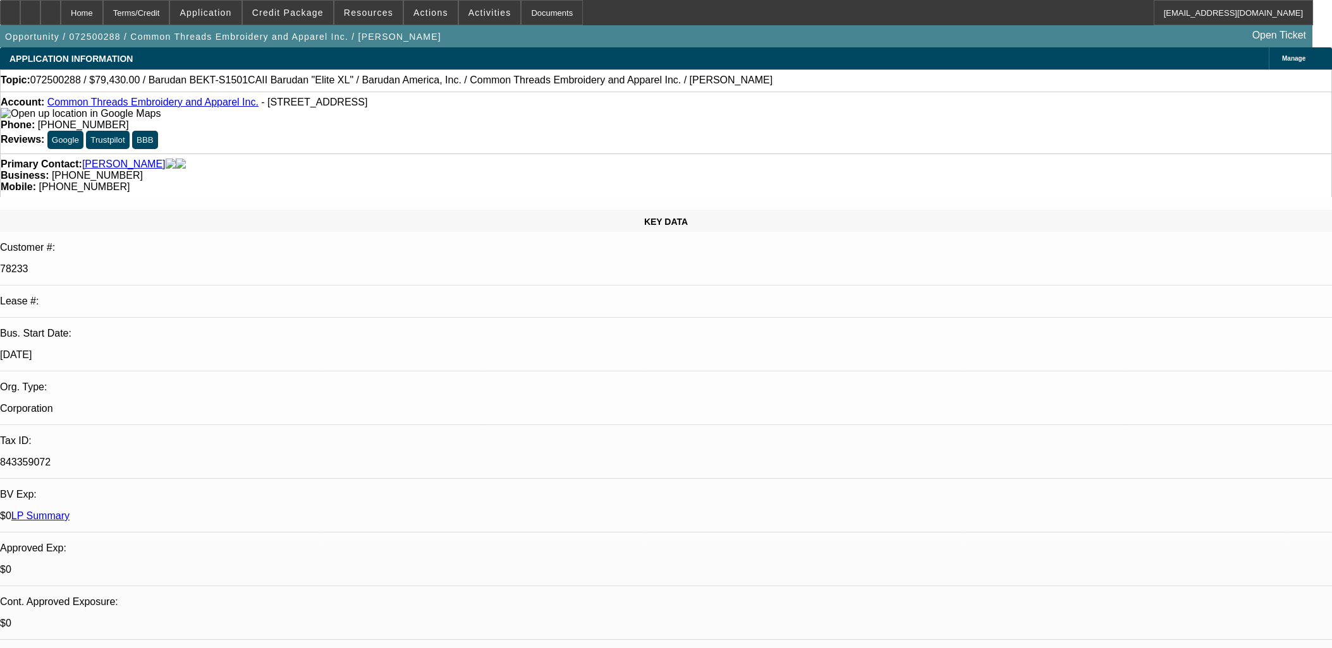
select select "0"
select select "2"
select select "0"
select select "6"
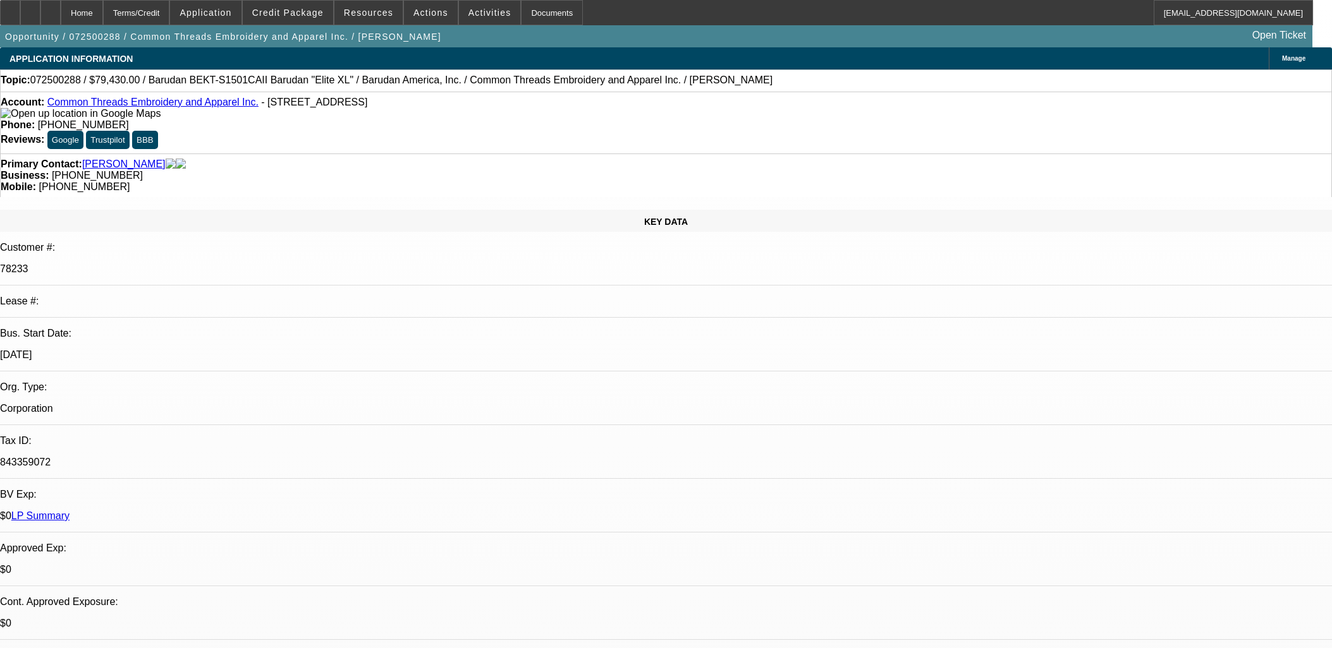
select select "0"
select select "6"
select select "0"
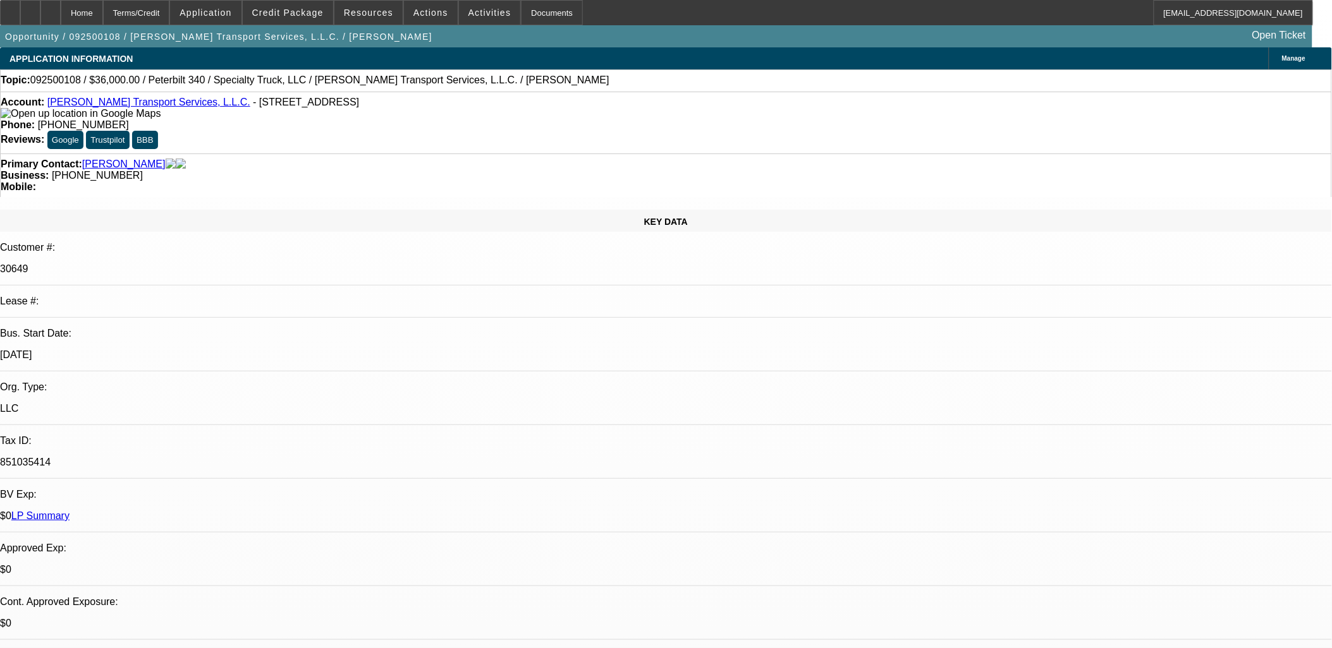
select select "0"
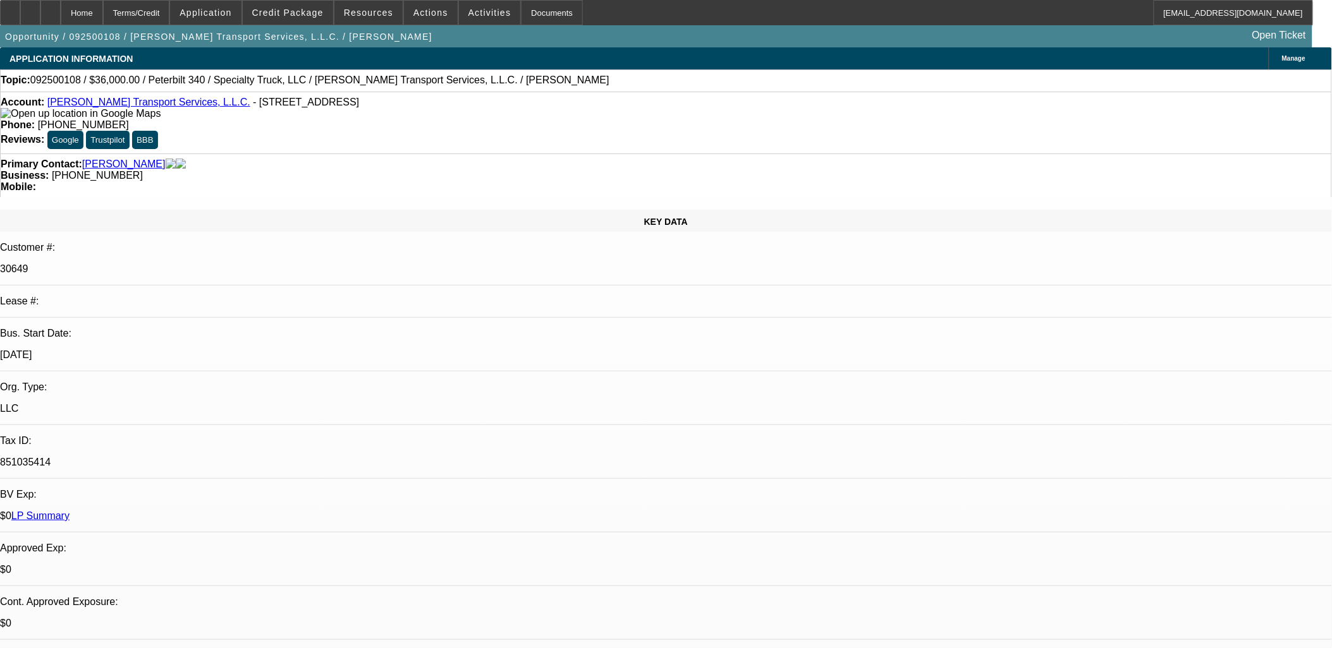
select select "0"
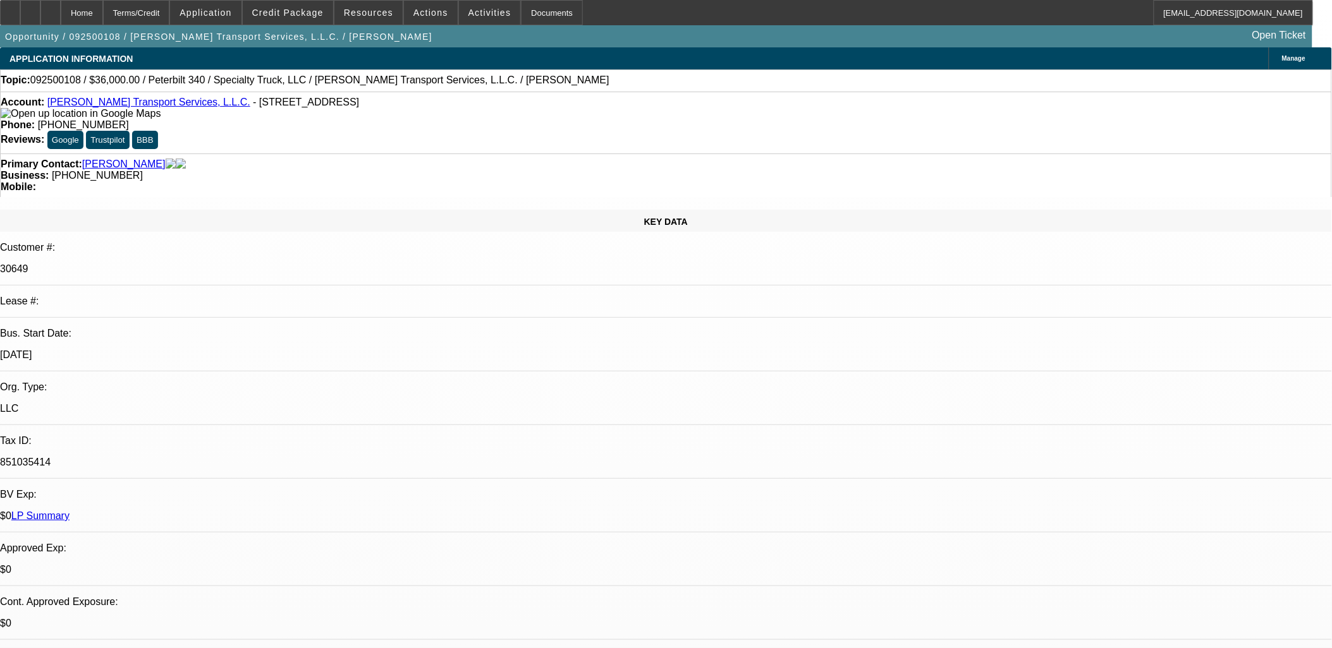
select select "0"
select select "1"
select select "3"
select select "6"
select select "1"
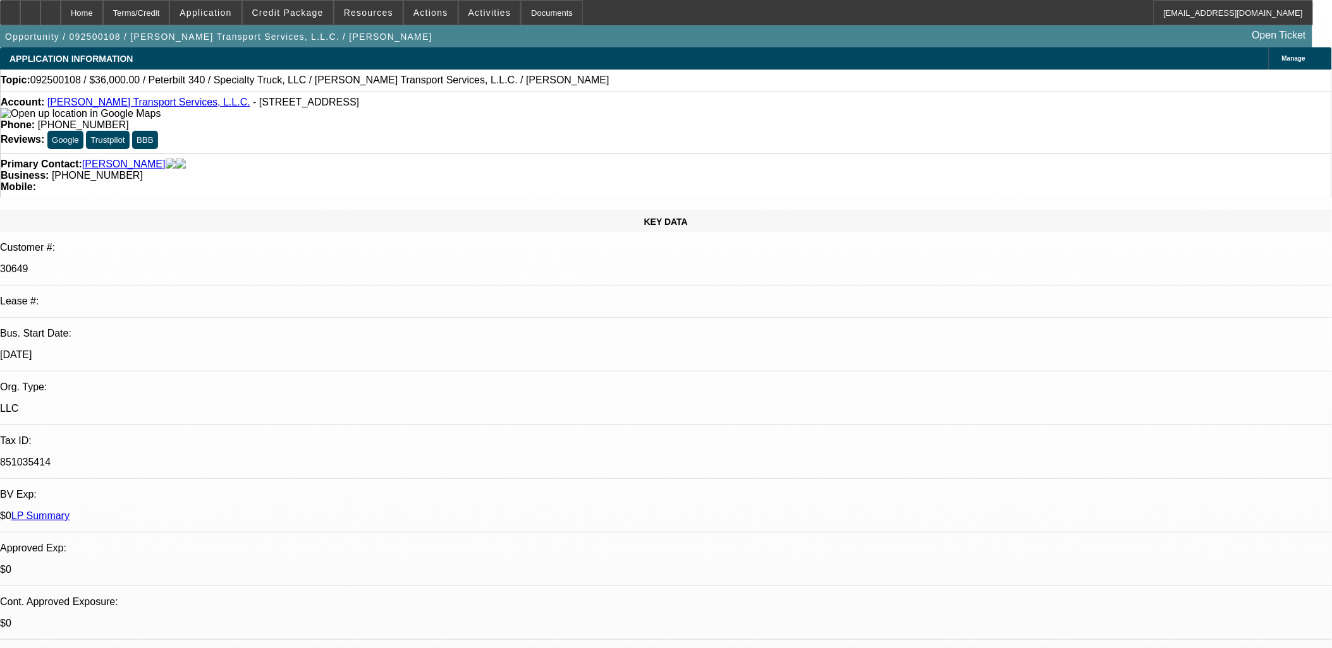
select select "1"
select select "6"
select select "1"
select select "3"
select select "6"
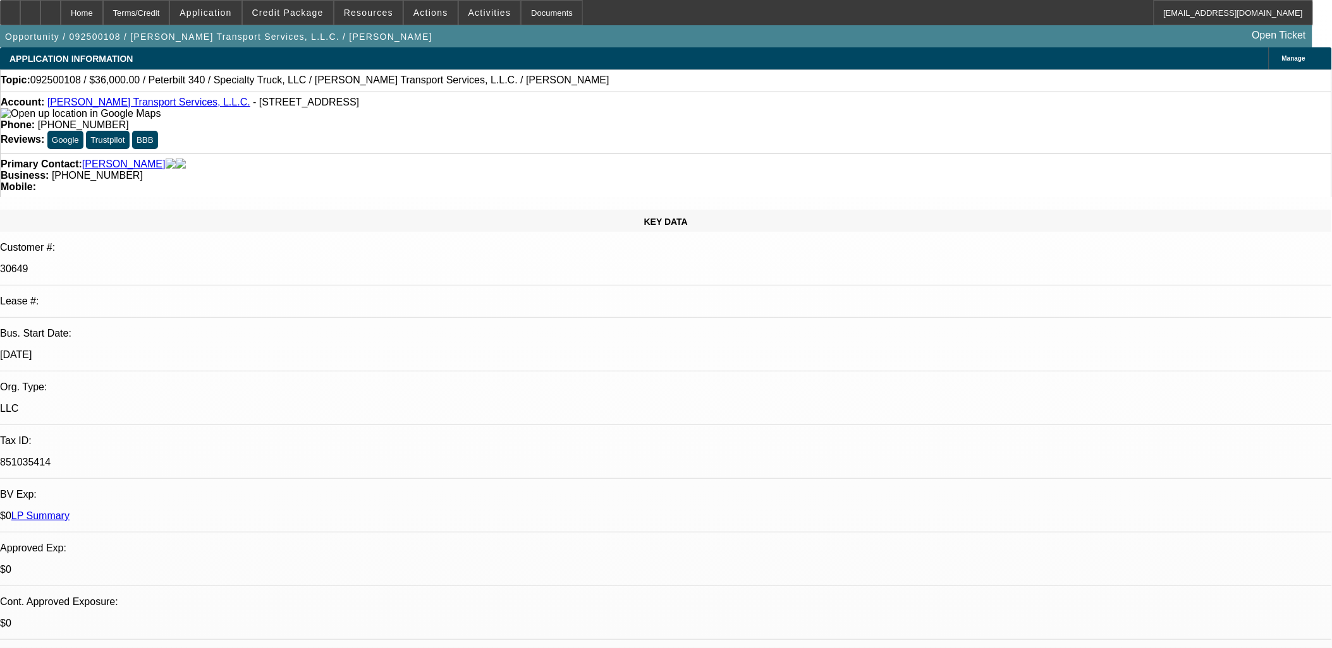
select select "1"
select select "3"
select select "6"
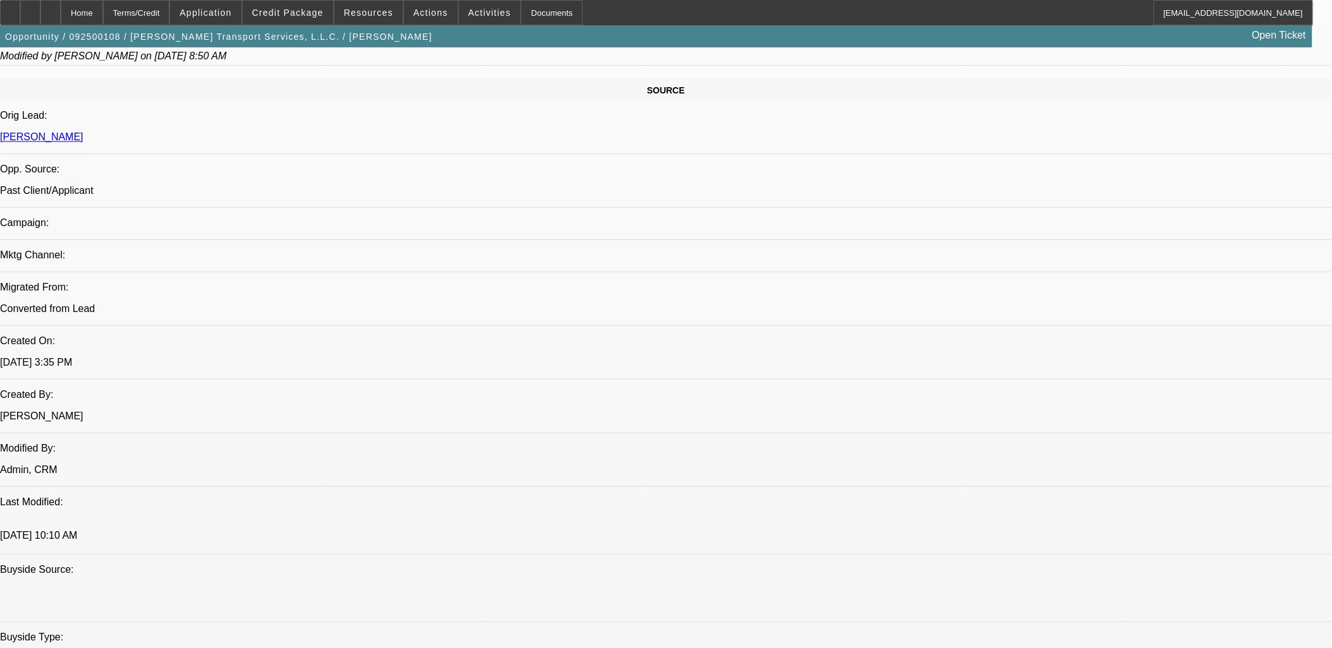
scroll to position [843, 0]
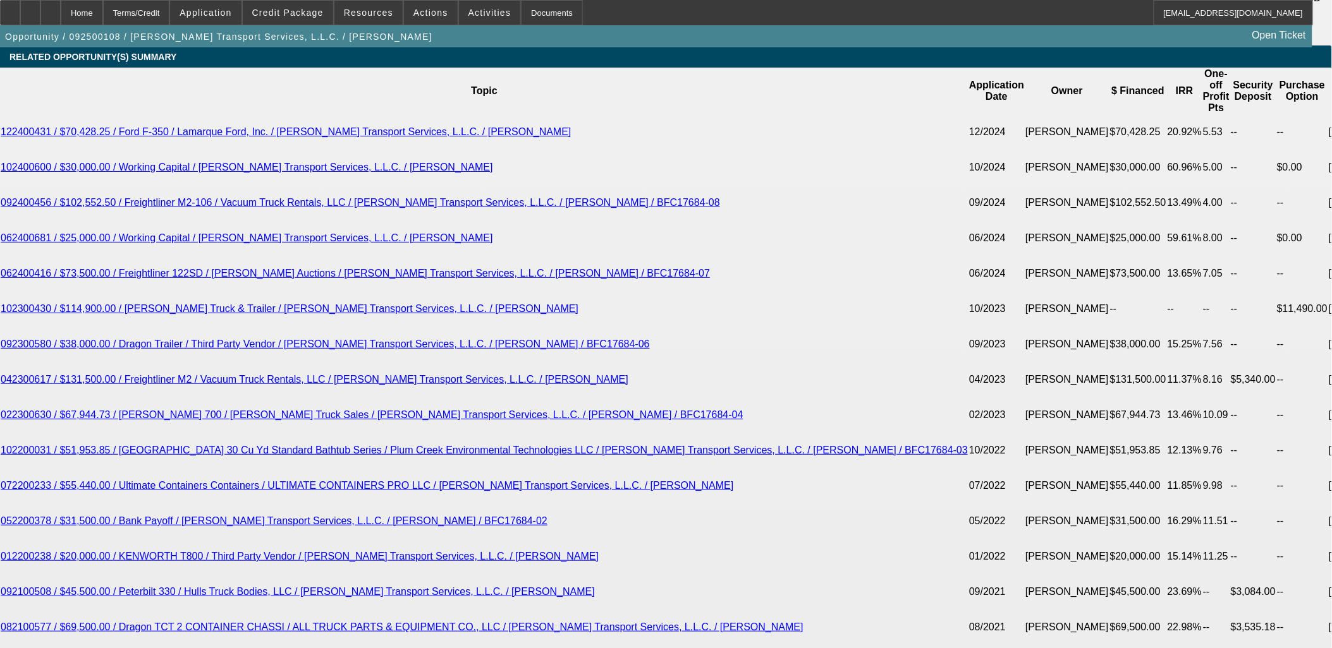
scroll to position [351, 0]
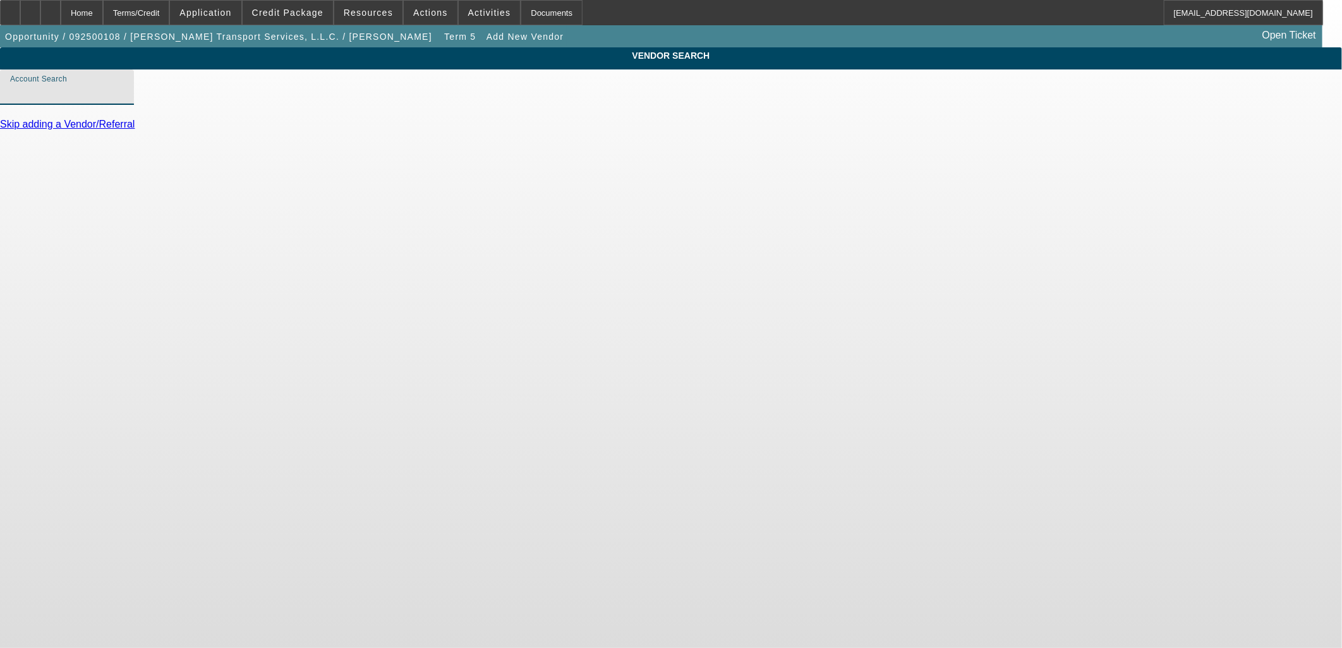
click at [124, 100] on input "Account Search" at bounding box center [67, 92] width 114 height 15
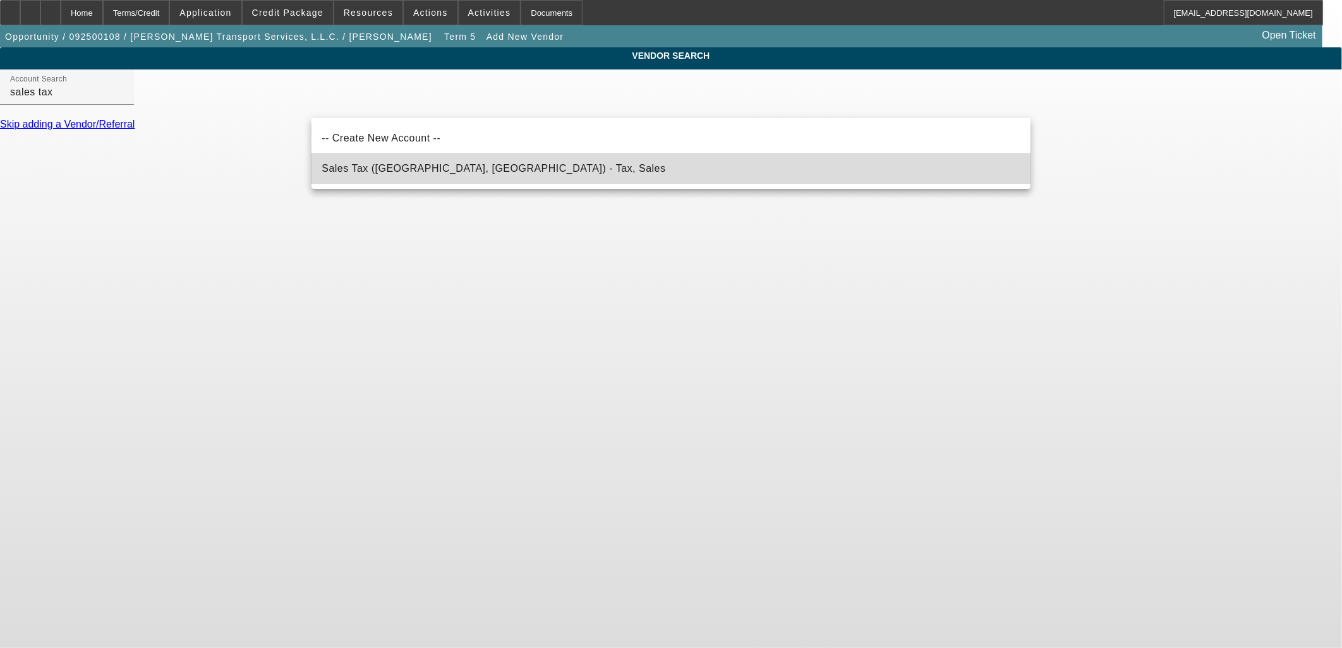
click at [495, 171] on mat-option "Sales Tax (Marlborough, MA) - Tax, Sales" at bounding box center [671, 169] width 719 height 30
type input "Sales Tax (Marlborough, MA) - Tax, Sales"
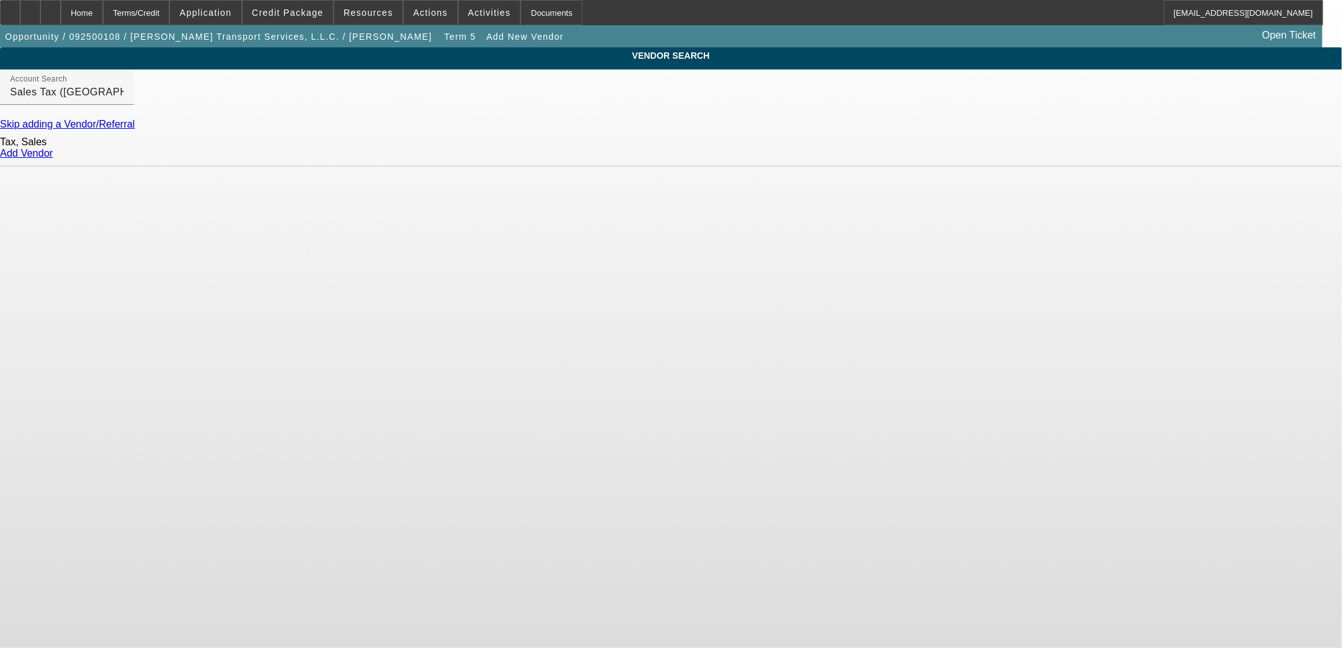
click at [53, 159] on link "Add Vendor" at bounding box center [26, 153] width 53 height 11
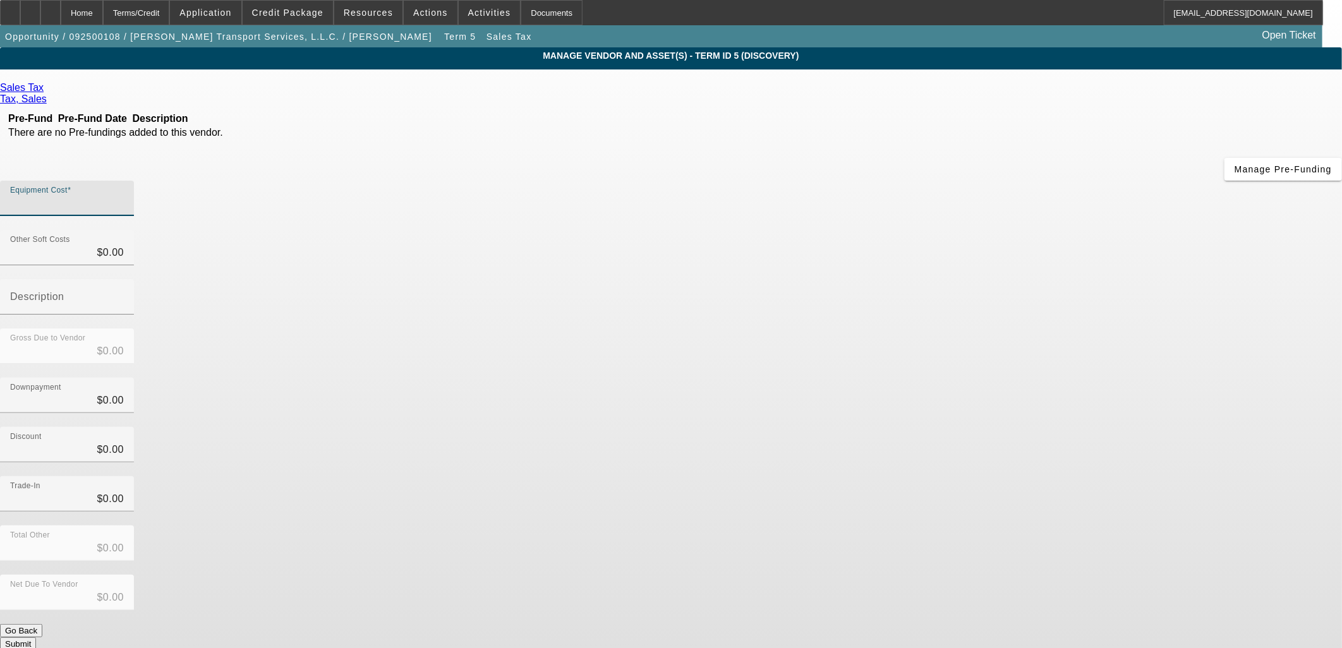
click at [124, 196] on input "Equipment Cost" at bounding box center [67, 203] width 114 height 15
type input "3"
type input "$3.00"
type input "36"
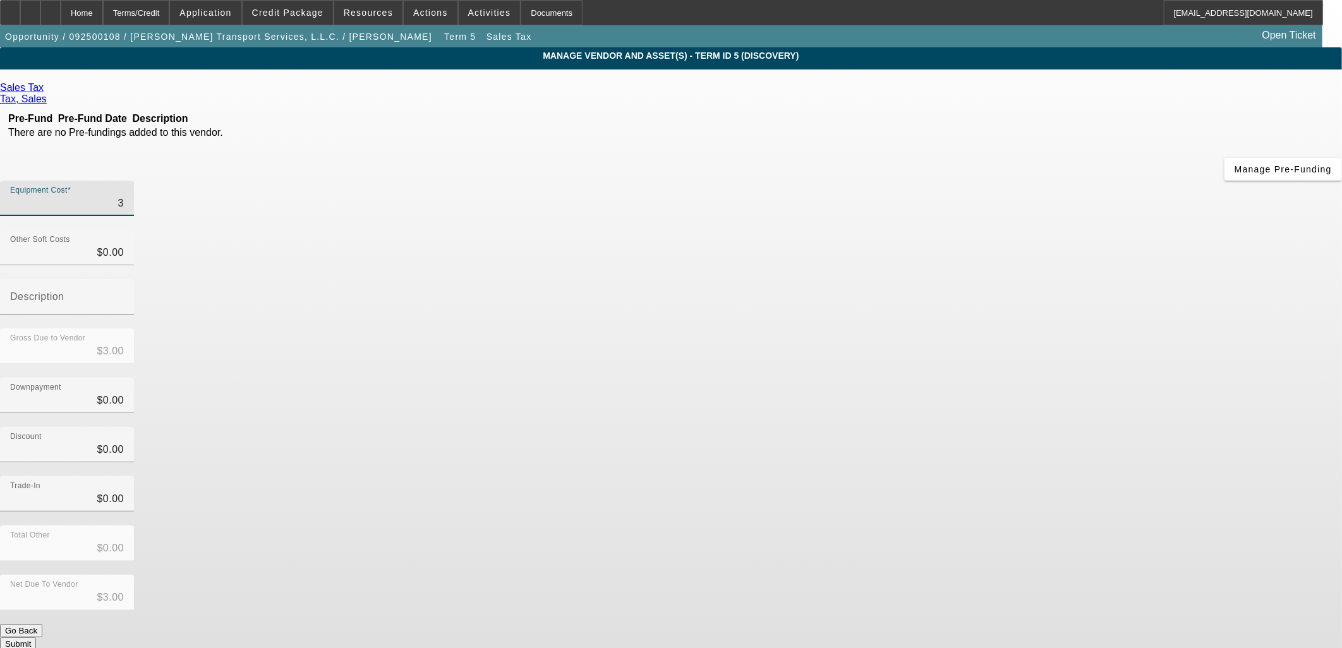
type input "$36.00"
type input "360"
type input "$360.00"
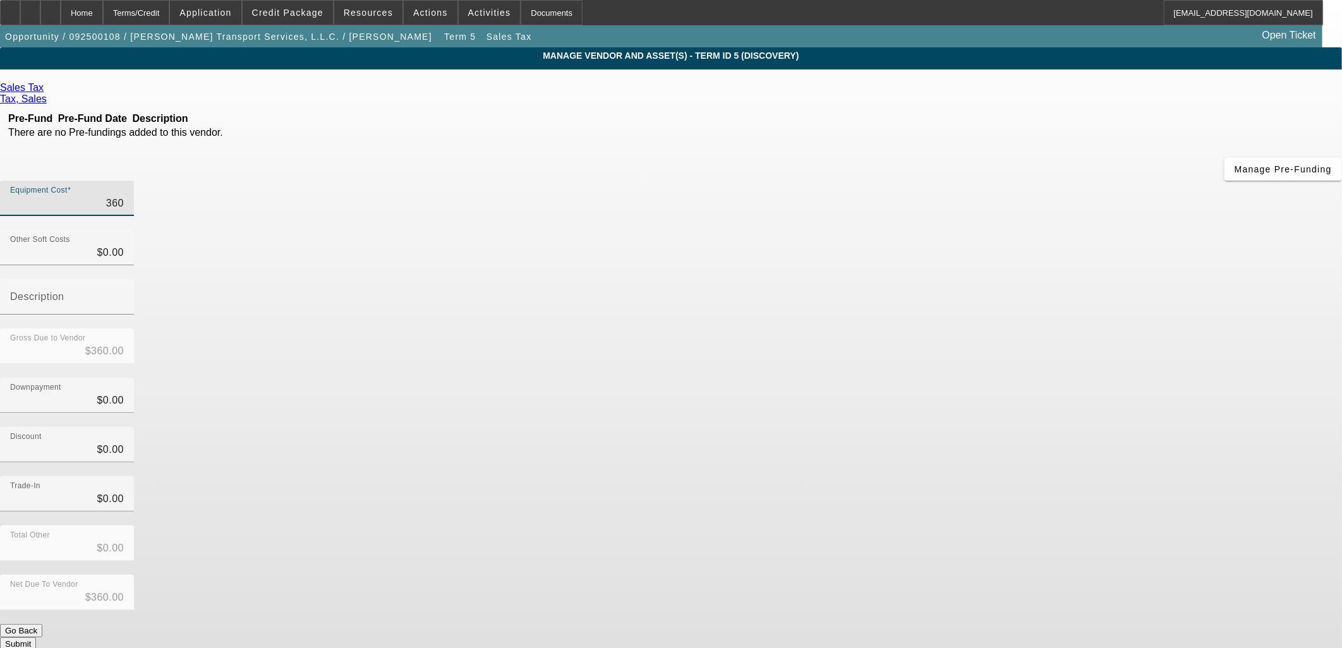
type input "3600"
type input "$3,600.00"
click at [997, 526] on div "Total Other $0.00" at bounding box center [671, 550] width 1342 height 49
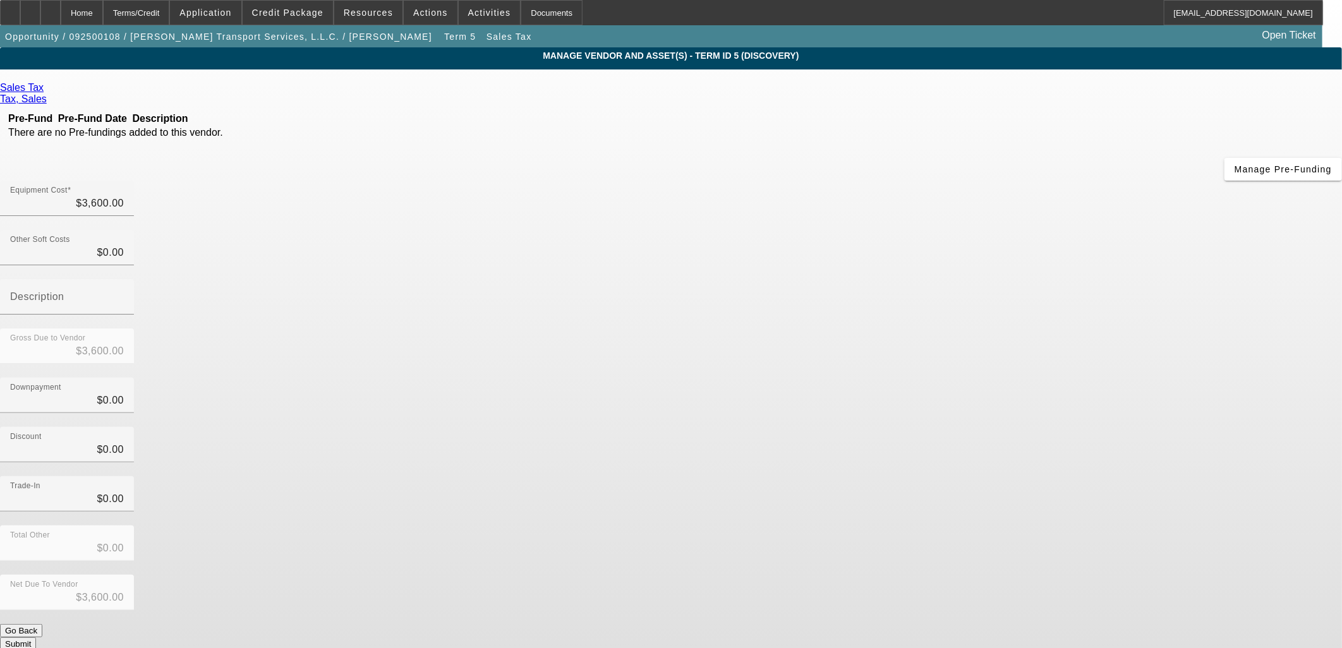
click at [988, 575] on div "Net Due To Vendor $3,600.00" at bounding box center [671, 599] width 1342 height 49
click at [36, 638] on button "Submit" at bounding box center [18, 644] width 36 height 13
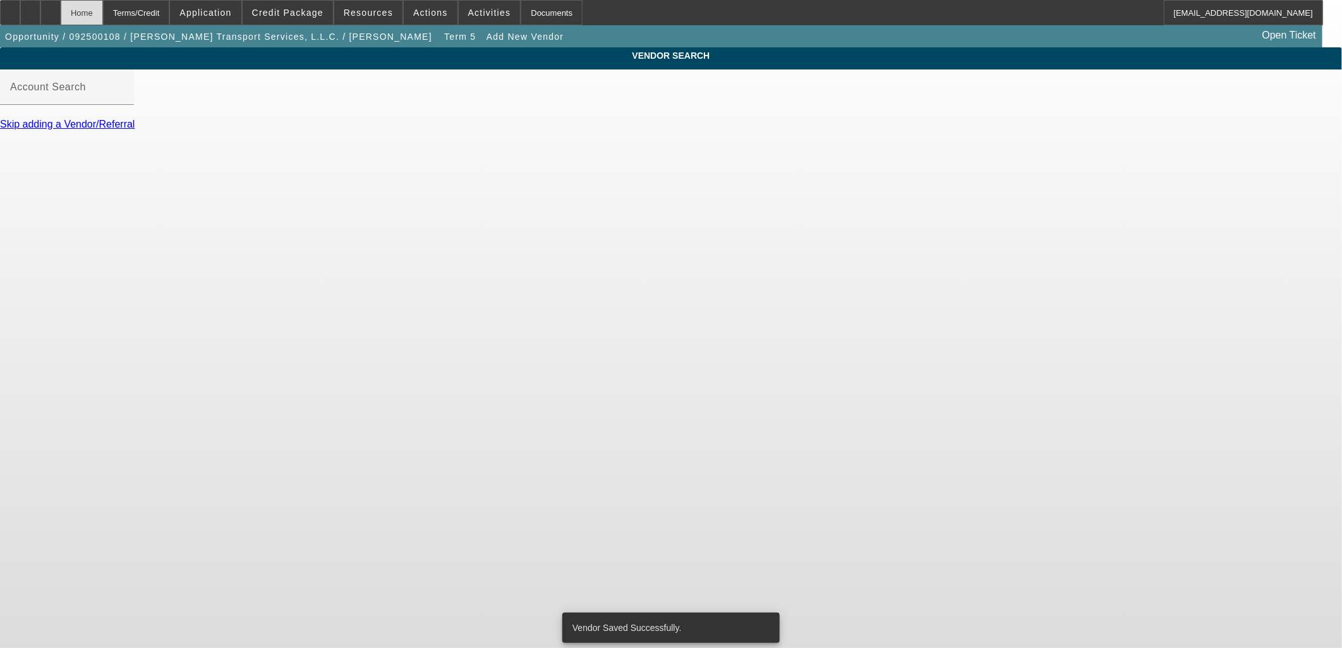
click at [103, 13] on div "Home" at bounding box center [82, 12] width 42 height 25
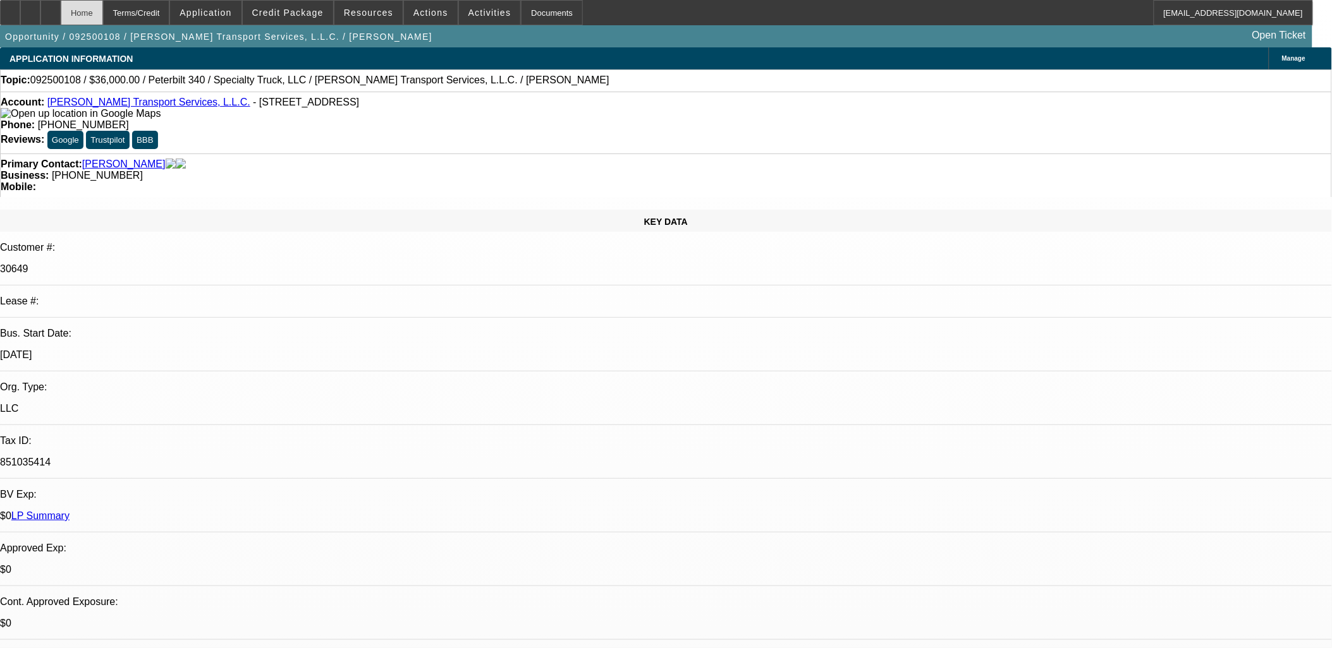
select select "0"
select select "3"
select select "0"
select select "6"
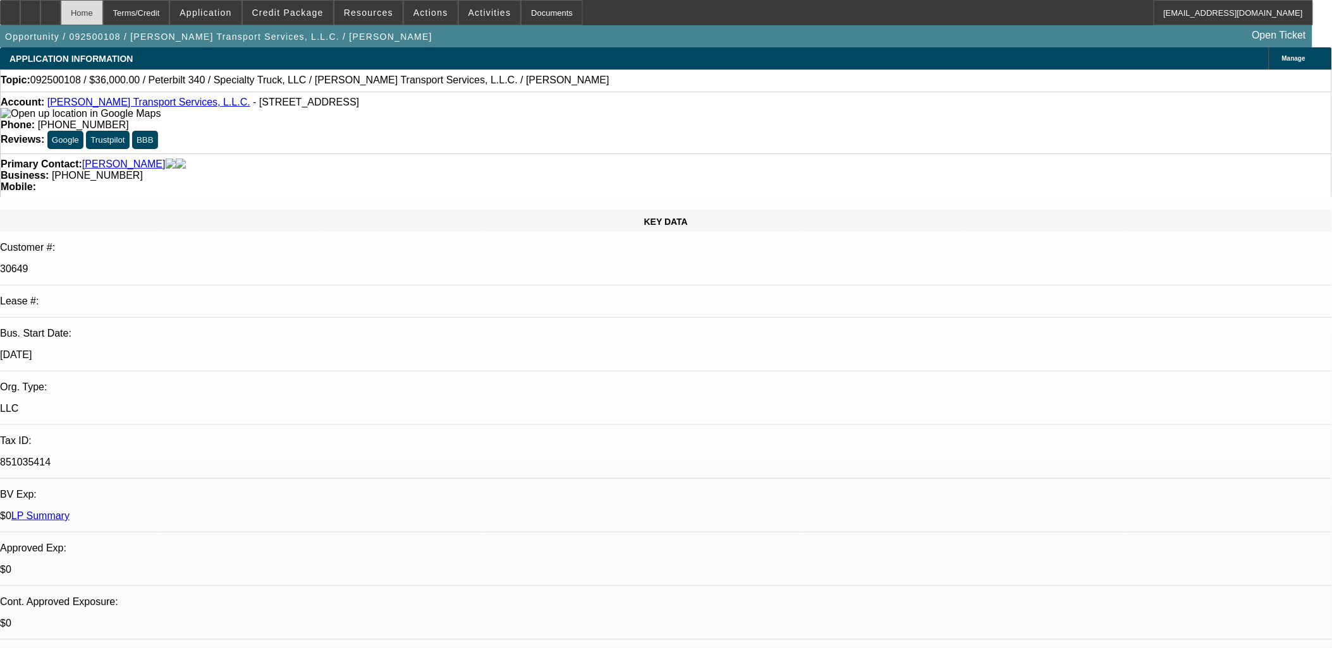
select select "0"
select select "6"
select select "0"
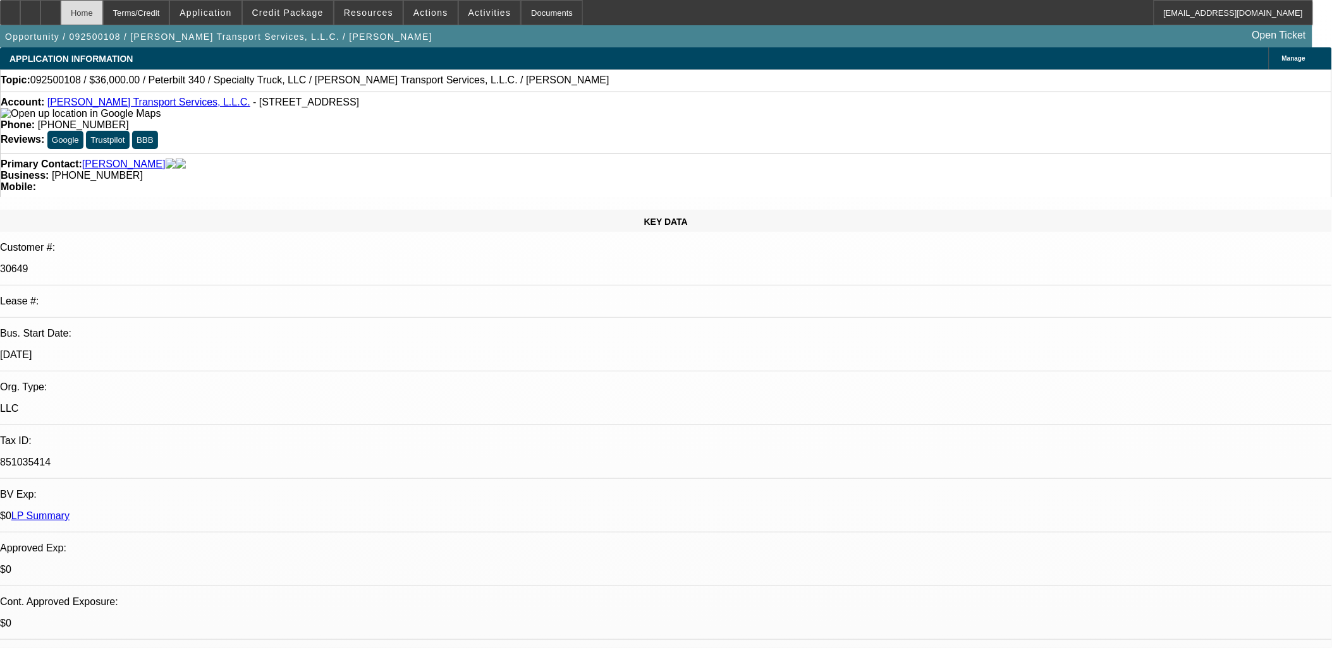
select select "0"
select select "3"
select select "0"
select select "6"
select select "0"
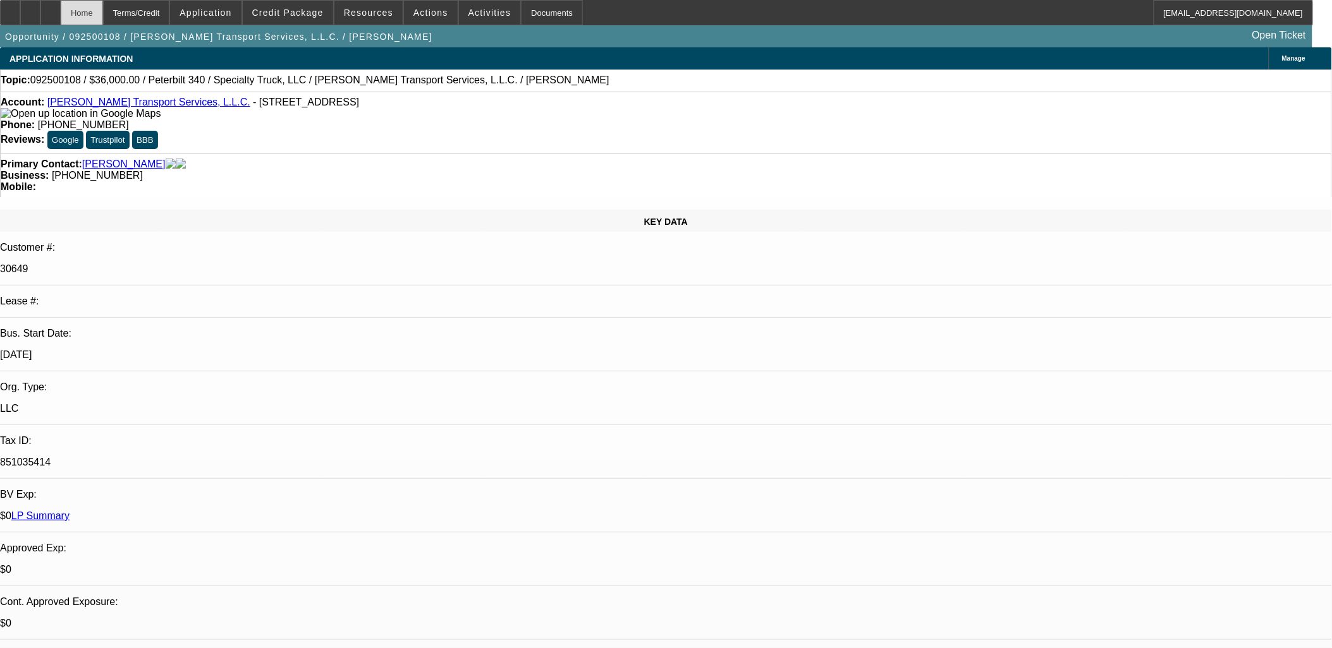
select select "0"
select select "3"
select select "0"
select select "6"
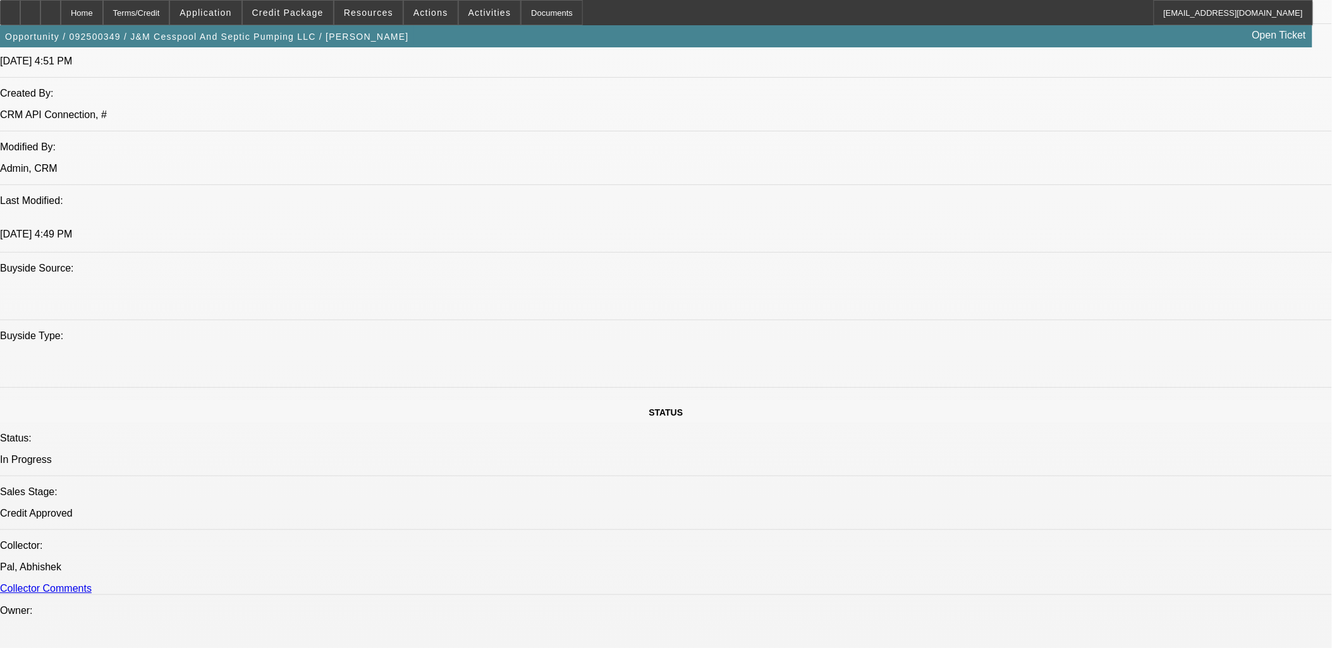
select select "0"
select select "0.1"
select select "0"
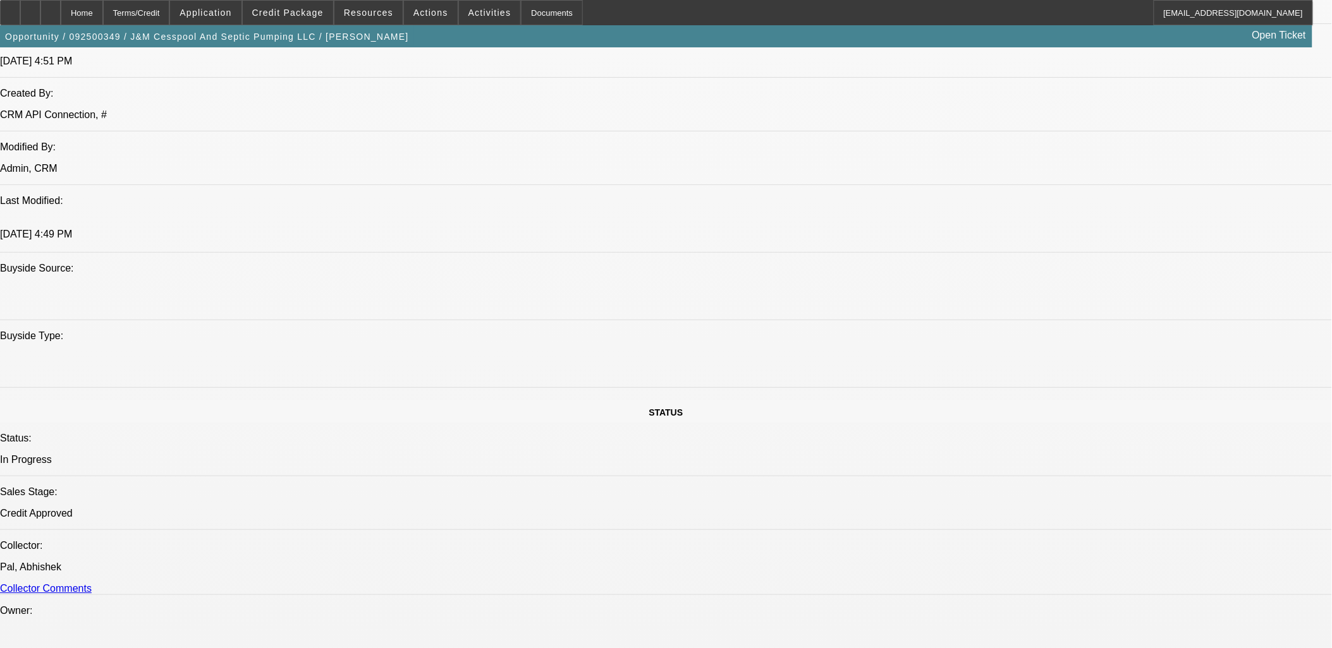
select select "0"
select select "0.1"
select select "0"
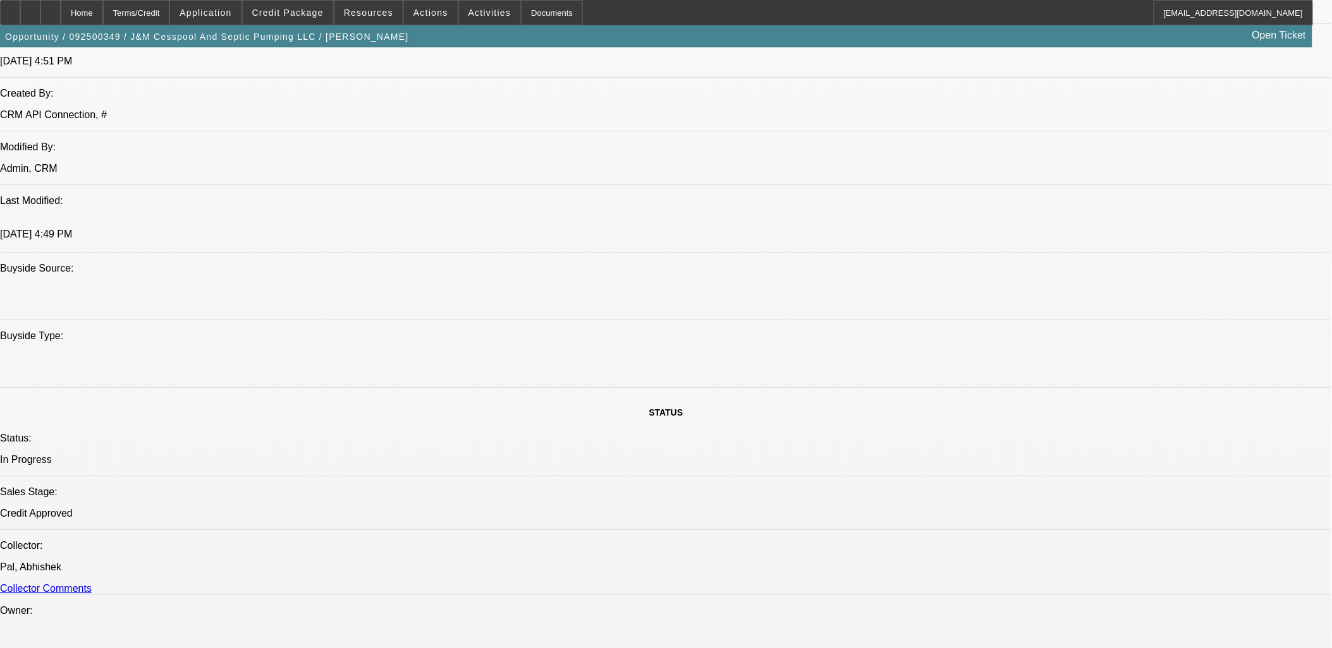
select select "0"
select select "1"
select select "3"
select select "6"
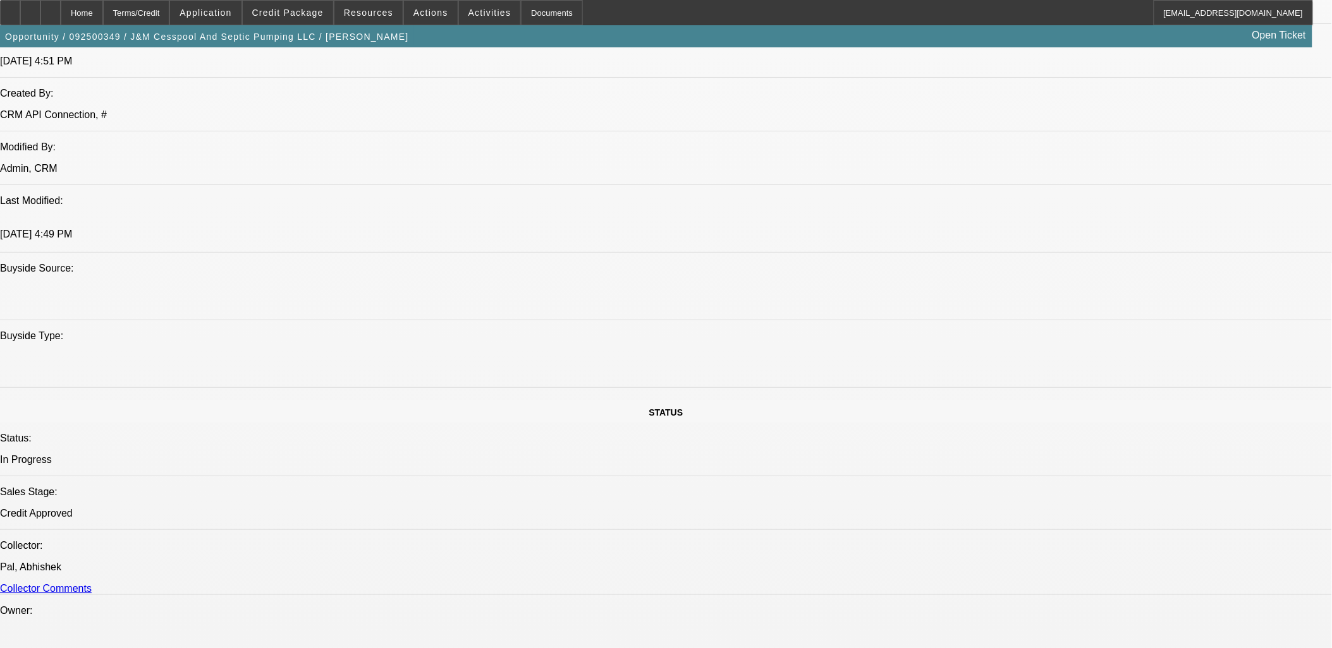
select select "1"
select select "2"
select select "6"
select select "1"
select select "2"
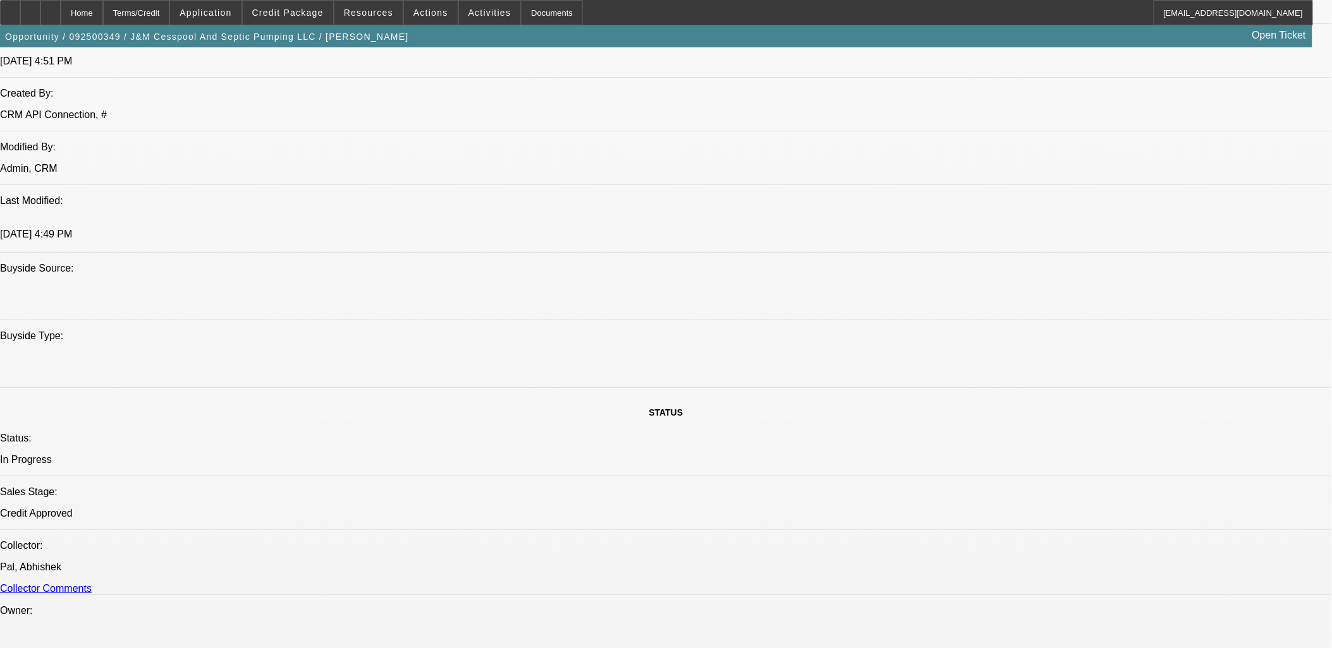
select select "6"
select select "1"
select select "2"
select select "6"
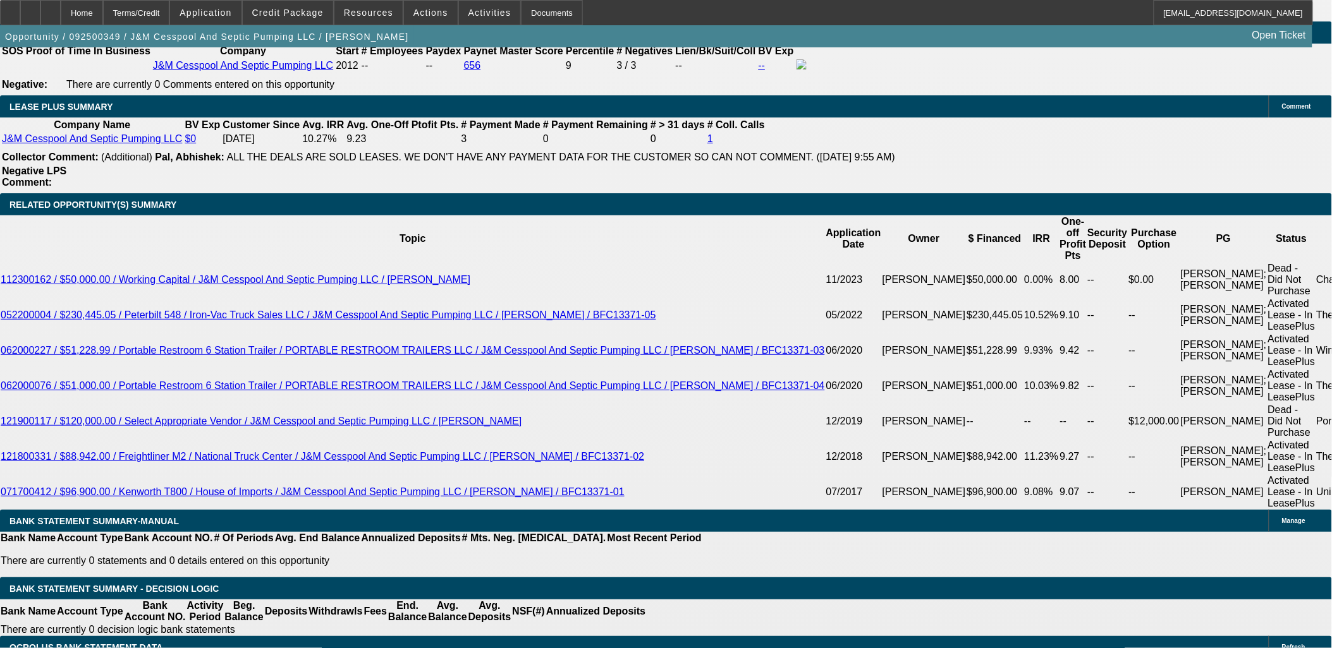
scroll to position [2295, 0]
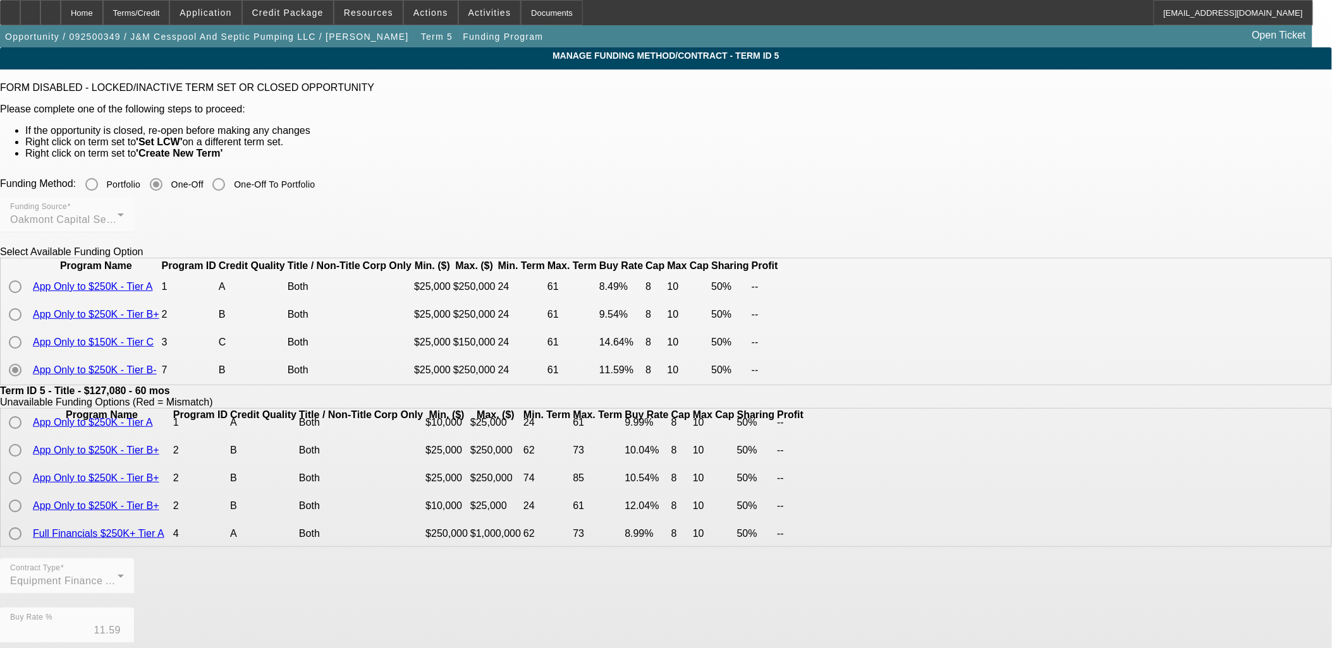
scroll to position [140, 0]
